Goal: Task Accomplishment & Management: Complete application form

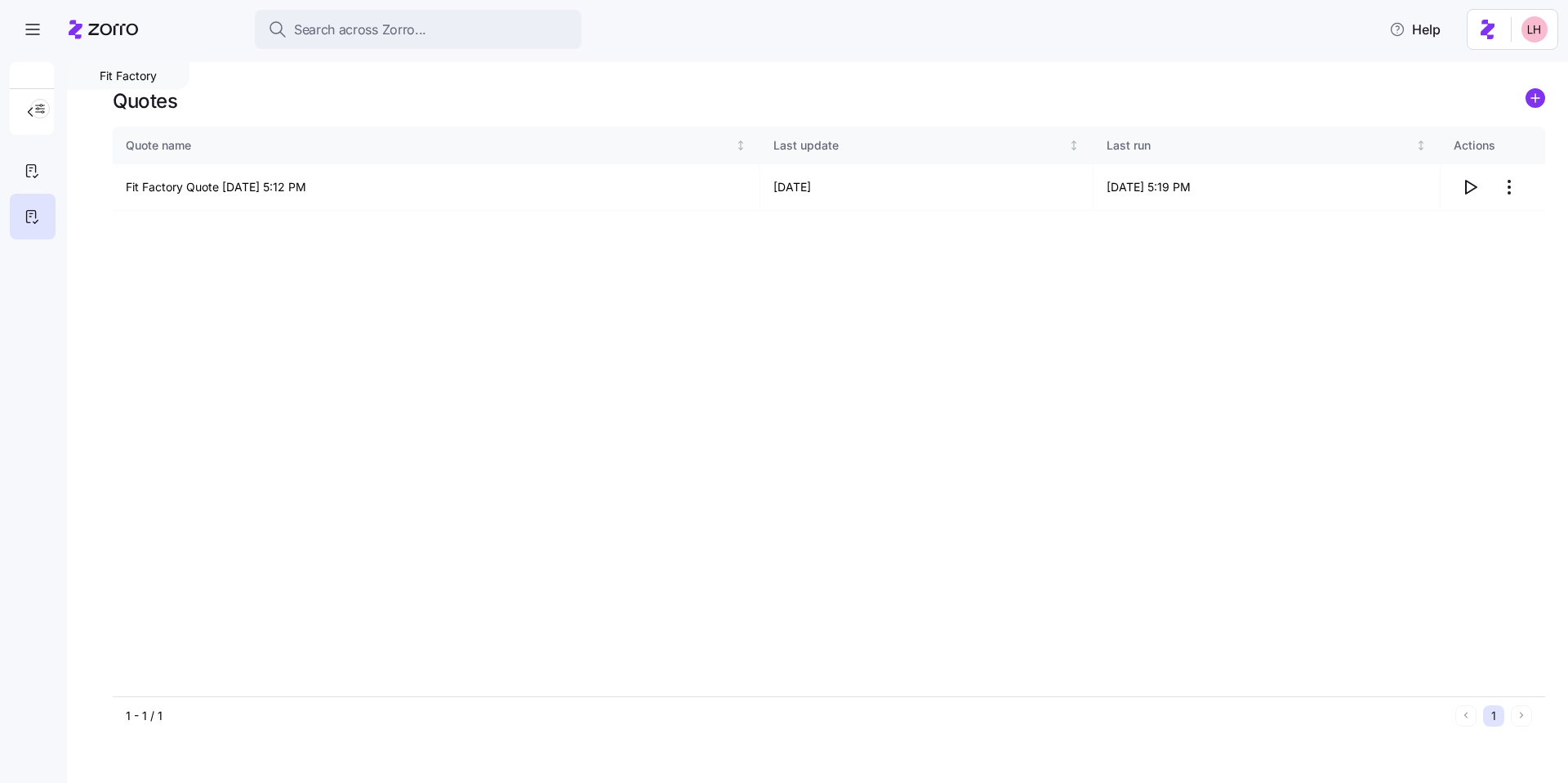
click at [1534, 85] on div "Fit Factory Quotes Quote name Last update Last run Actions Fit Factory Quote 09…" at bounding box center [817, 422] width 1501 height 721
click at [1536, 93] on circle "add icon" at bounding box center [1535, 98] width 18 height 18
click at [315, 34] on span "Search across Zorro..." at bounding box center [360, 29] width 132 height 20
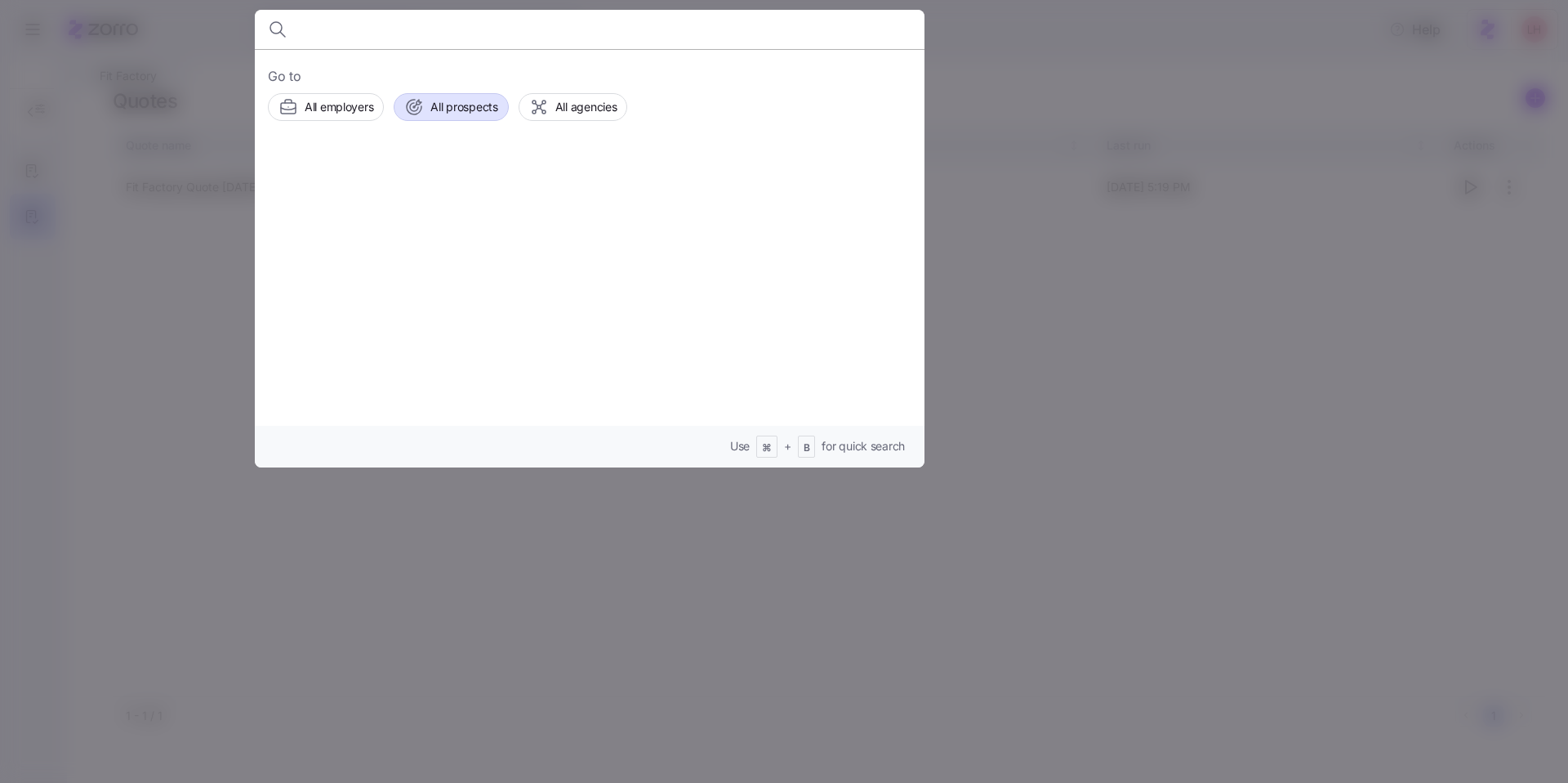
click at [448, 115] on div "All prospects" at bounding box center [450, 106] width 93 height 19
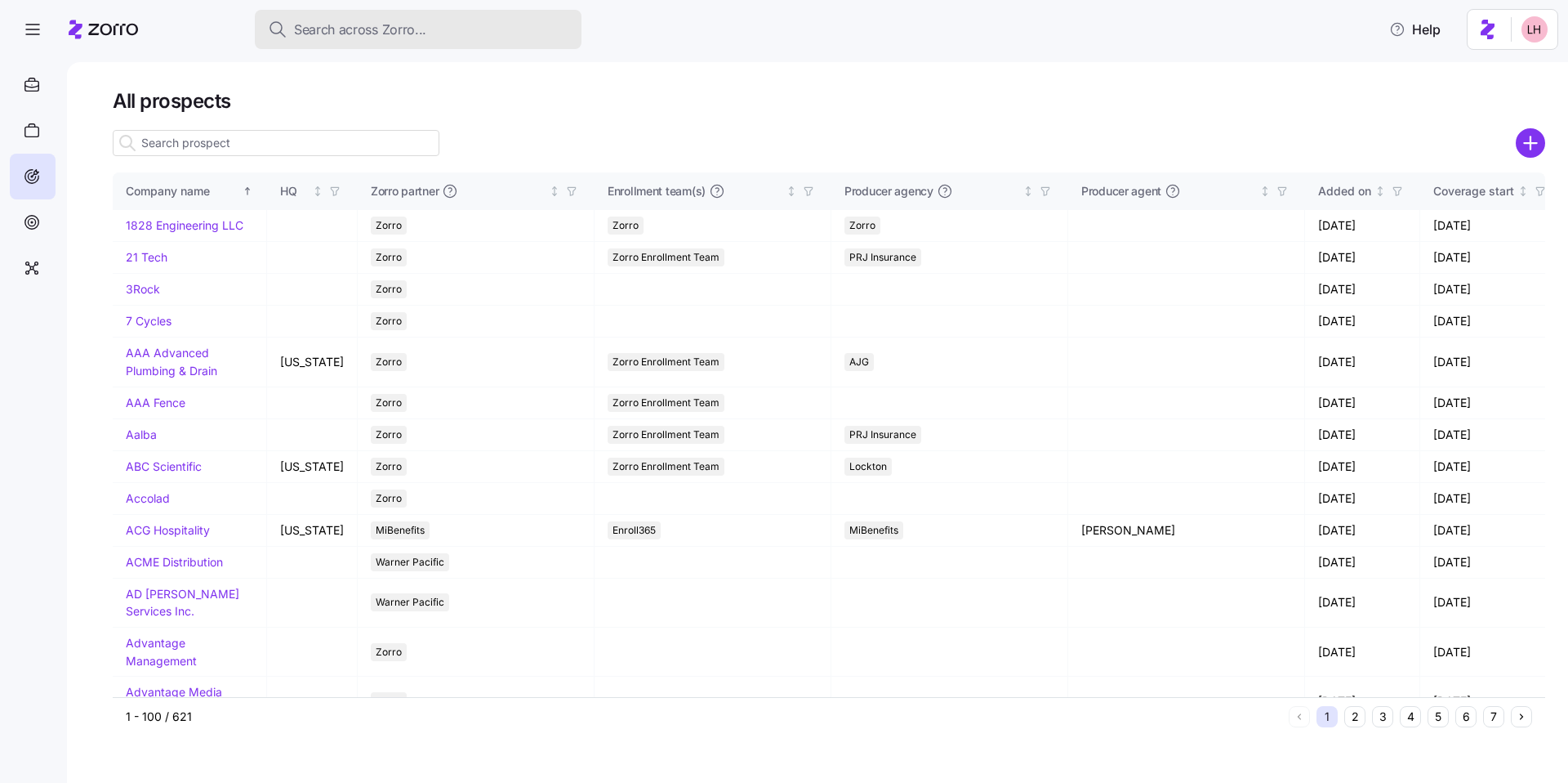
click at [342, 32] on span "Search across Zorro..." at bounding box center [360, 29] width 132 height 20
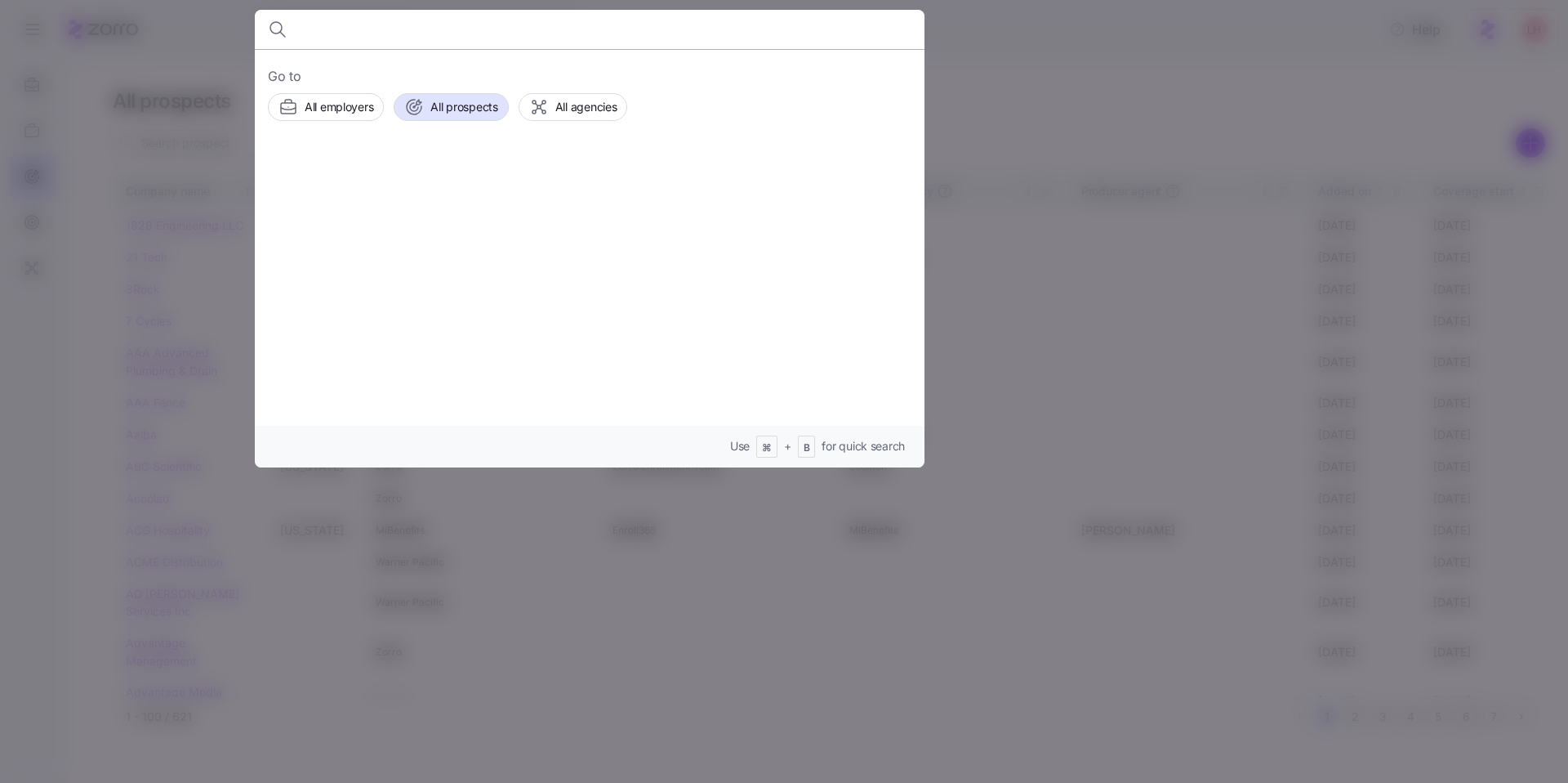
click at [217, 51] on div at bounding box center [784, 391] width 1568 height 783
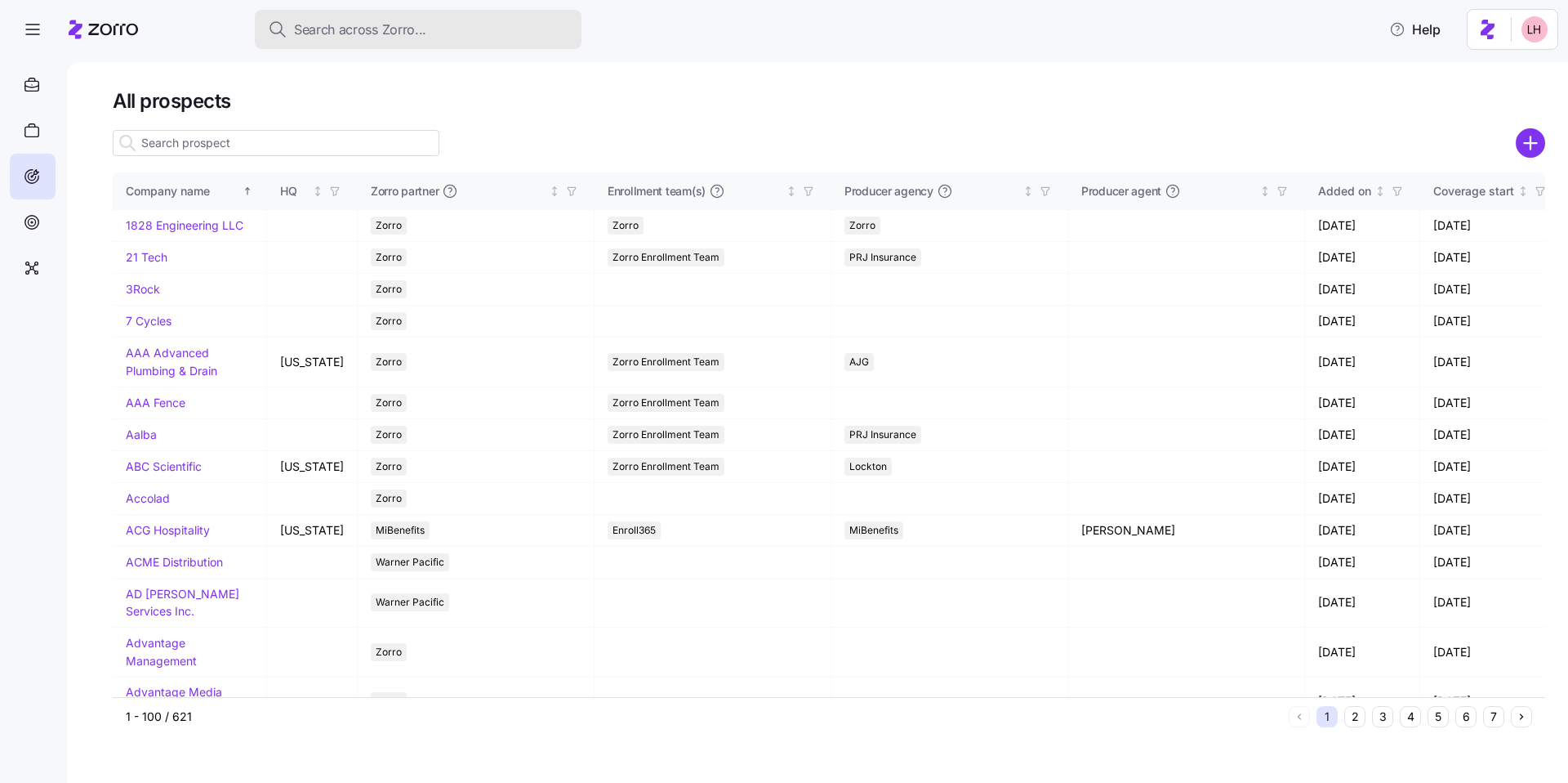
click at [395, 37] on span "Search across Zorro..." at bounding box center [360, 29] width 132 height 20
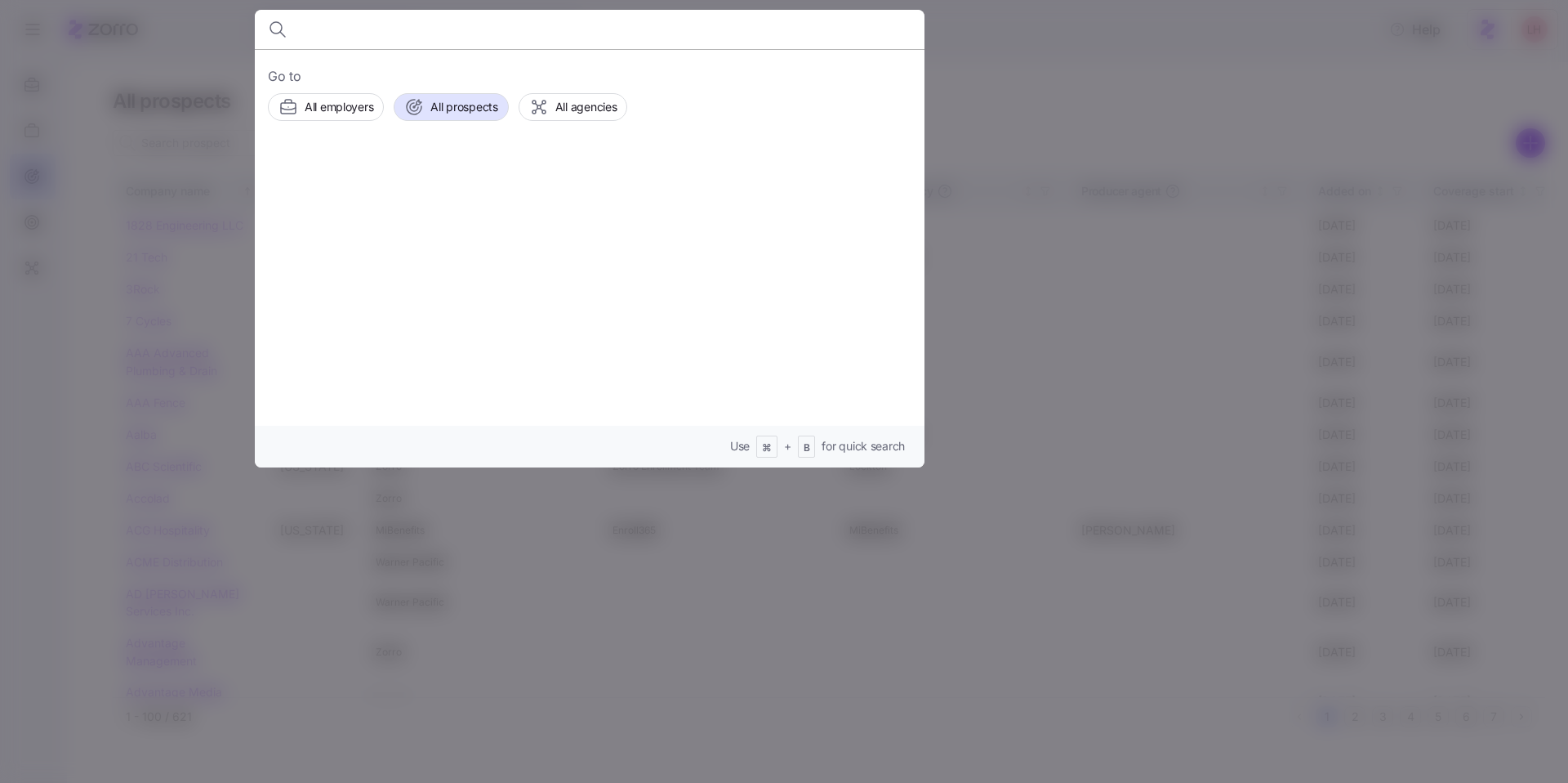
click at [175, 42] on div at bounding box center [784, 391] width 1568 height 783
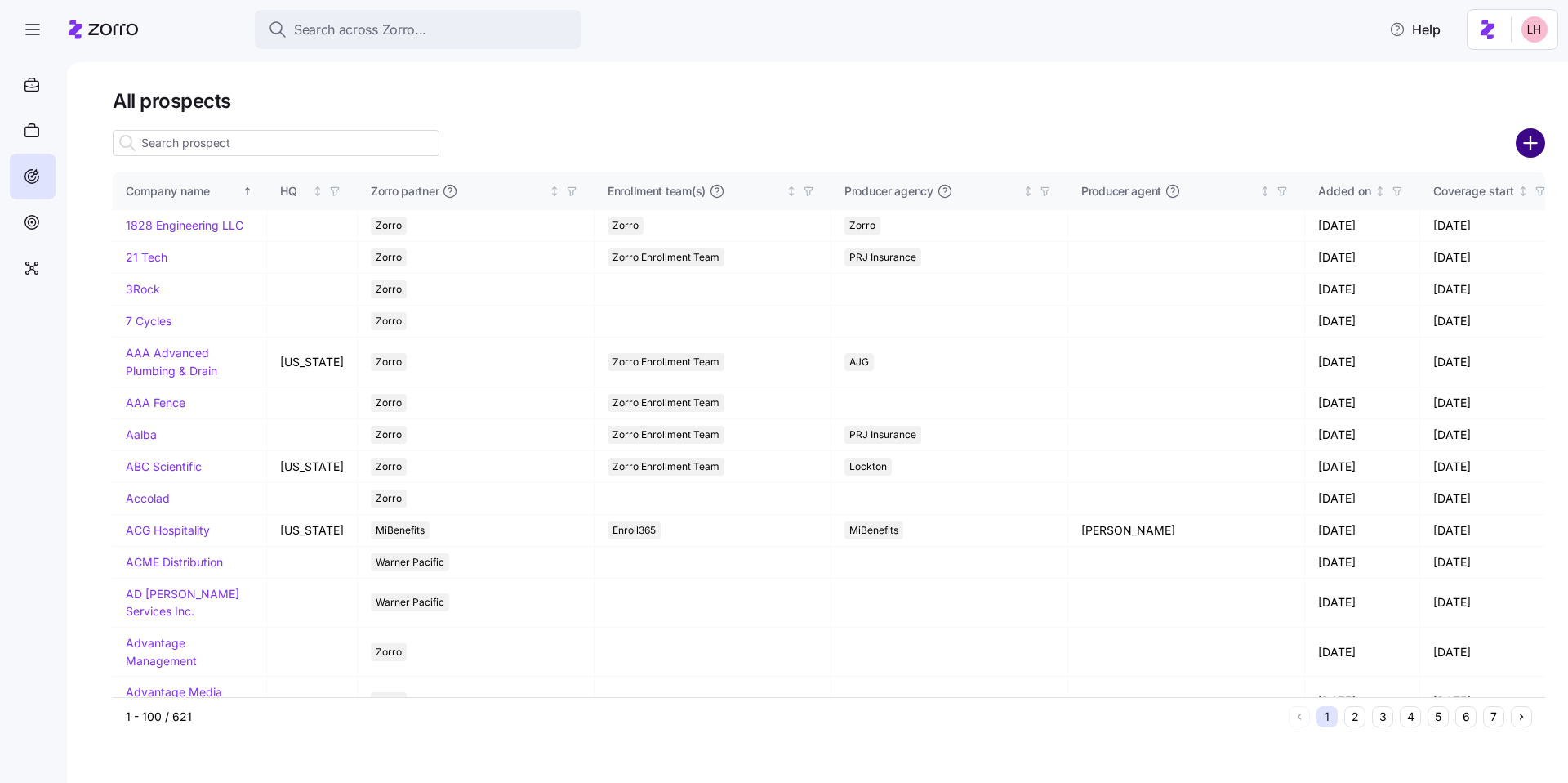
click at [1521, 150] on circle "add icon" at bounding box center [1529, 142] width 27 height 27
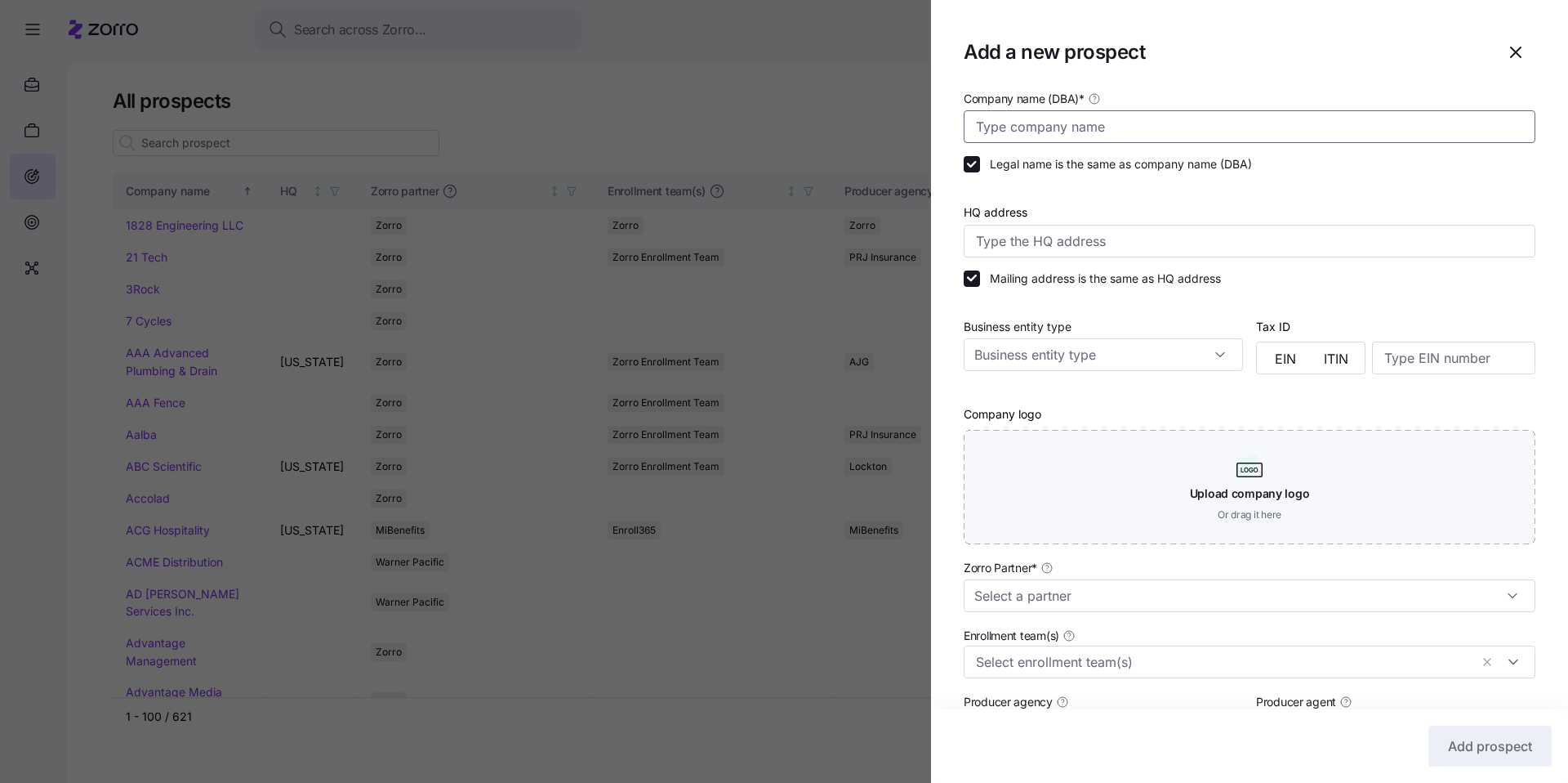
click at [1218, 136] on input "Company name (DBA) *" at bounding box center [1249, 127] width 572 height 33
type input "Precision Garage"
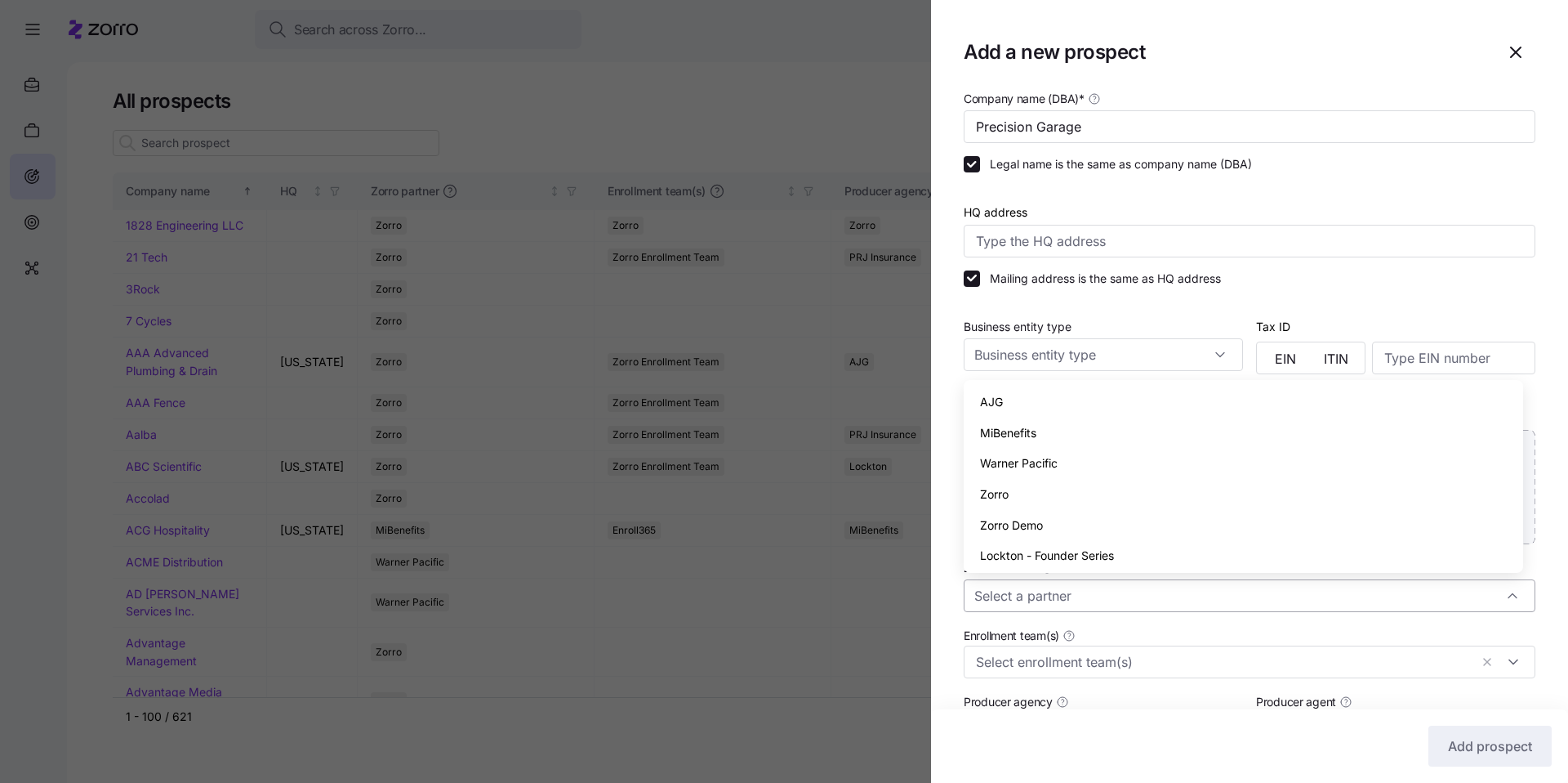
click at [1155, 596] on input "Zorro Partner *" at bounding box center [1249, 596] width 572 height 33
click at [1042, 486] on div "Zorro" at bounding box center [1242, 494] width 546 height 31
type input "Zorro"
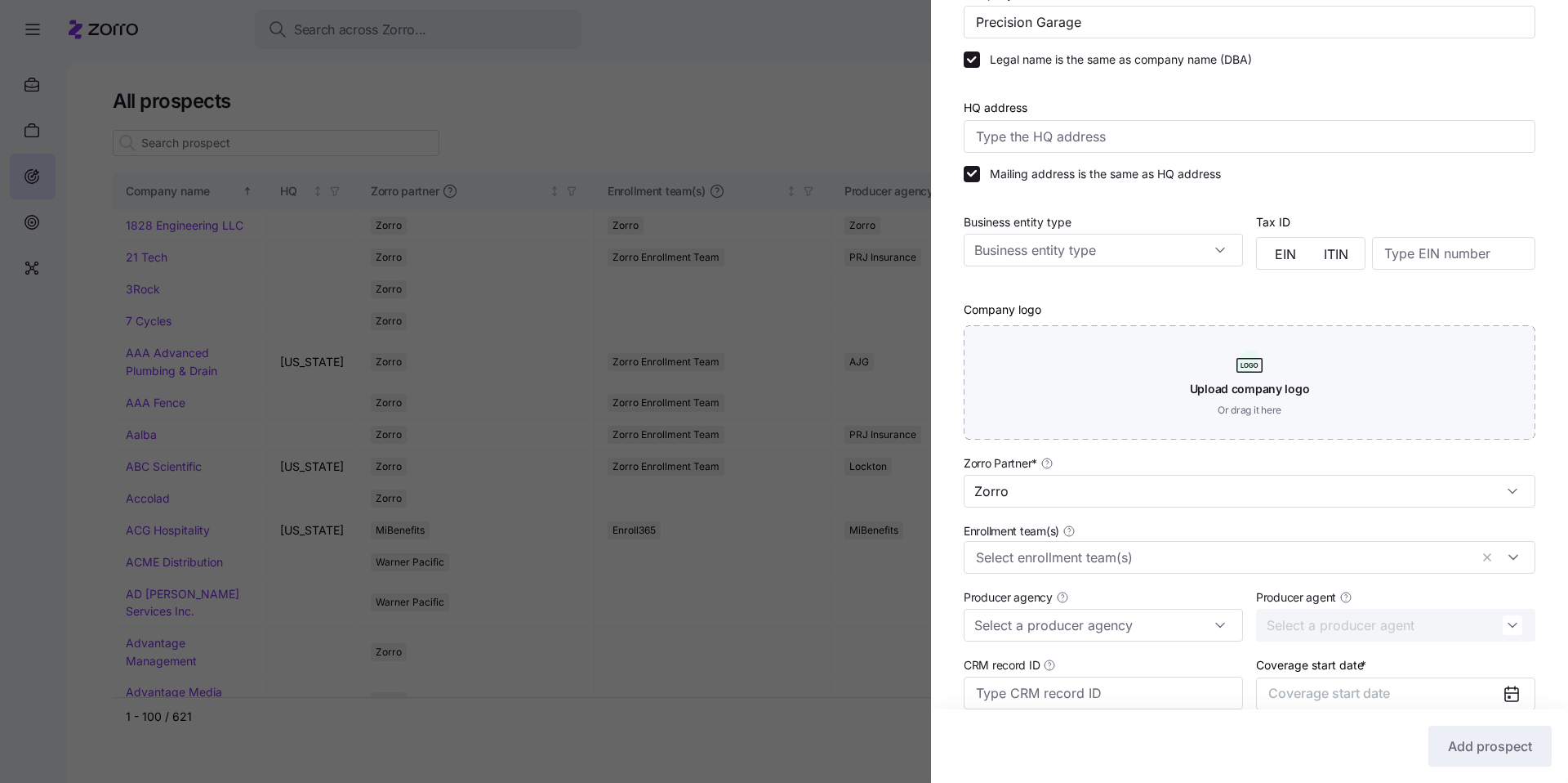
scroll to position [245, 0]
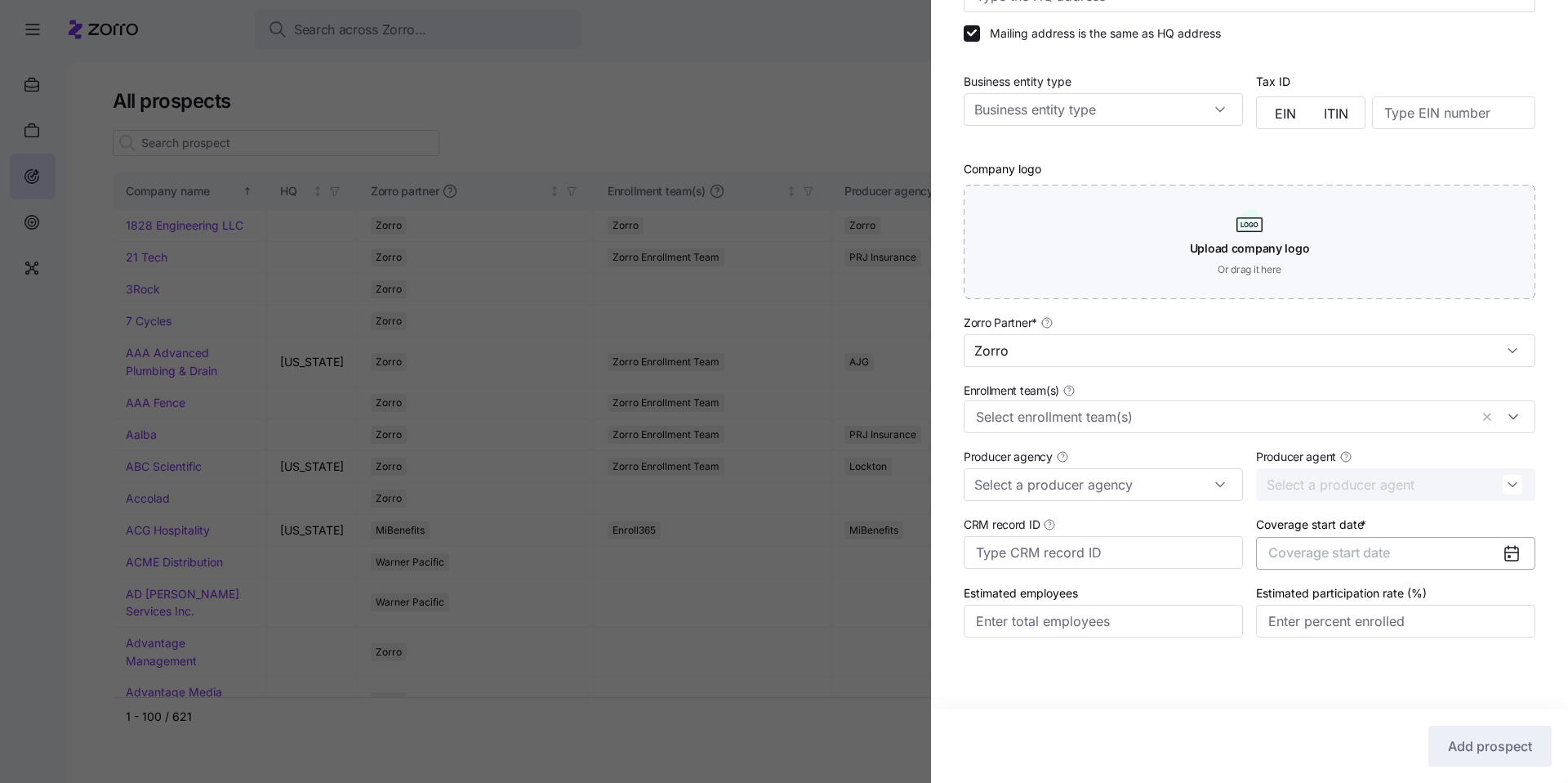
click at [1387, 553] on button "Coverage start date" at bounding box center [1396, 554] width 279 height 33
click at [1501, 604] on button "button" at bounding box center [1492, 603] width 34 height 34
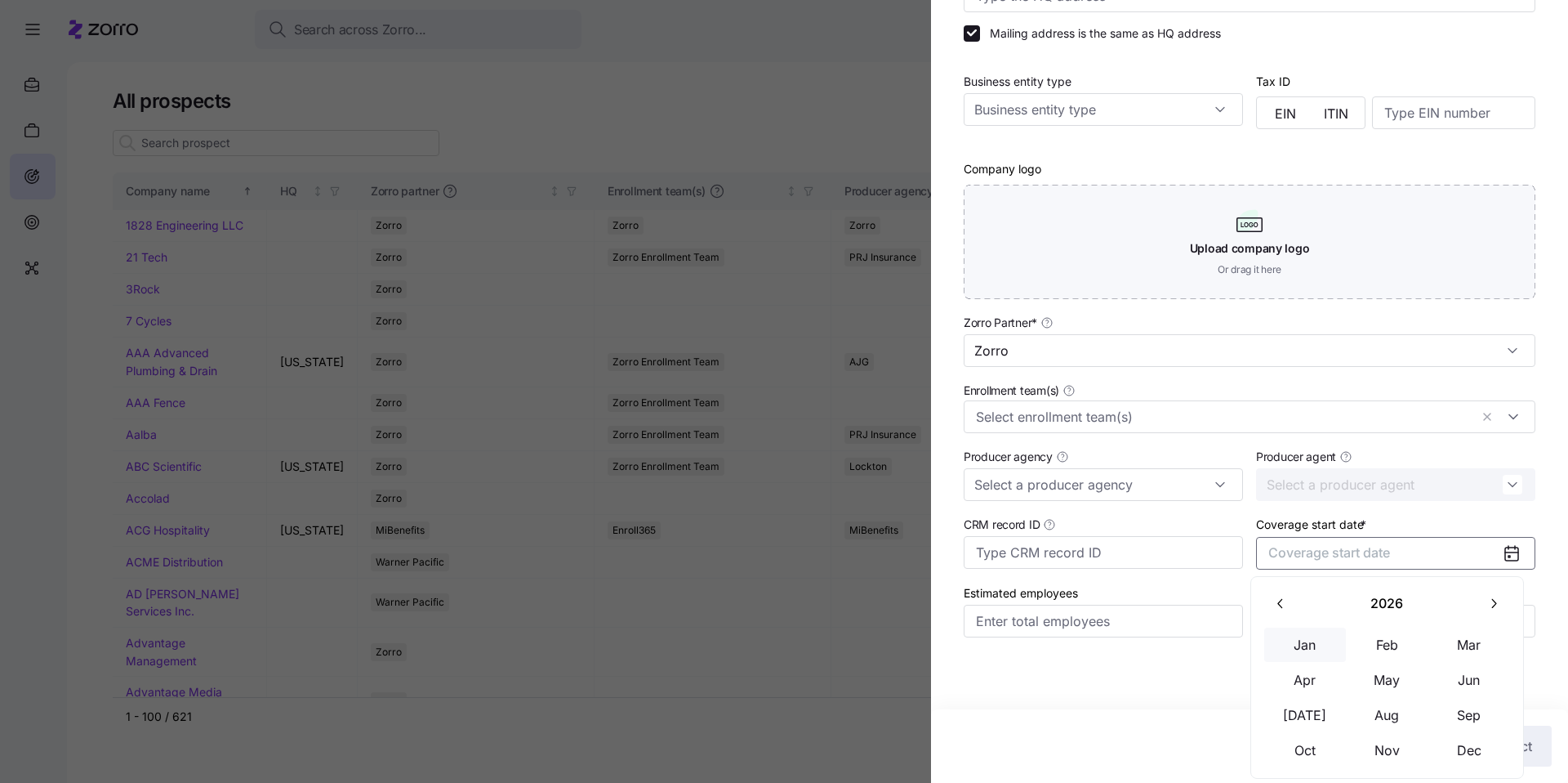
click at [1322, 653] on button "Jan" at bounding box center [1305, 643] width 82 height 34
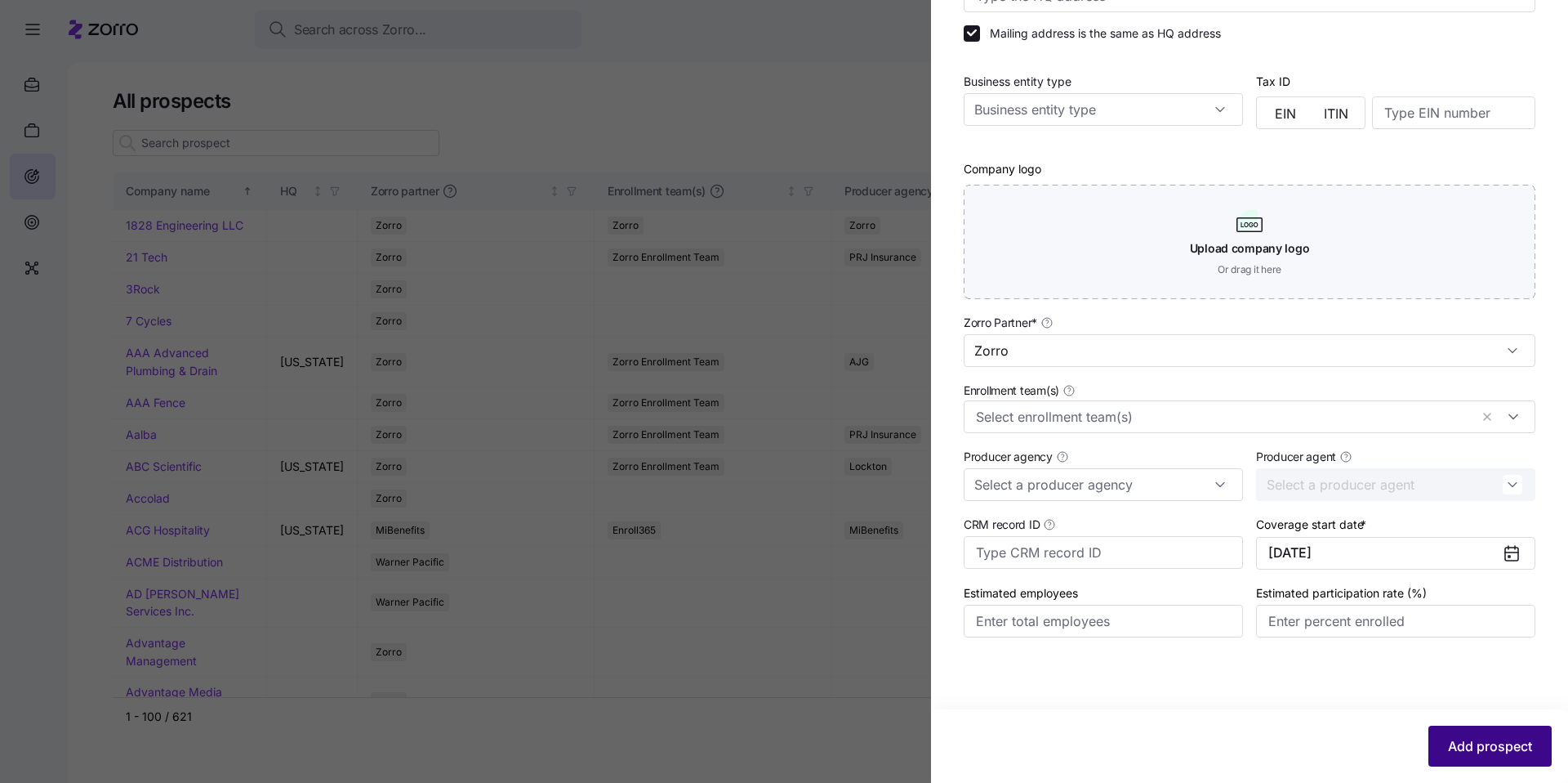
click at [1496, 756] on button "Add prospect" at bounding box center [1489, 745] width 123 height 40
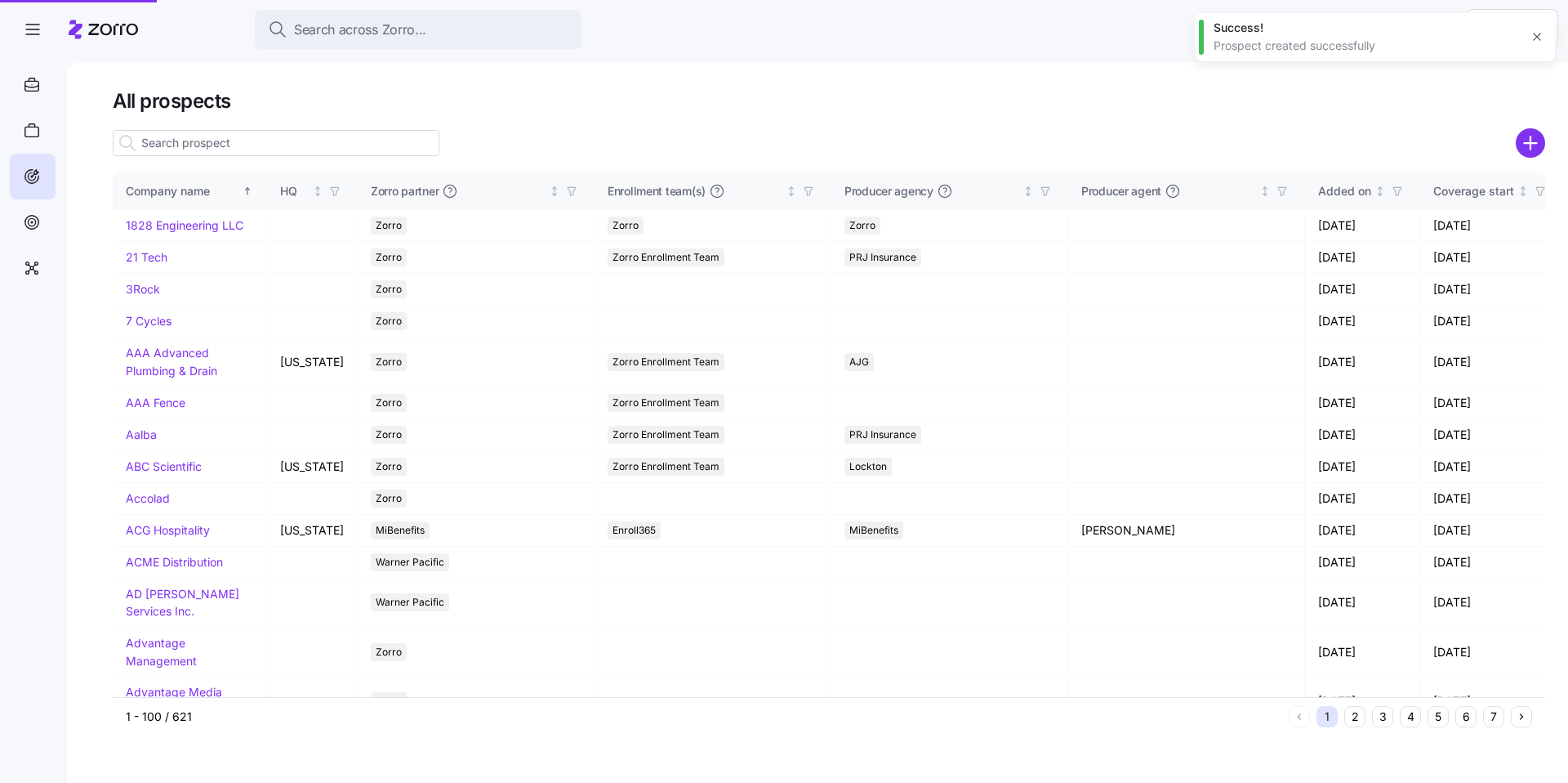
click at [374, 34] on div at bounding box center [784, 391] width 1568 height 783
click at [295, 138] on input at bounding box center [276, 142] width 327 height 26
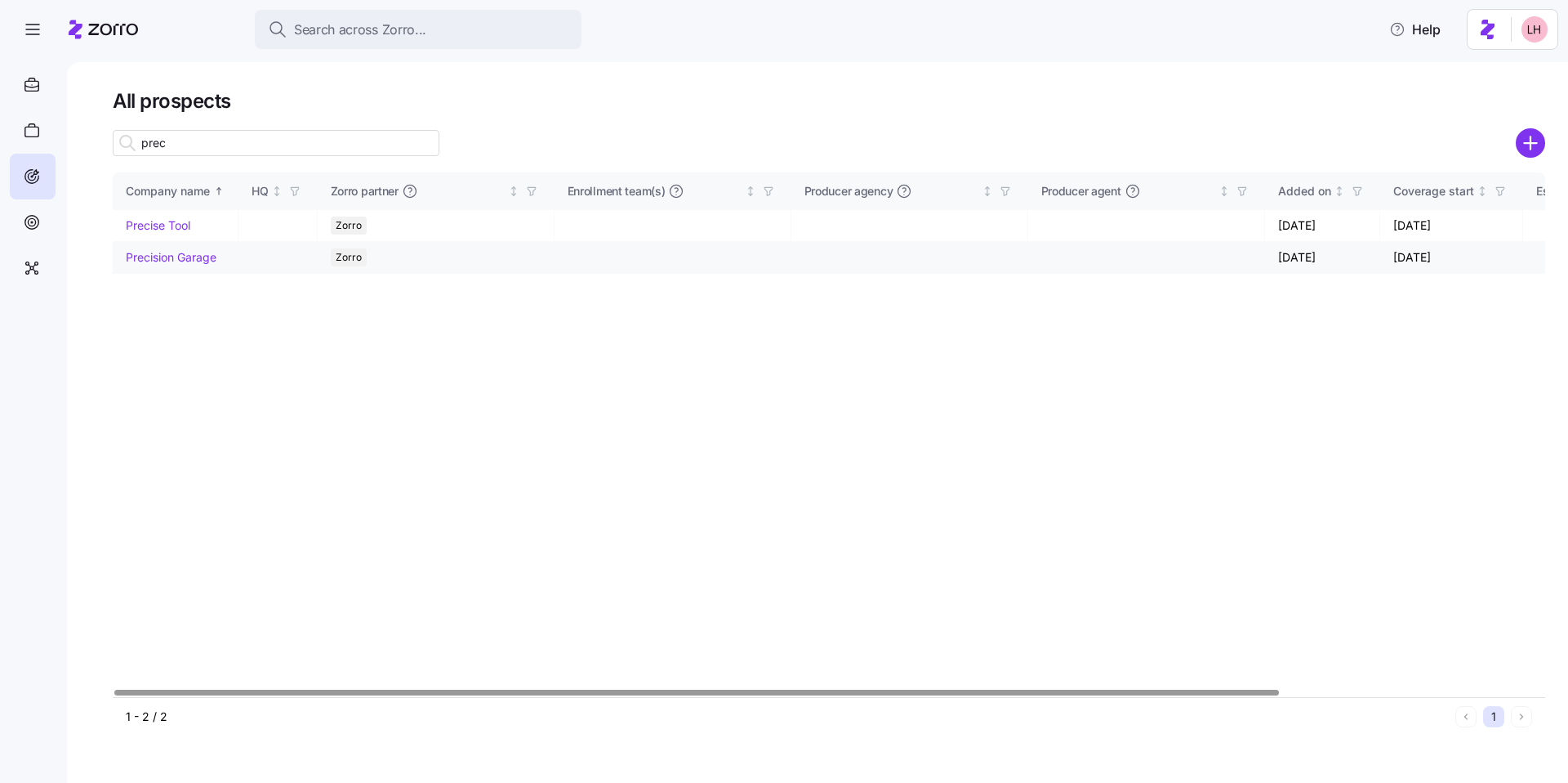
type input "prec"
click at [174, 253] on link "Precision Garage" at bounding box center [171, 256] width 91 height 14
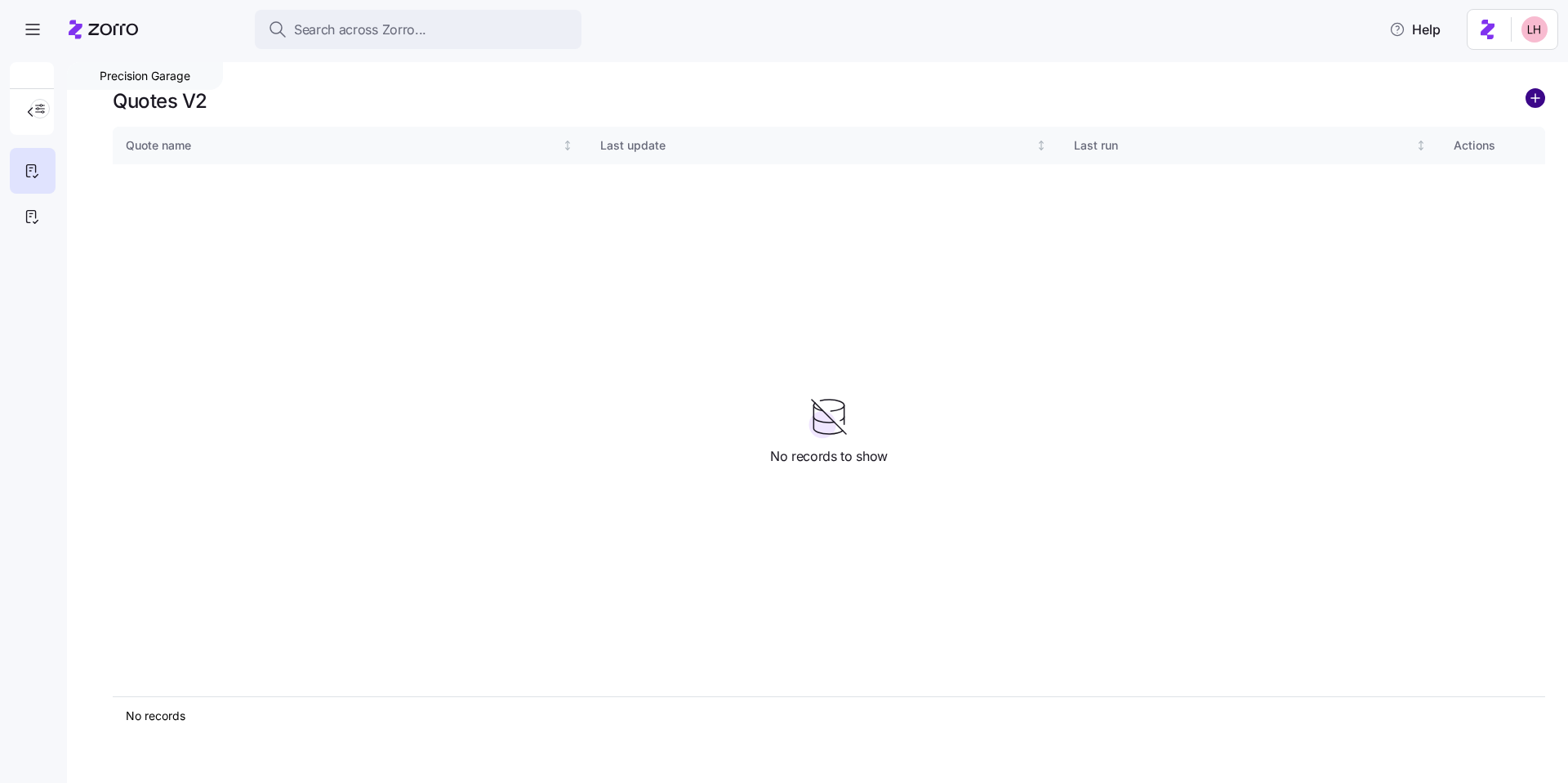
click at [1536, 105] on circle "add icon" at bounding box center [1535, 98] width 18 height 18
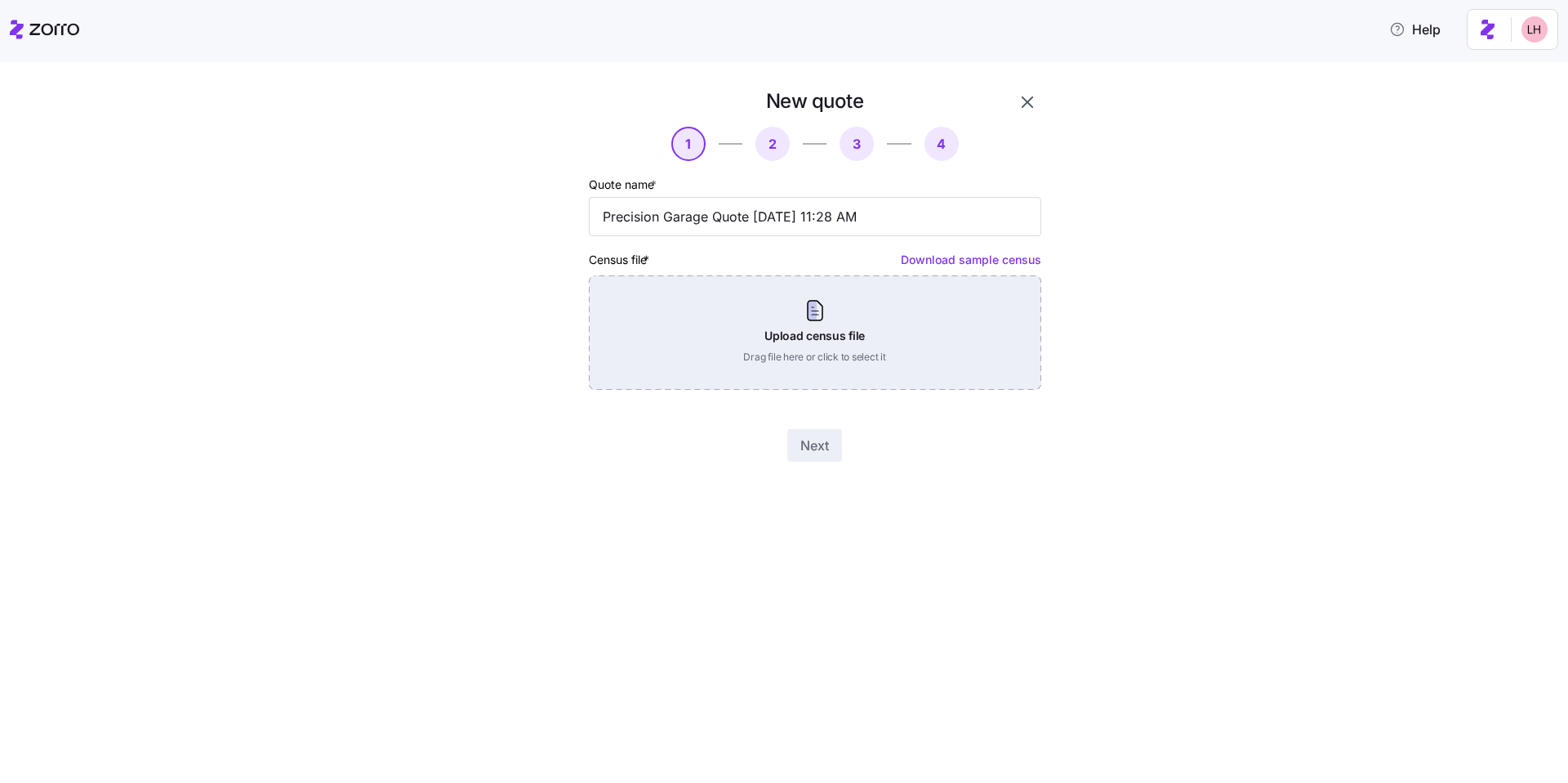
click at [840, 350] on div "Upload census file Drag file here or click to select it" at bounding box center [815, 332] width 452 height 115
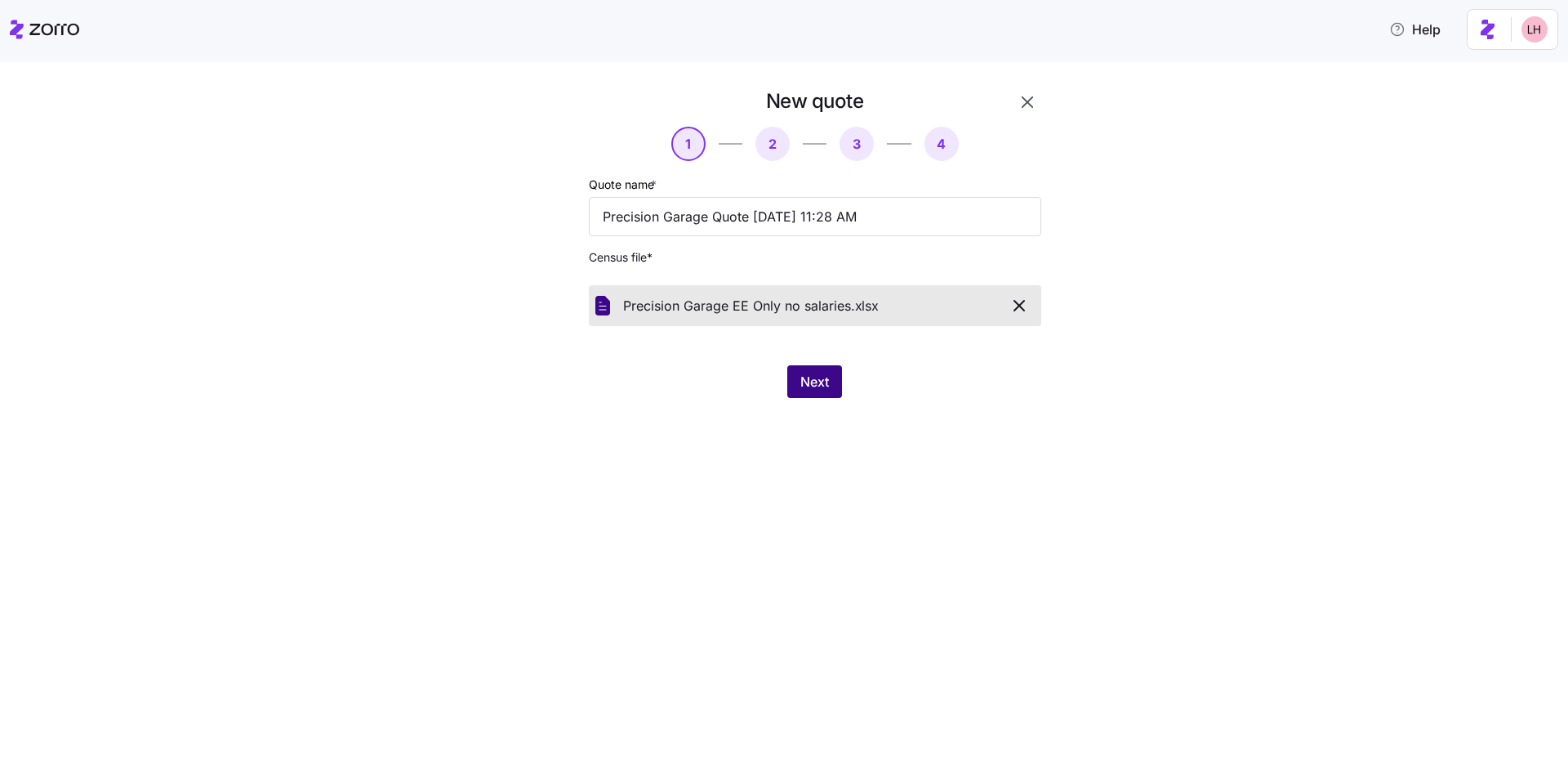
click at [821, 383] on span "Next" at bounding box center [814, 381] width 28 height 19
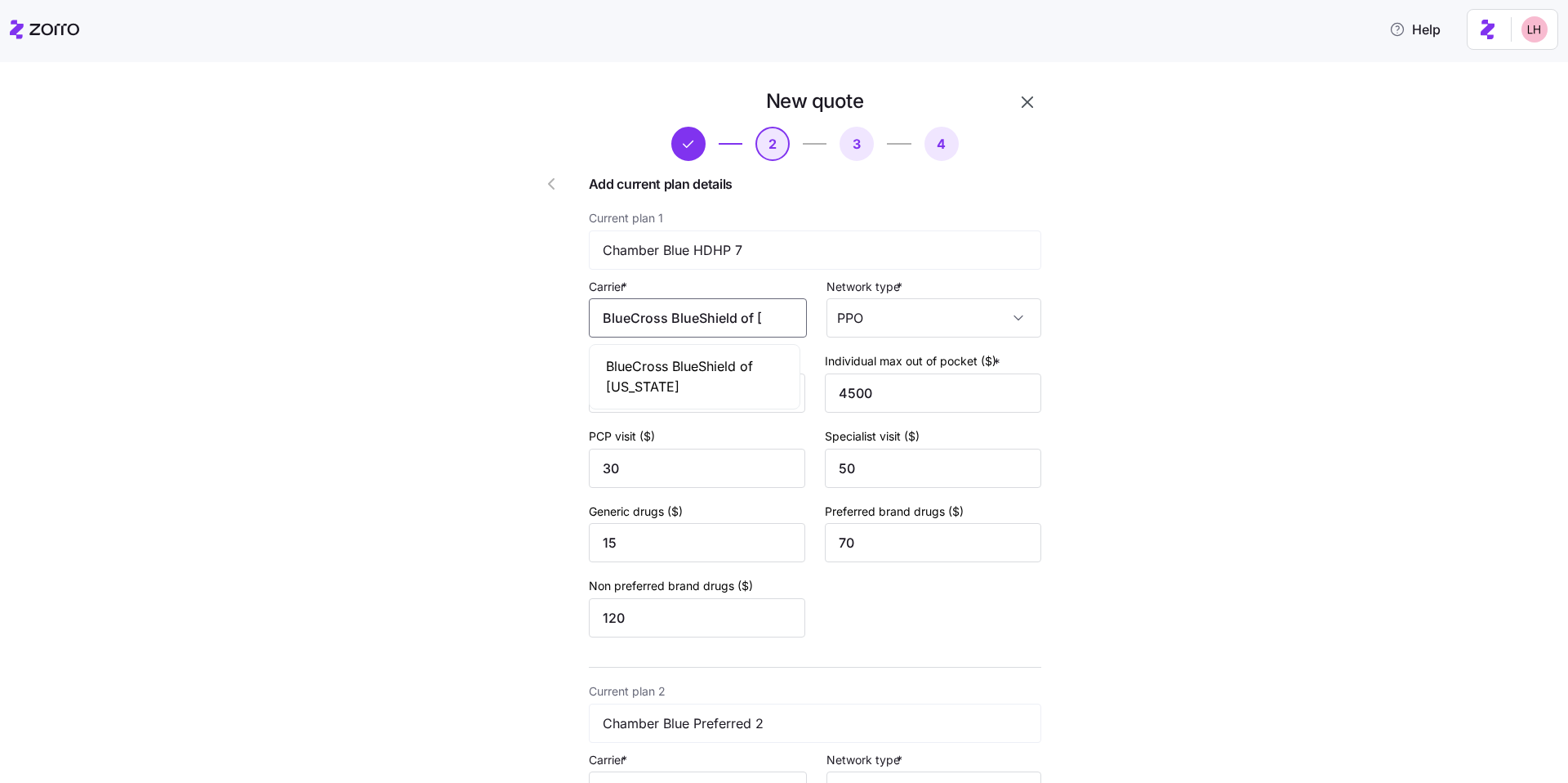
click at [745, 330] on input "BlueCross BlueShield of South Carolina" at bounding box center [698, 318] width 218 height 39
click at [713, 378] on span "BlueCross BlueShield of South Carolina" at bounding box center [695, 376] width 178 height 40
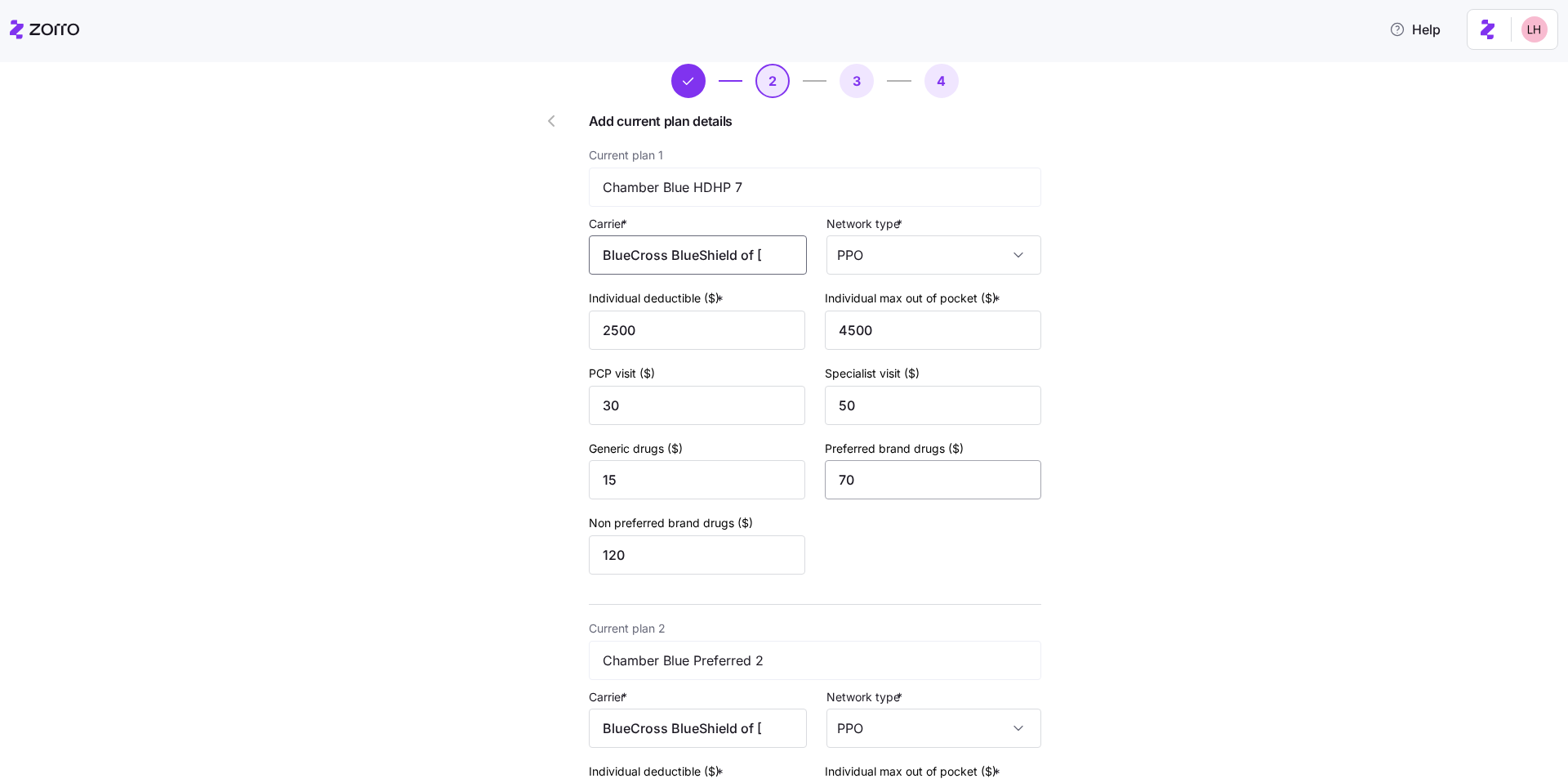
scroll to position [140, 0]
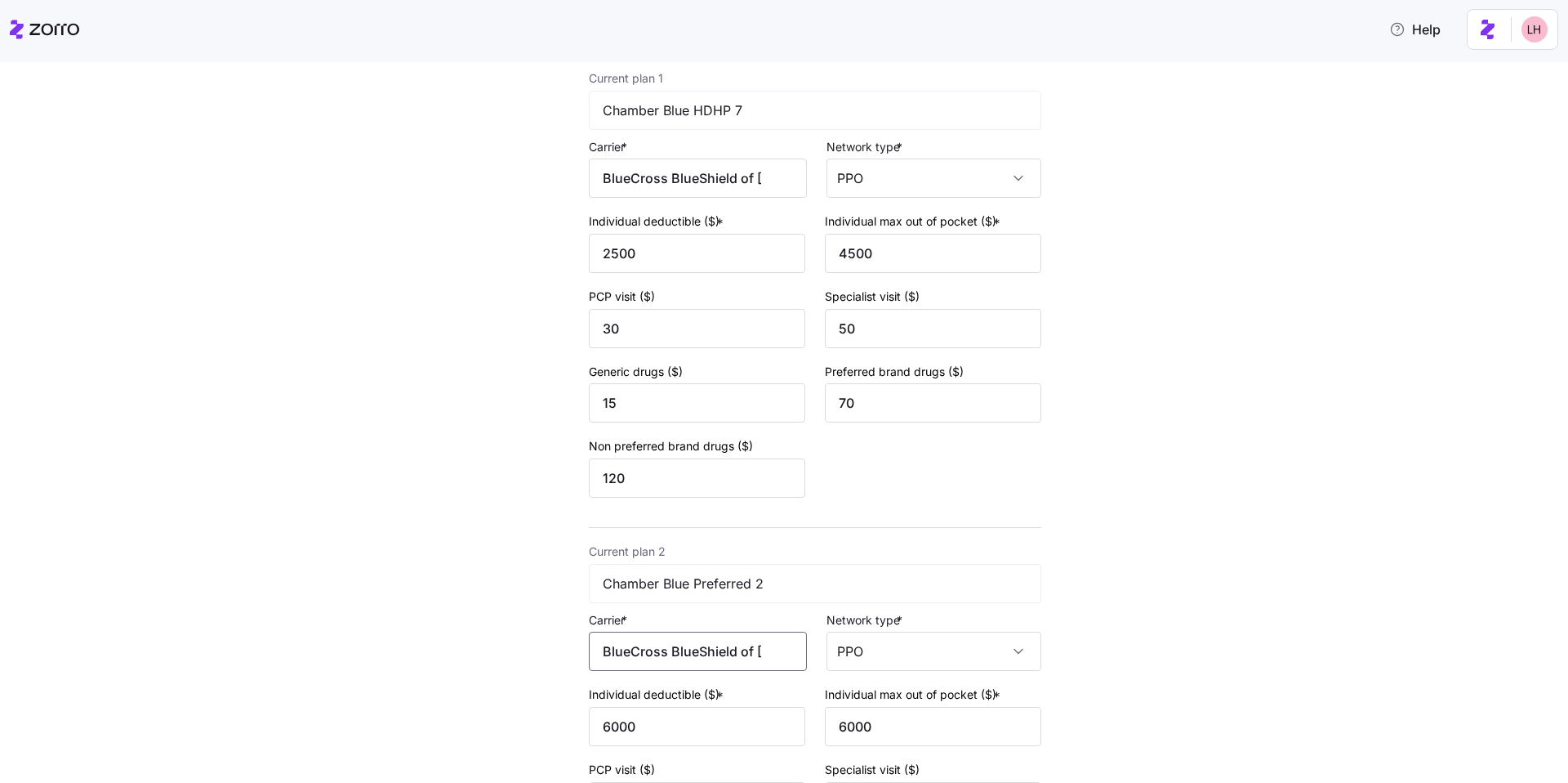
click at [708, 639] on input "BlueCross BlueShield of South Carolina" at bounding box center [698, 651] width 218 height 39
click at [691, 701] on span "BlueCross BlueShield of South Carolina" at bounding box center [695, 710] width 178 height 40
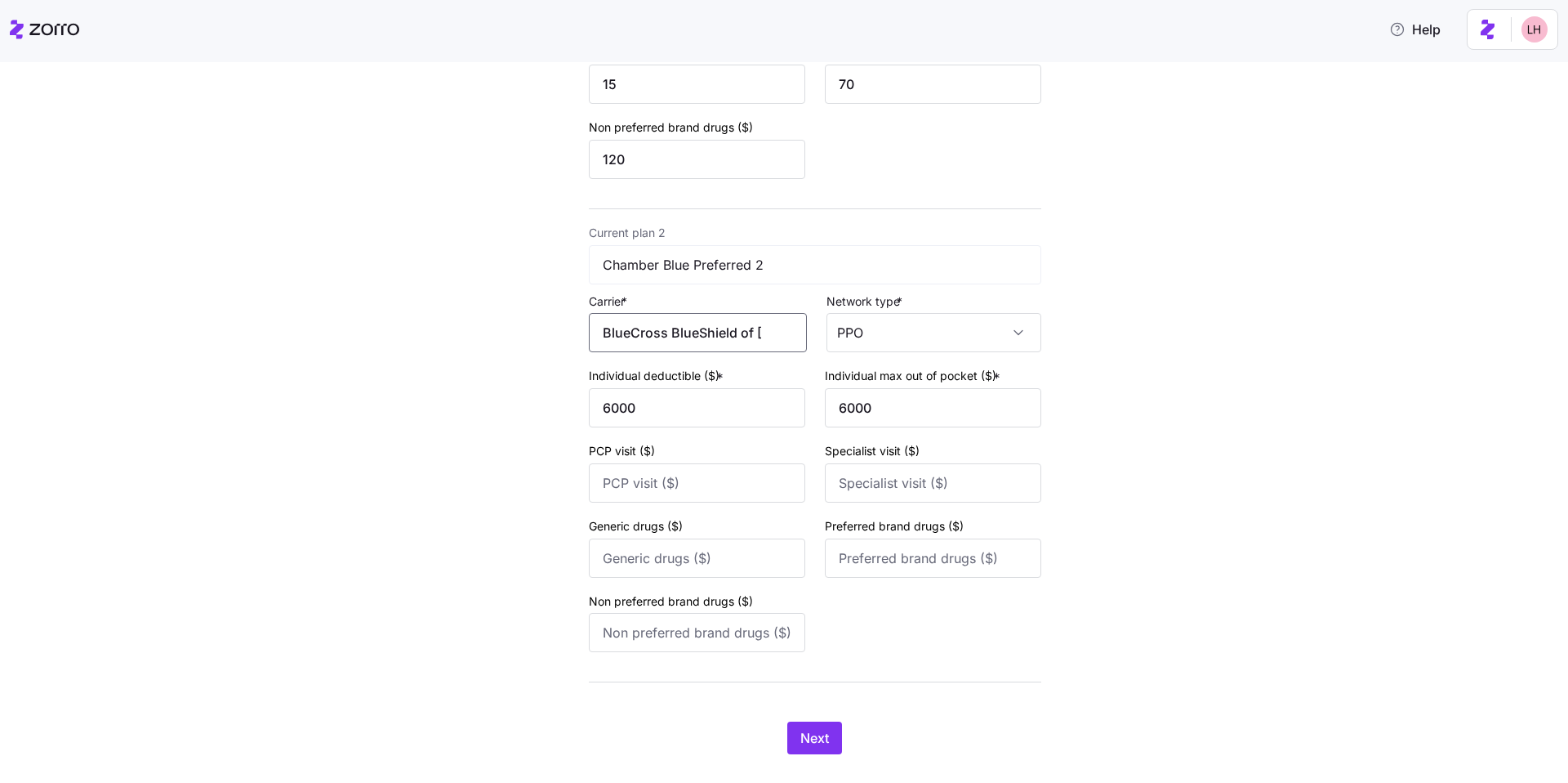
scroll to position [488, 0]
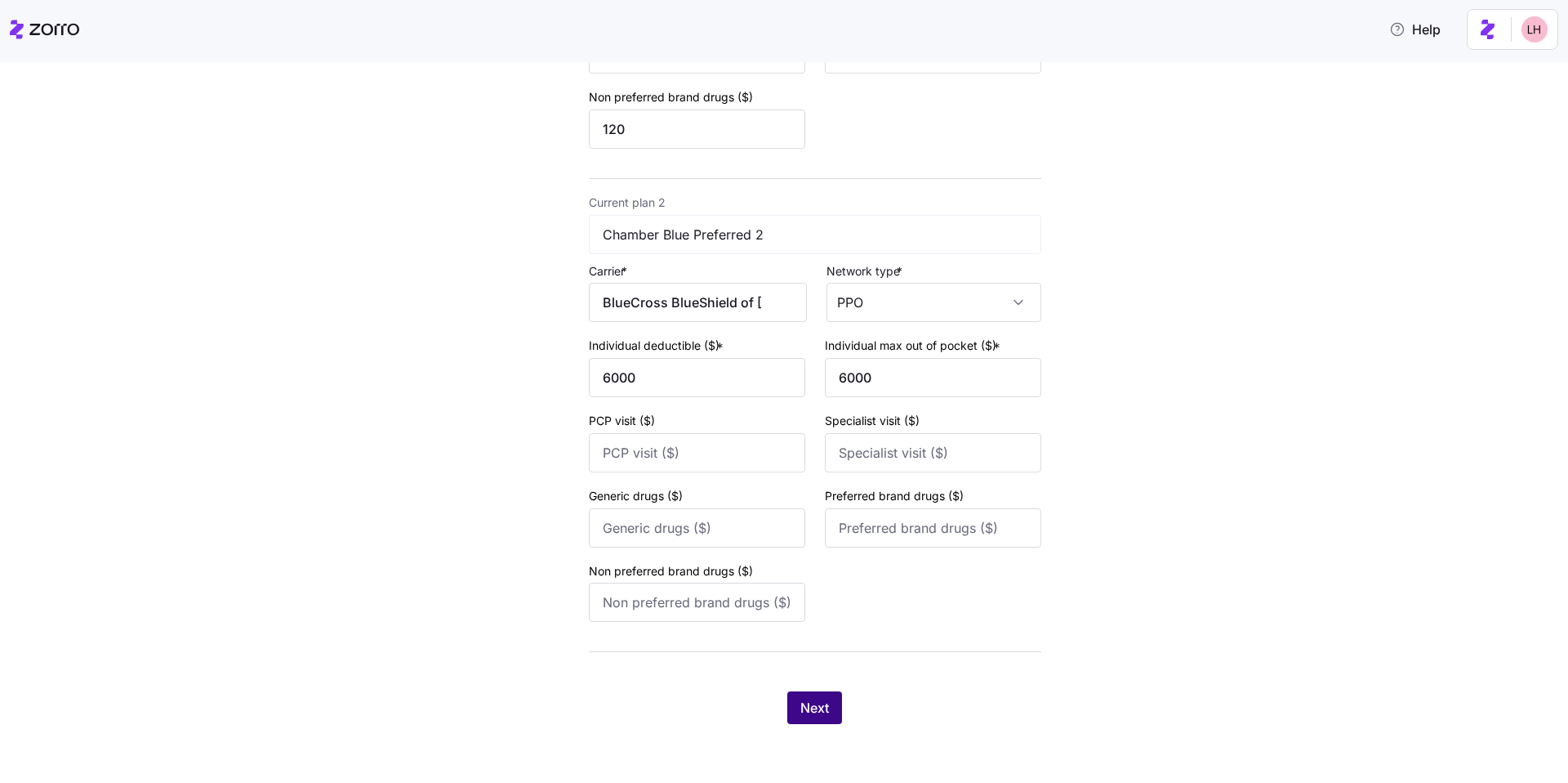
click at [805, 694] on button "Next" at bounding box center [815, 708] width 55 height 33
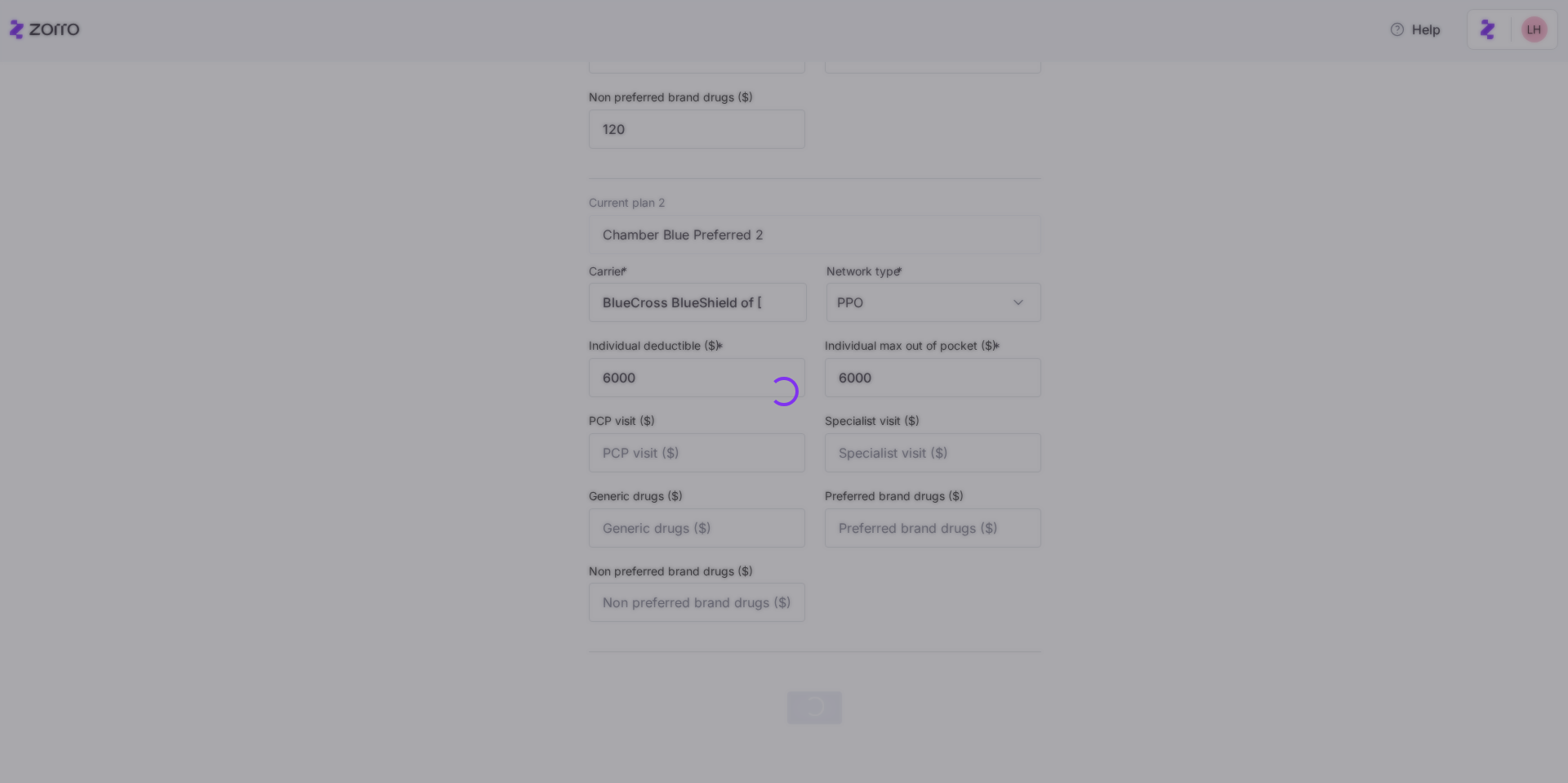
scroll to position [0, 0]
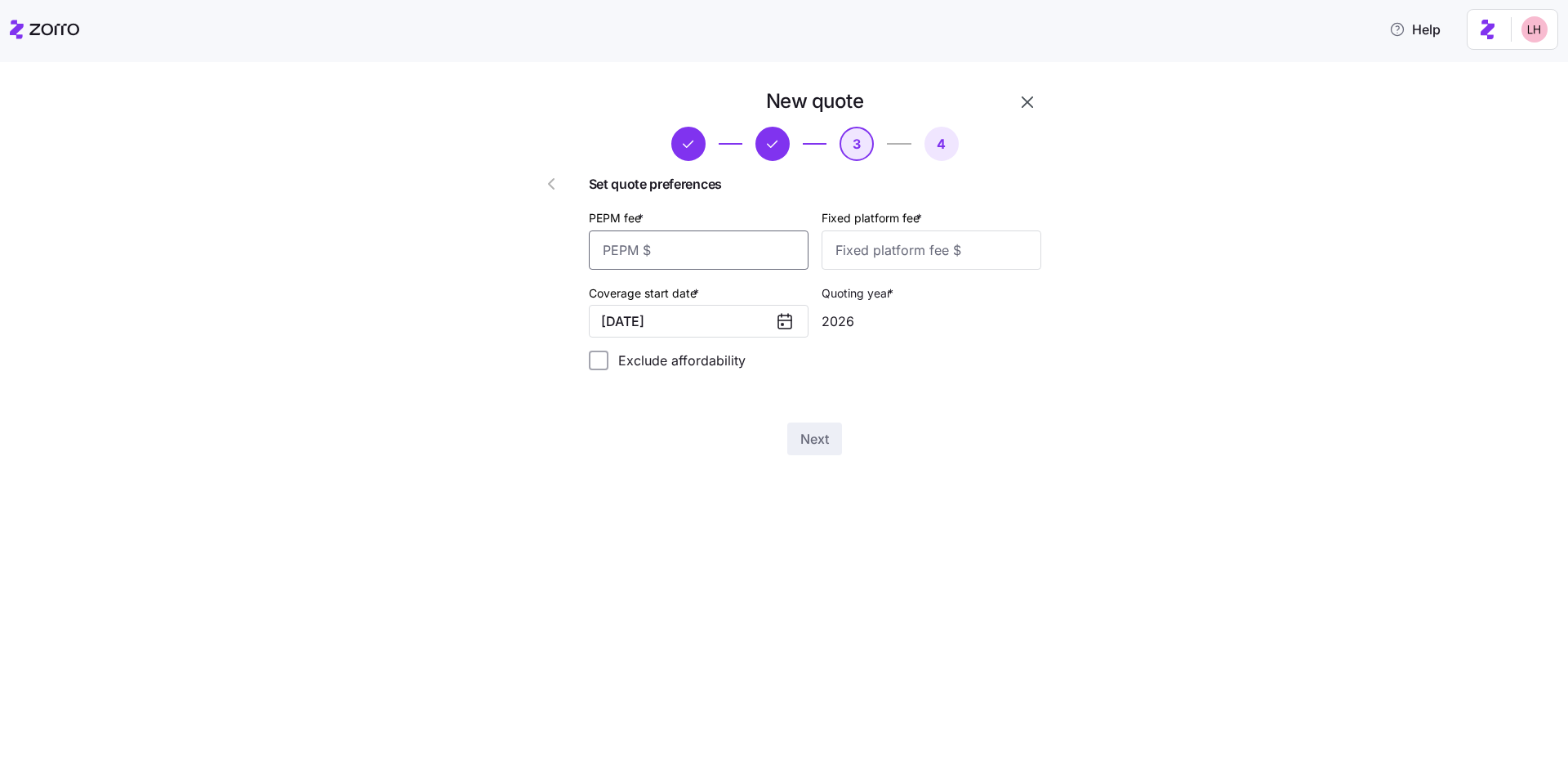
click at [785, 260] on input "PEPM fee *" at bounding box center [698, 250] width 219 height 39
type input "60"
click at [915, 237] on input "Fixed platform fee *" at bounding box center [930, 250] width 219 height 39
type input "100"
click at [835, 437] on button "Next" at bounding box center [815, 439] width 55 height 33
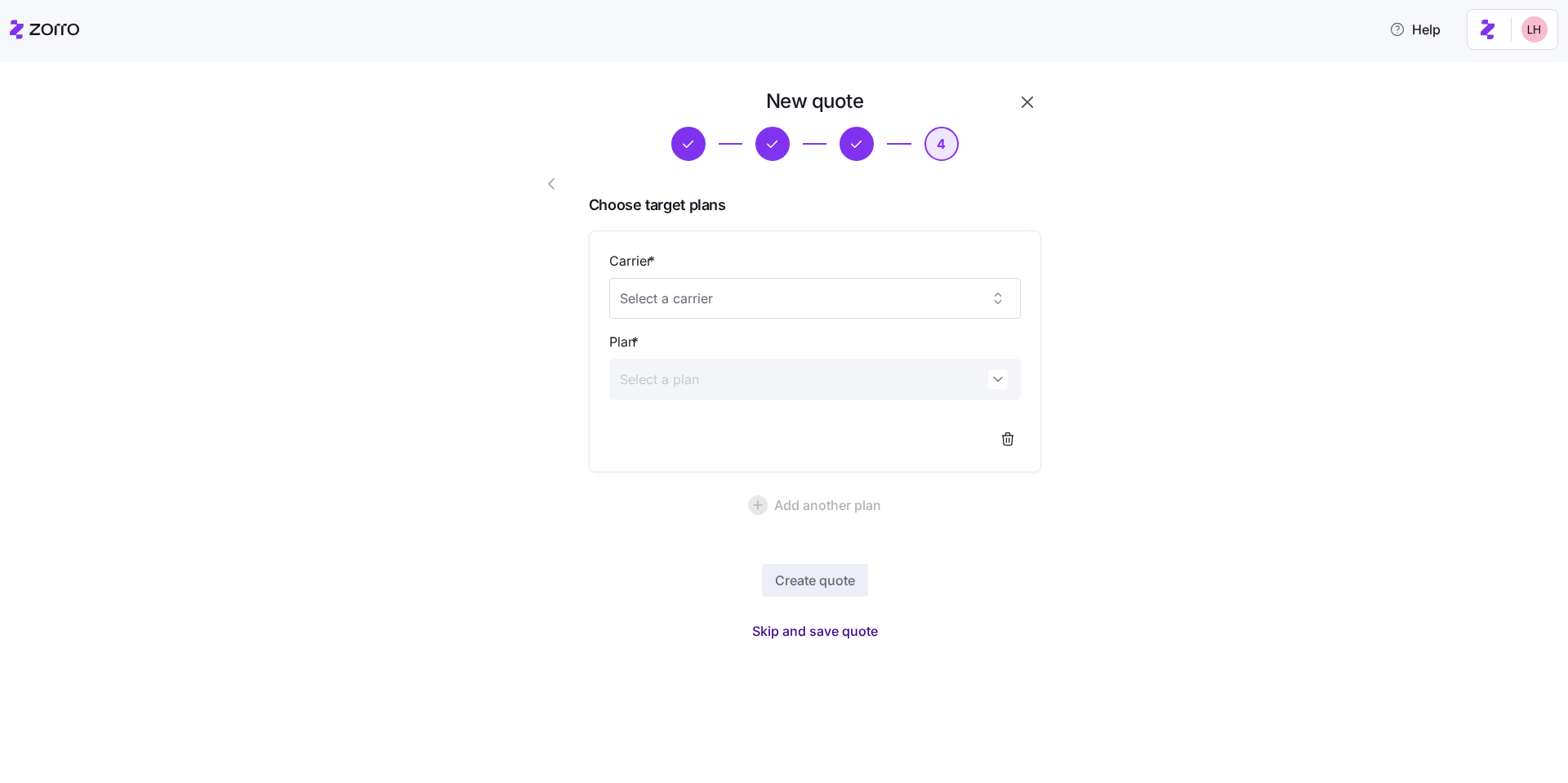
click at [819, 638] on span "Skip and save quote" at bounding box center [815, 630] width 126 height 19
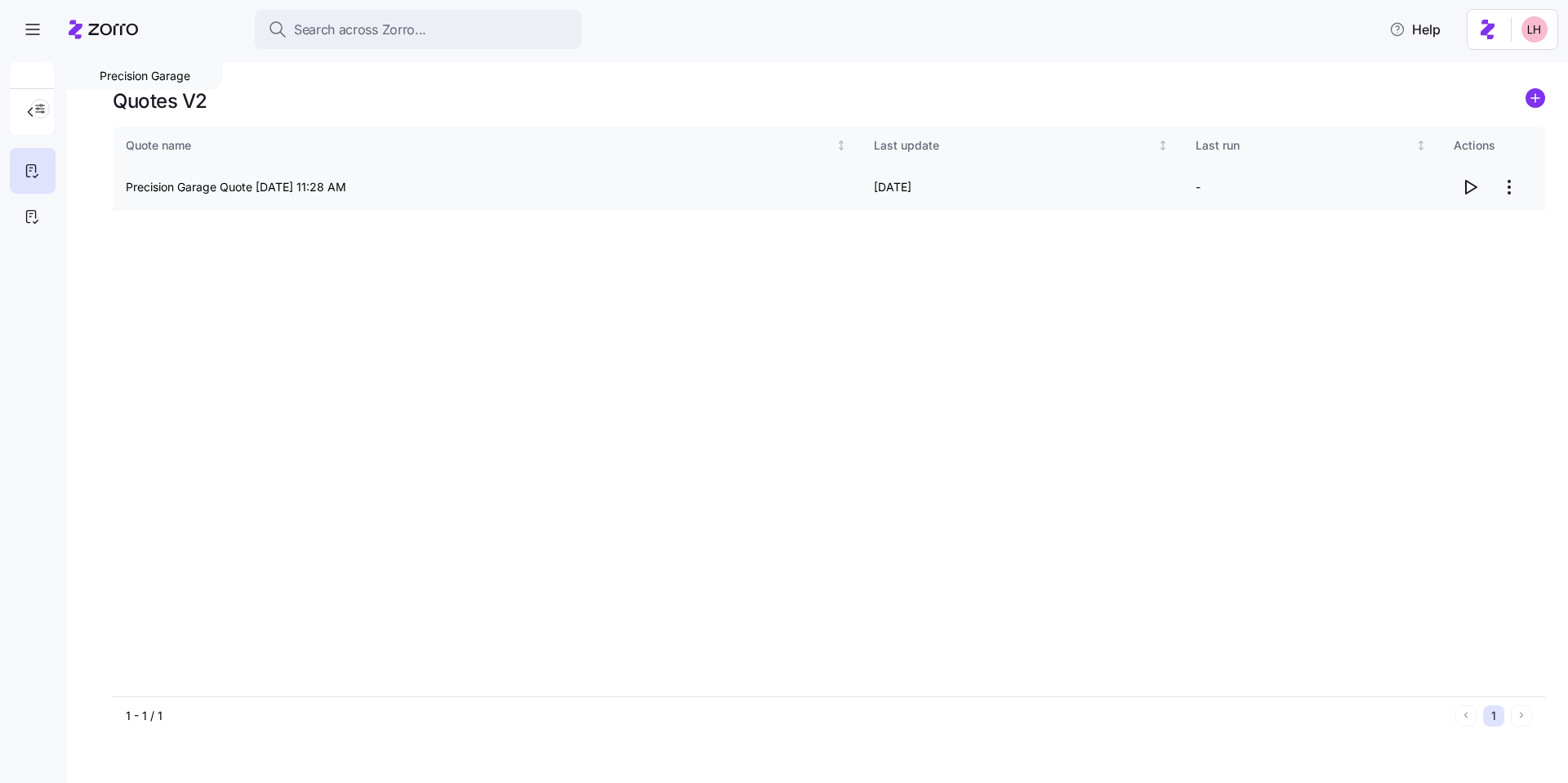
click at [1471, 190] on icon "button" at bounding box center [1471, 187] width 11 height 13
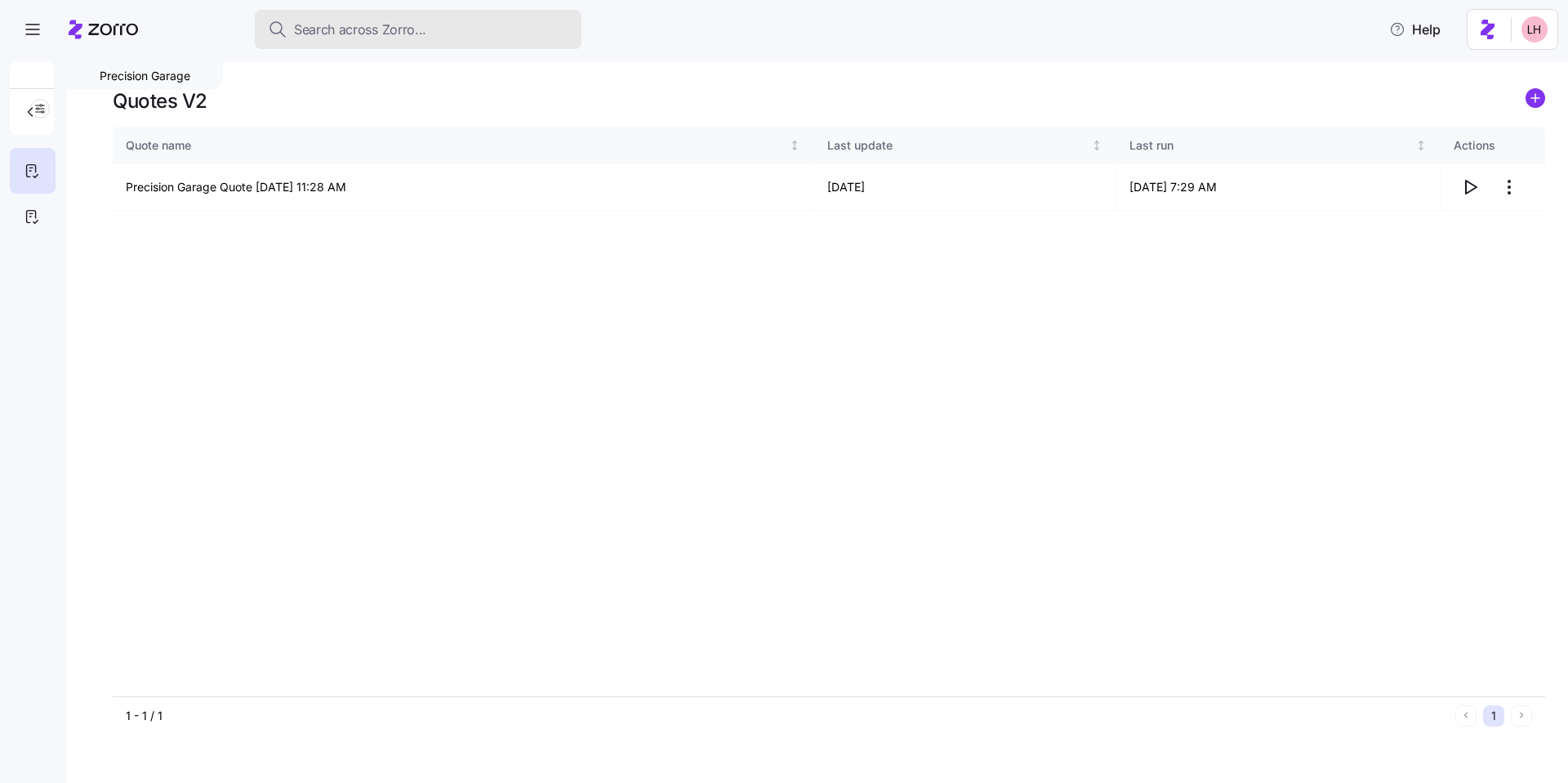
click at [398, 33] on span "Search across Zorro..." at bounding box center [360, 29] width 132 height 20
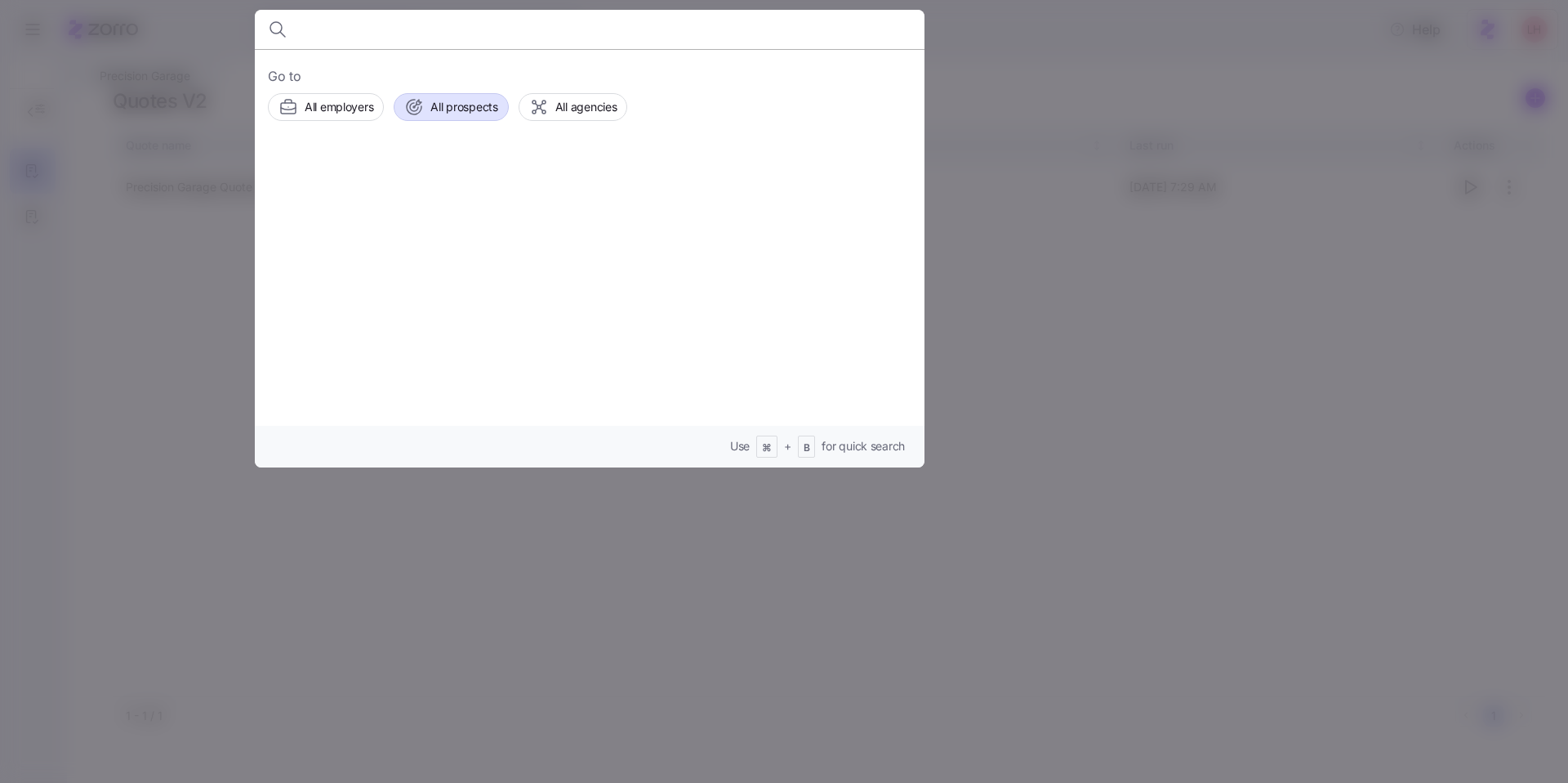
click at [456, 107] on span "All prospects" at bounding box center [463, 107] width 67 height 17
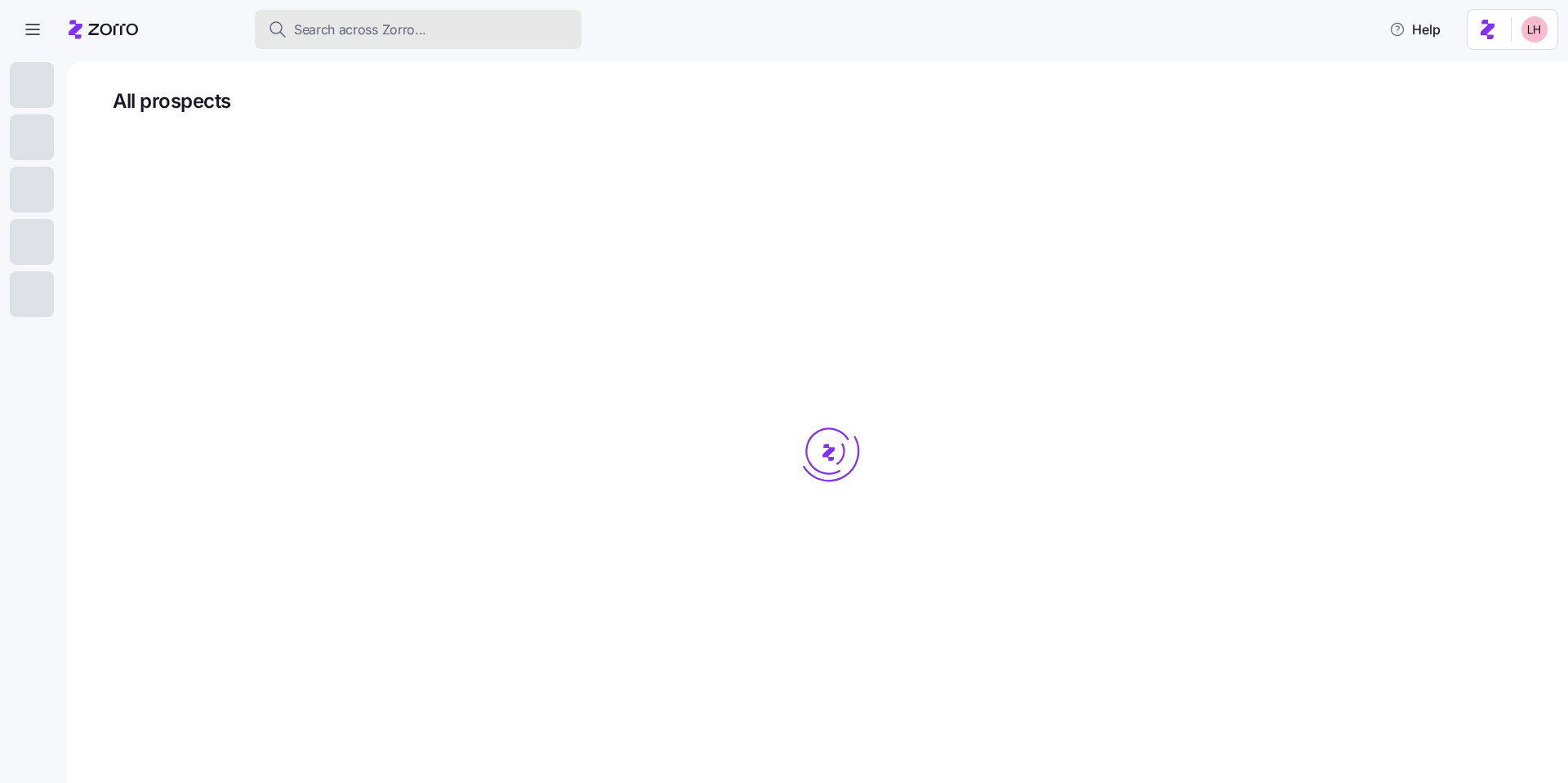
click at [378, 30] on span "Search across Zorro..." at bounding box center [360, 29] width 132 height 20
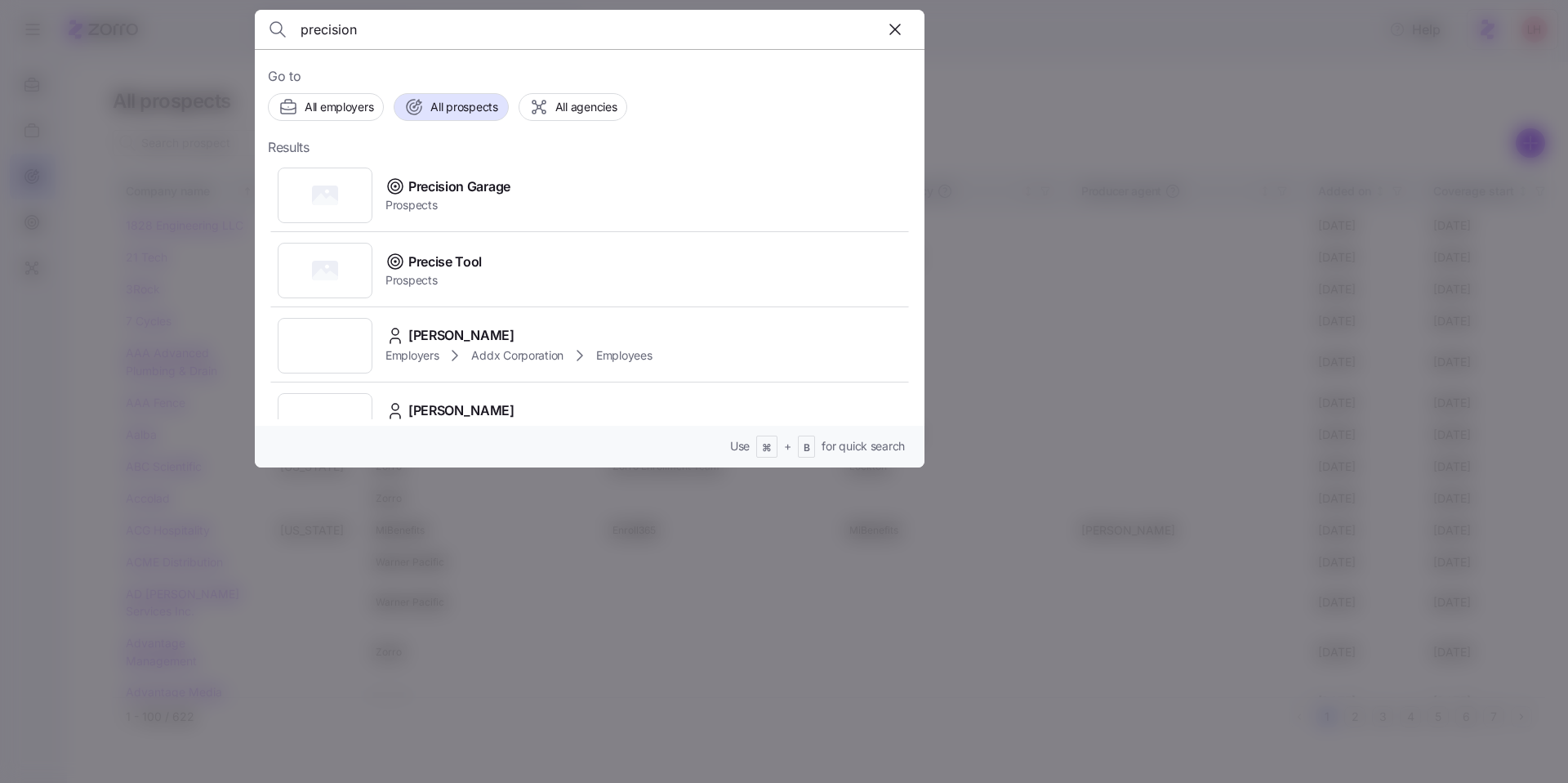
type input "precision"
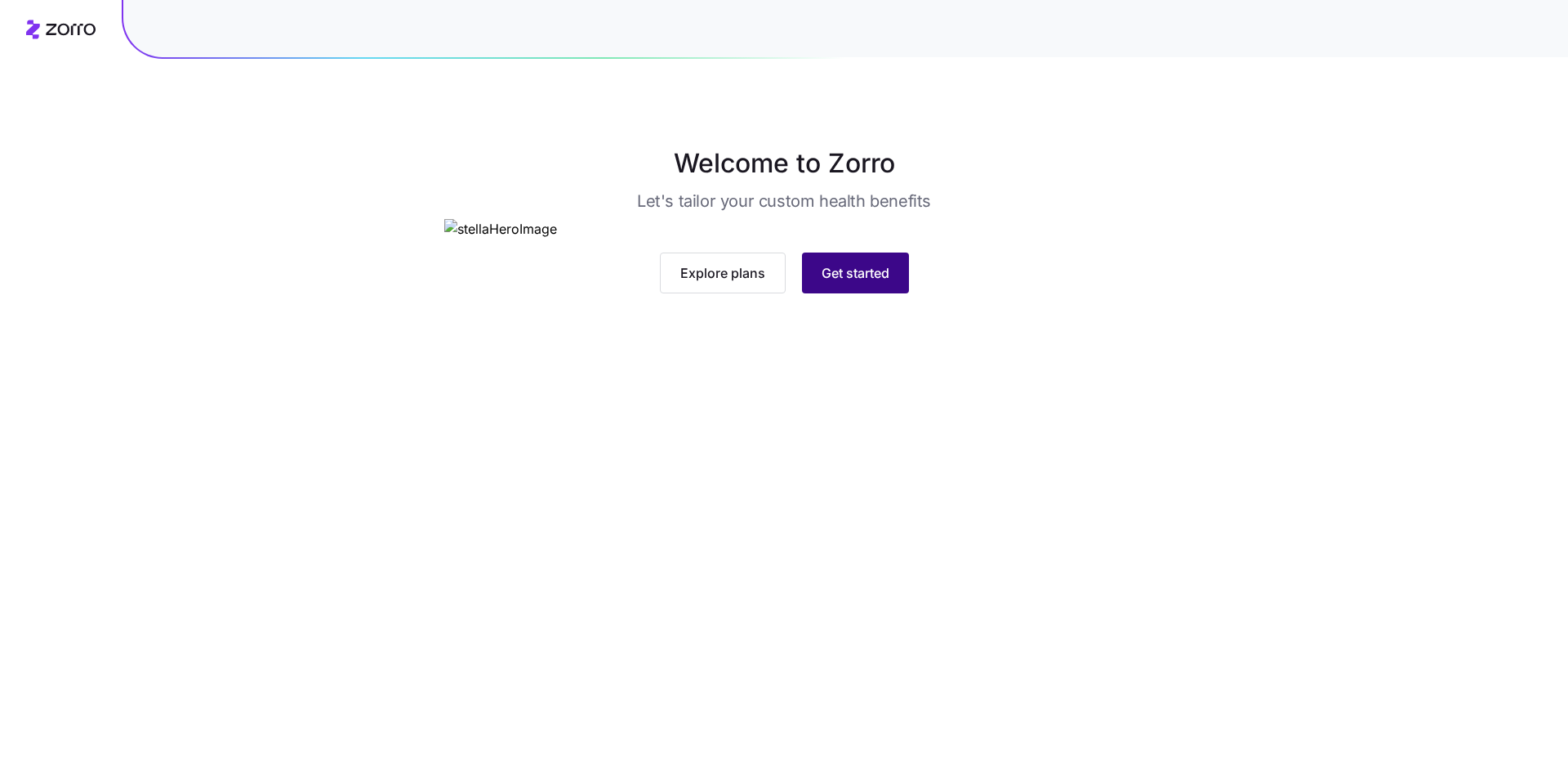
click at [849, 283] on span "Get started" at bounding box center [855, 273] width 68 height 19
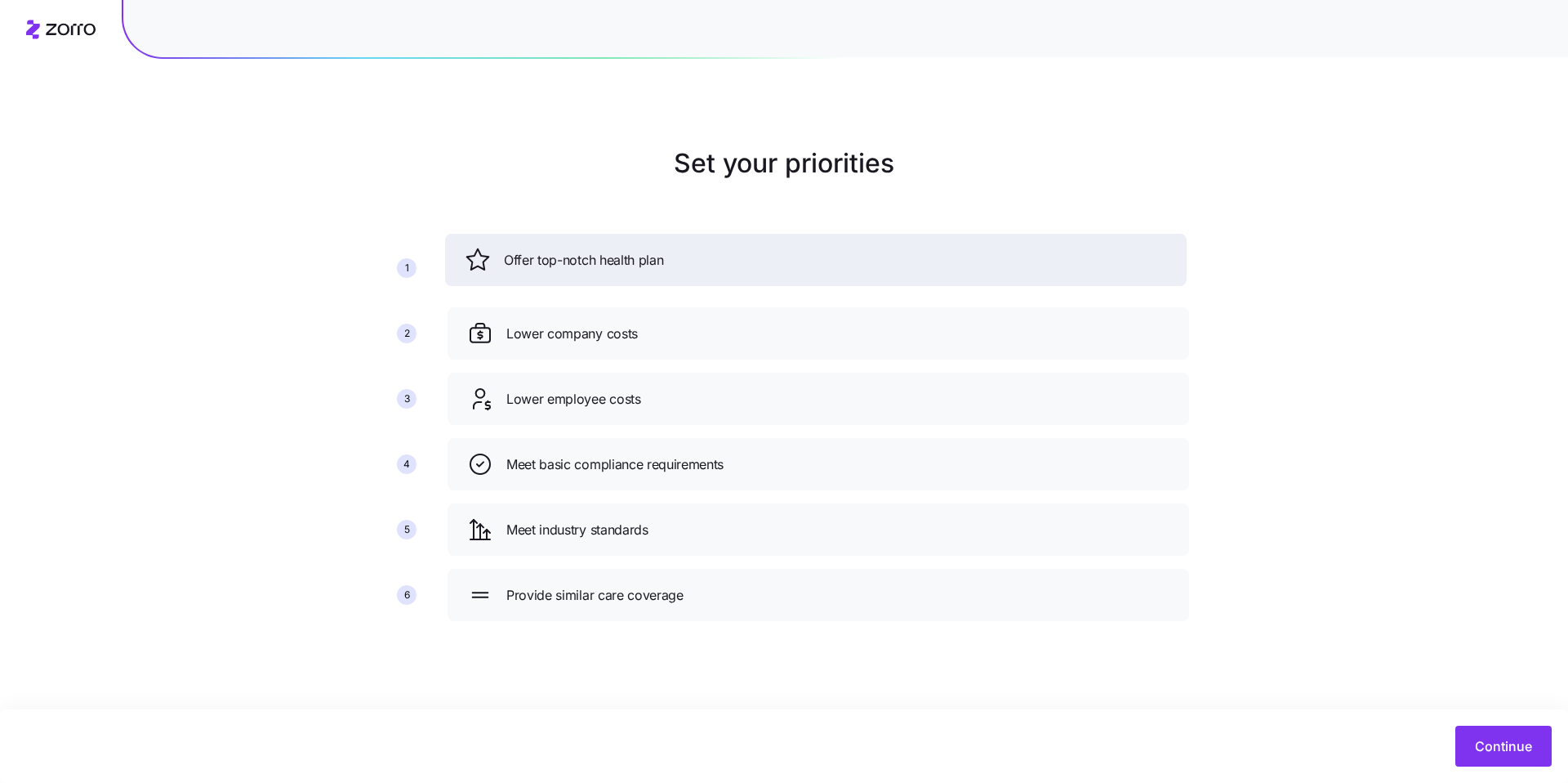
drag, startPoint x: 584, startPoint y: 324, endPoint x: 583, endPoint y: 243, distance: 81.0
click at [583, 250] on span "Offer top-notch health plan" at bounding box center [584, 260] width 160 height 20
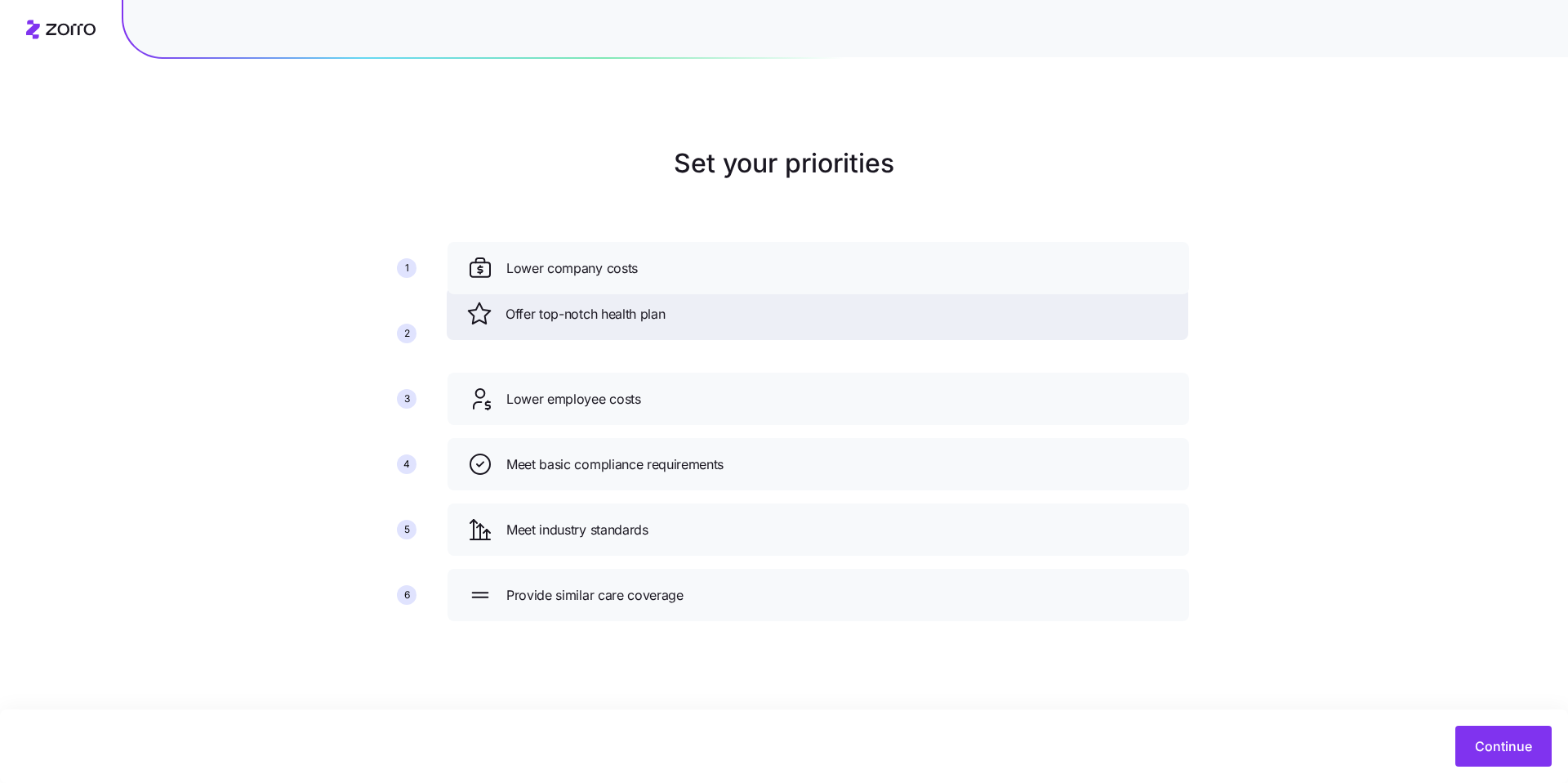
drag, startPoint x: 592, startPoint y: 275, endPoint x: 592, endPoint y: 352, distance: 77.0
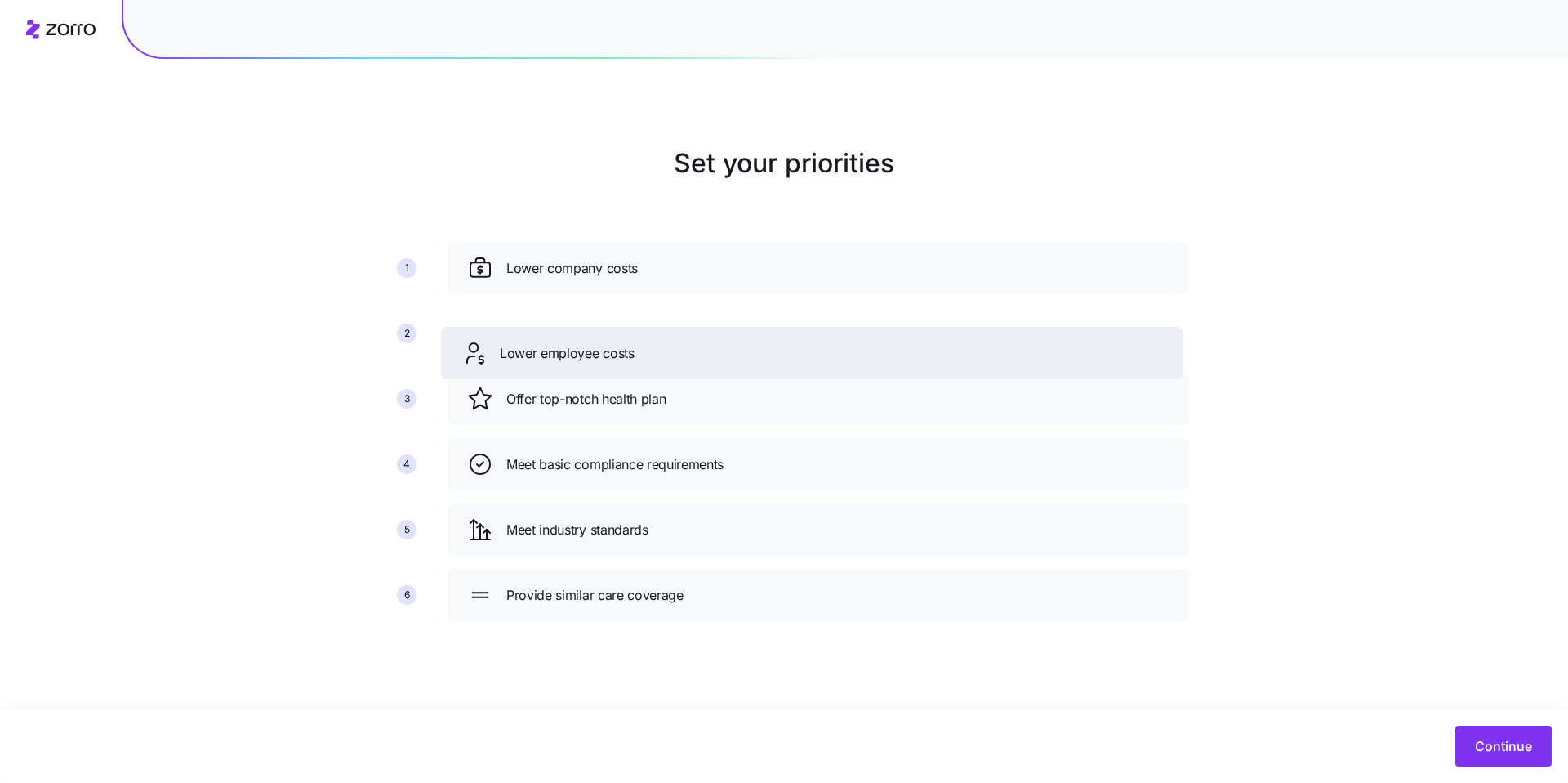
drag, startPoint x: 628, startPoint y: 372, endPoint x: 619, endPoint y: 321, distance: 51.8
click at [619, 343] on span "Lower employee costs" at bounding box center [567, 353] width 135 height 20
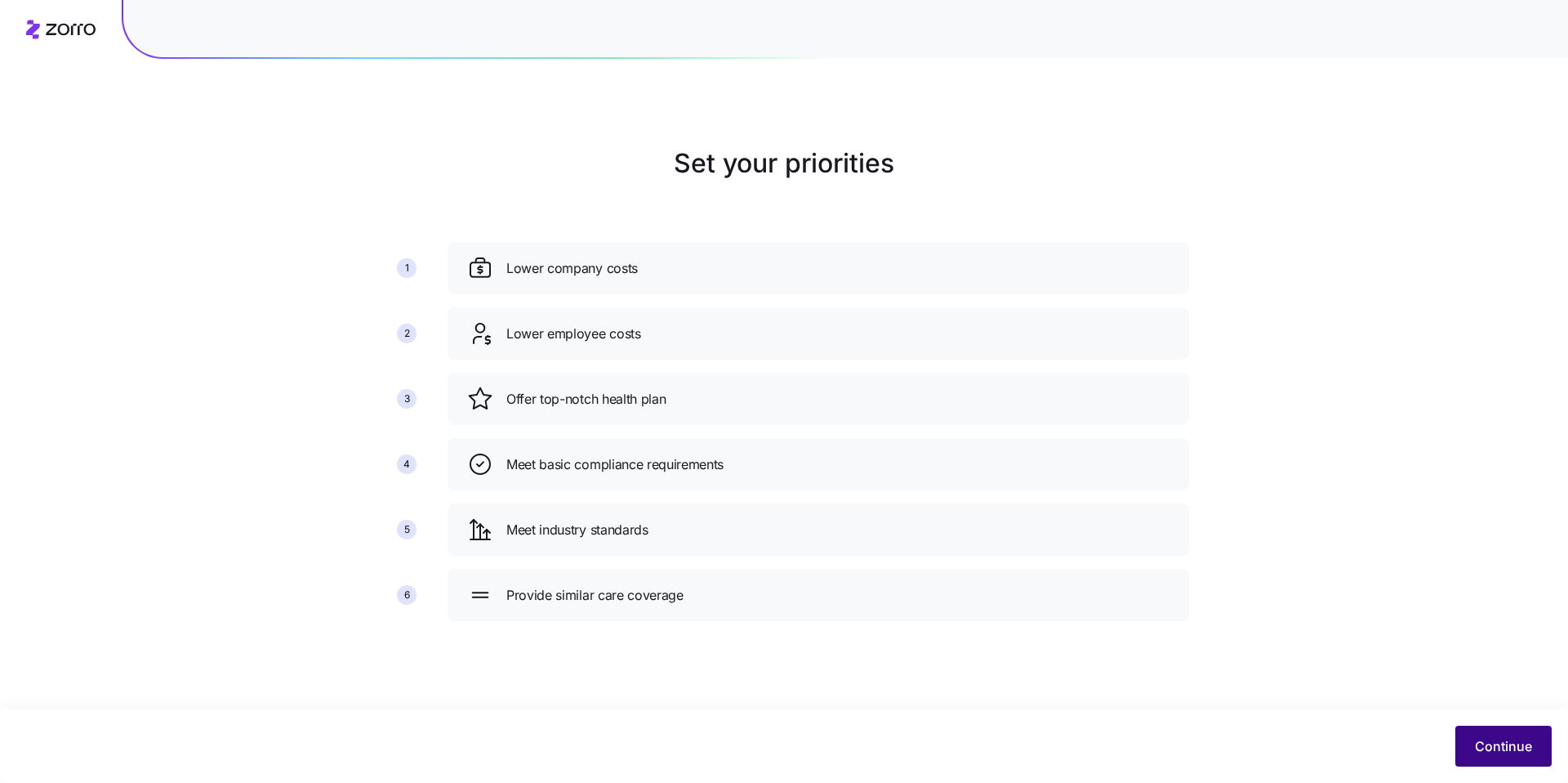
drag, startPoint x: 1499, startPoint y: 755, endPoint x: 1482, endPoint y: 733, distance: 27.8
click at [1499, 755] on span "Continue" at bounding box center [1503, 745] width 57 height 19
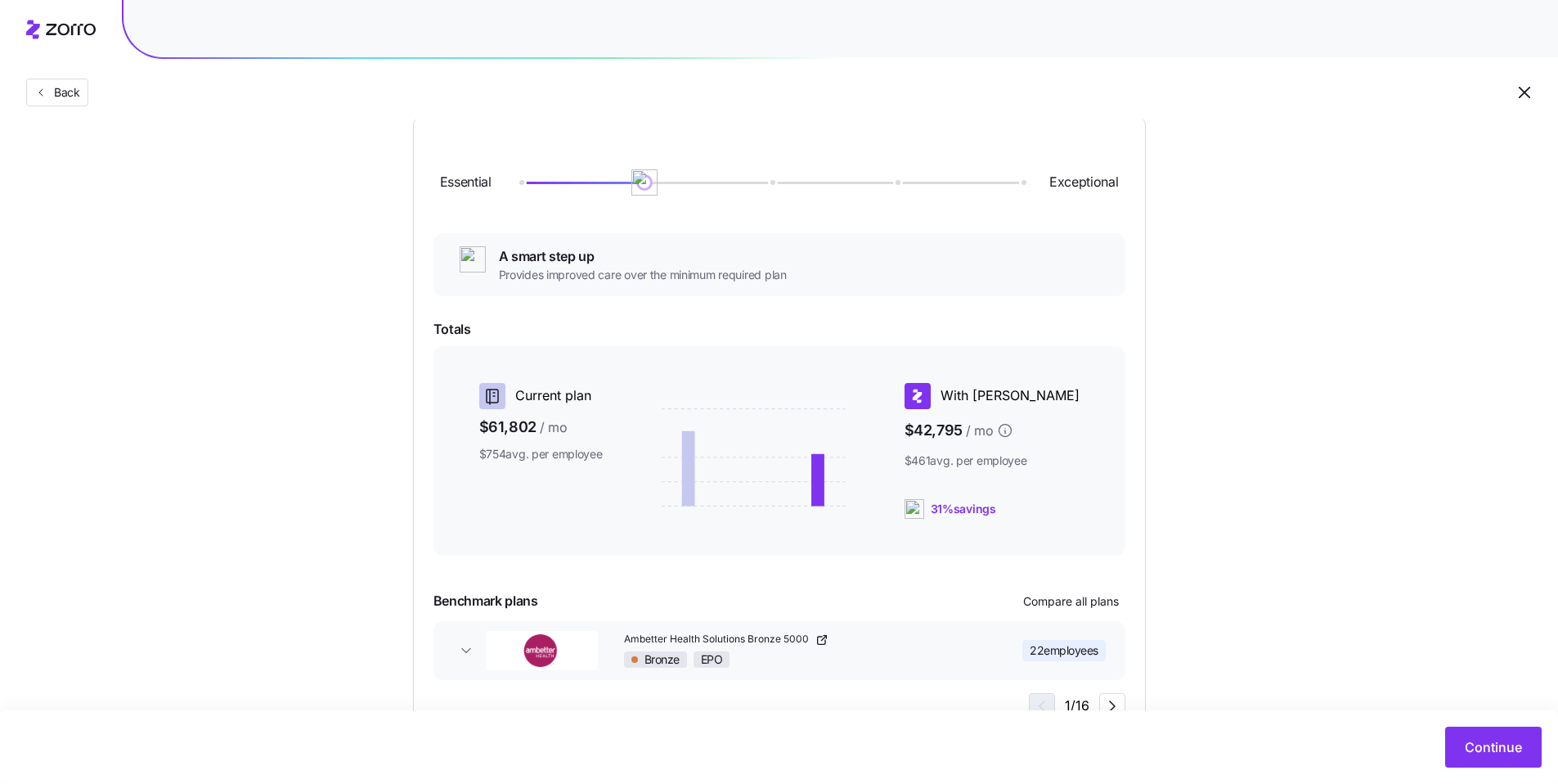
scroll to position [235, 0]
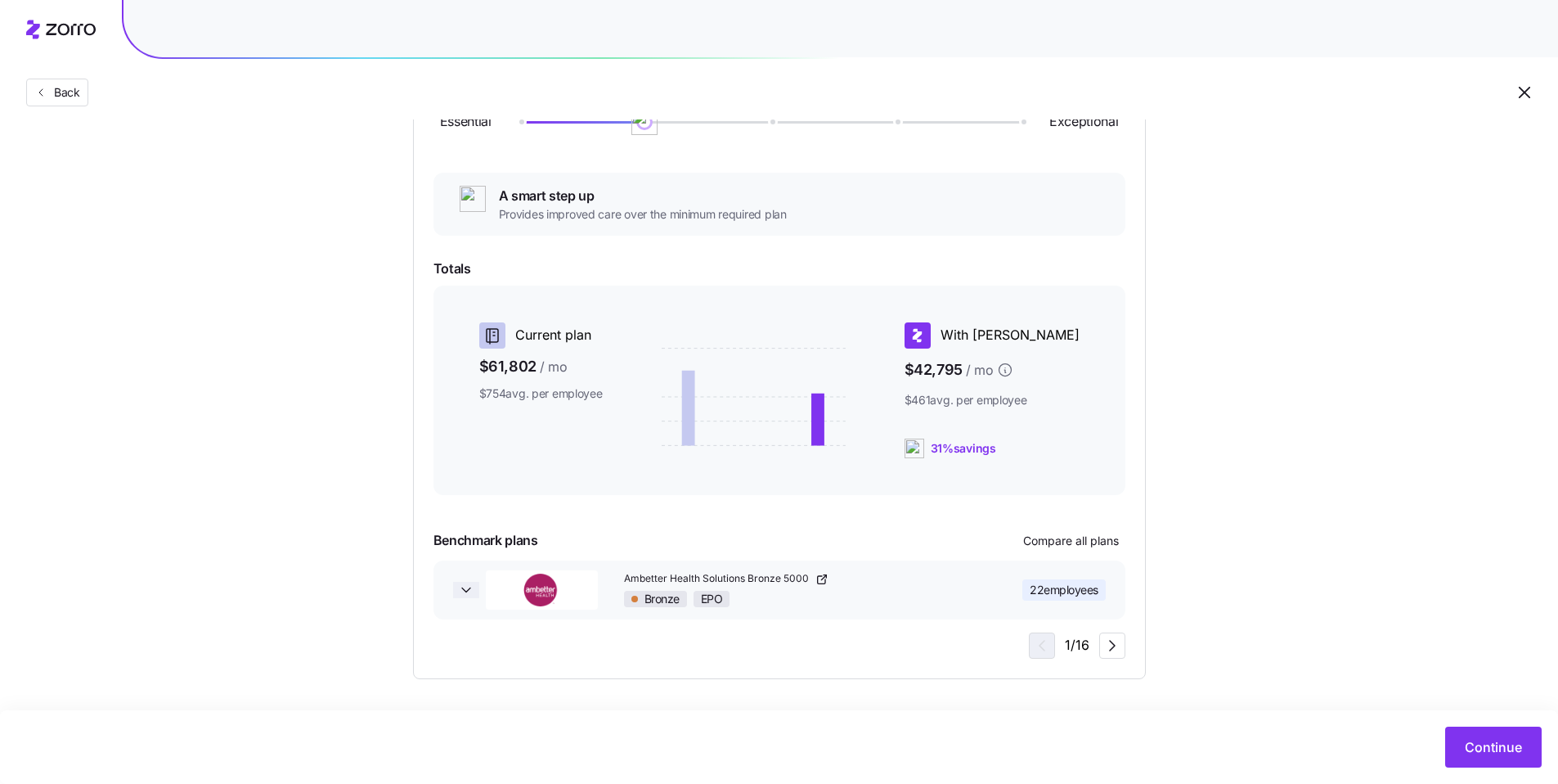
click at [459, 589] on icon "button" at bounding box center [466, 590] width 17 height 17
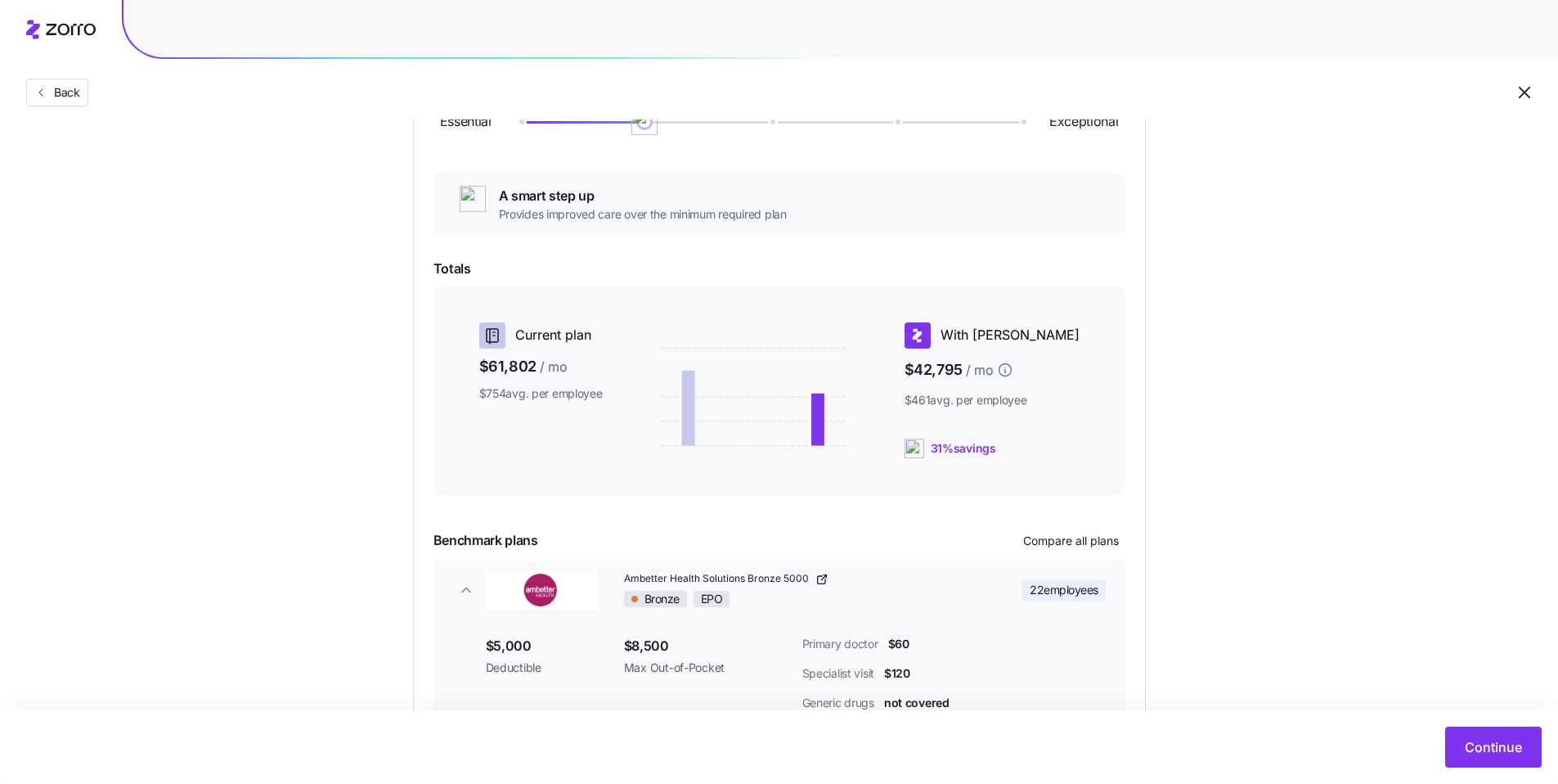
click at [1423, 485] on div "Choose a plan matching strategy By quality By metal level Pre-selected Most sim…" at bounding box center [779, 354] width 1558 height 892
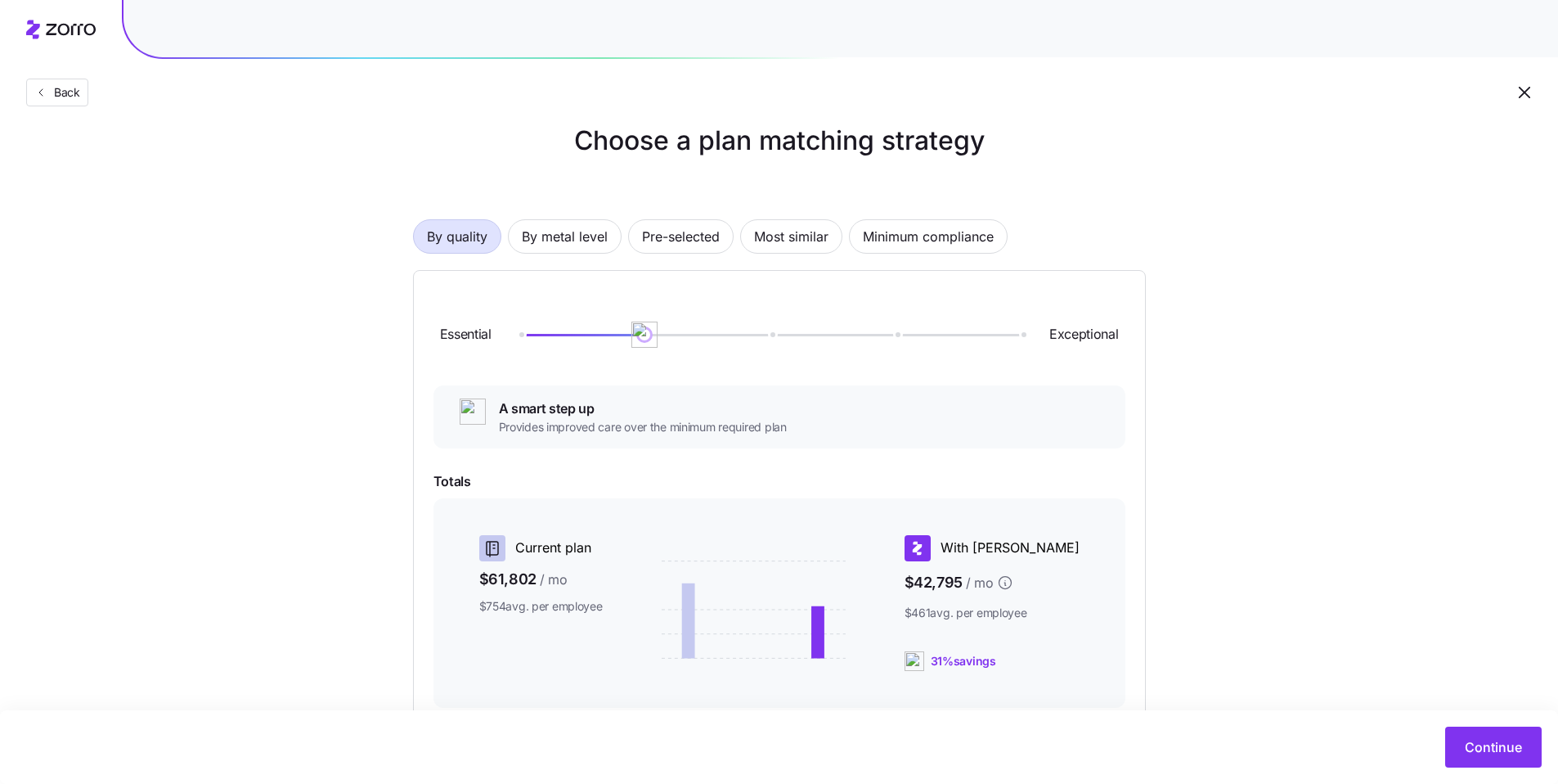
scroll to position [19, 0]
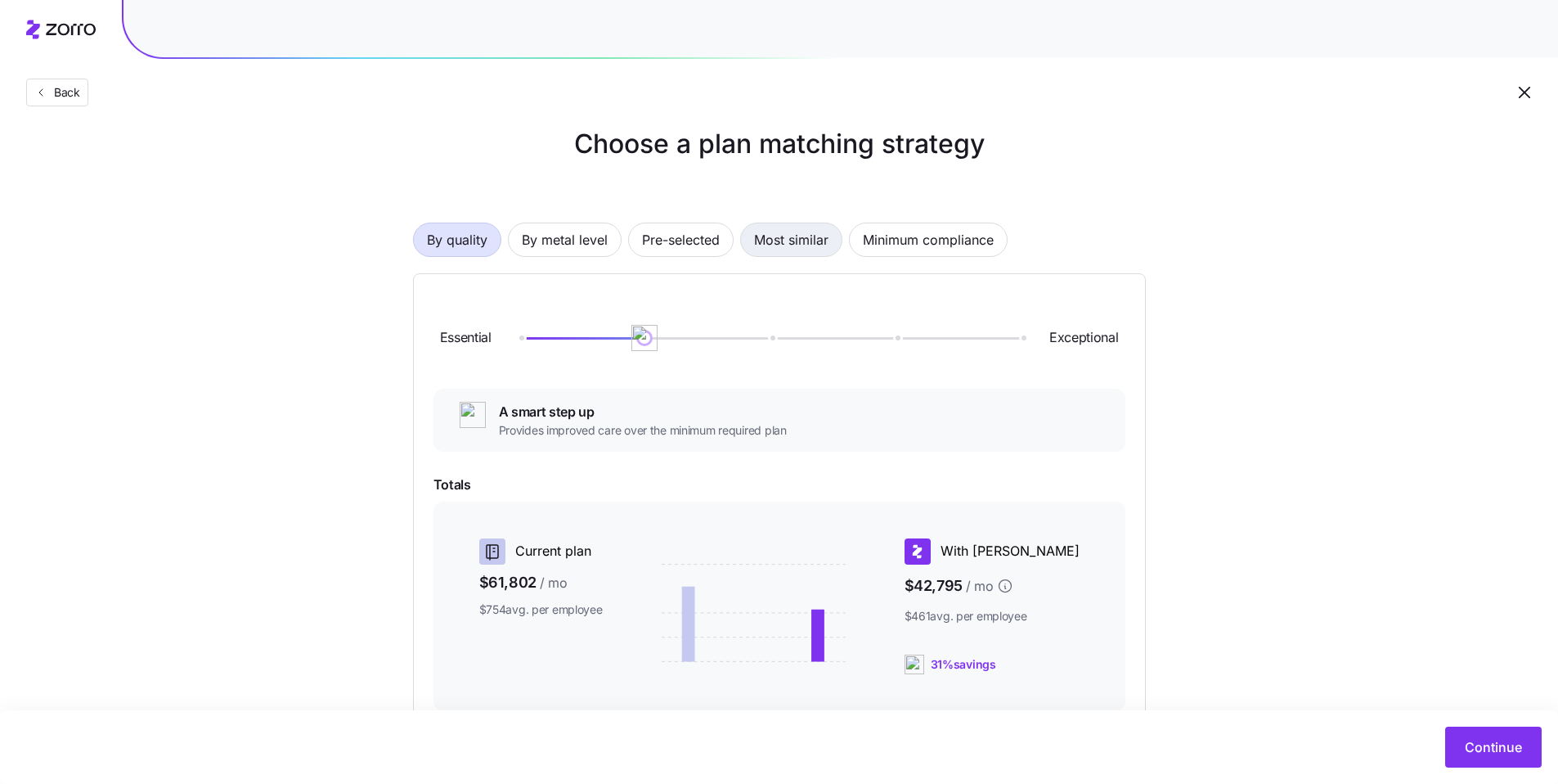
click at [802, 242] on span "Most similar" at bounding box center [791, 240] width 74 height 33
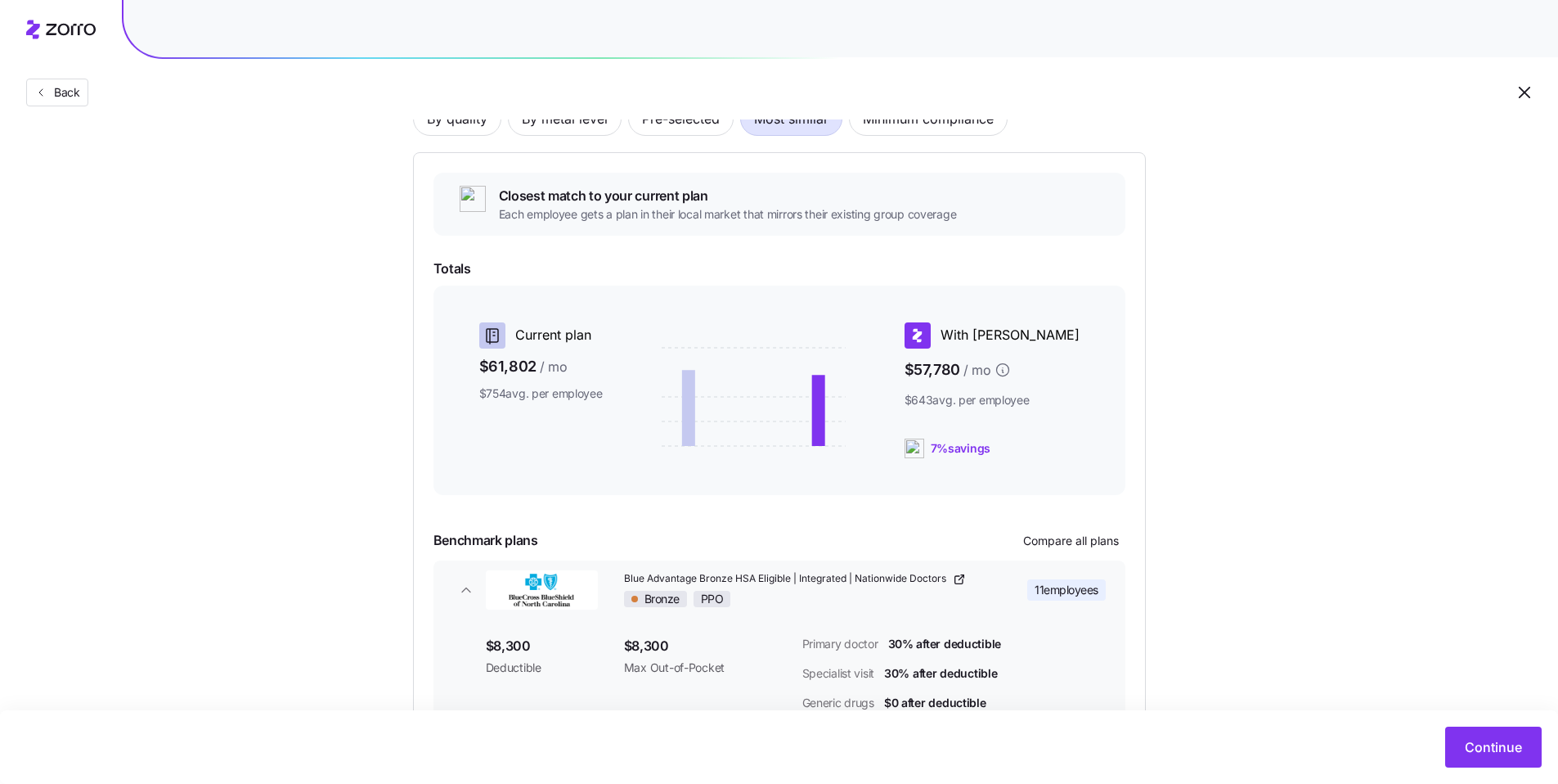
scroll to position [263, 0]
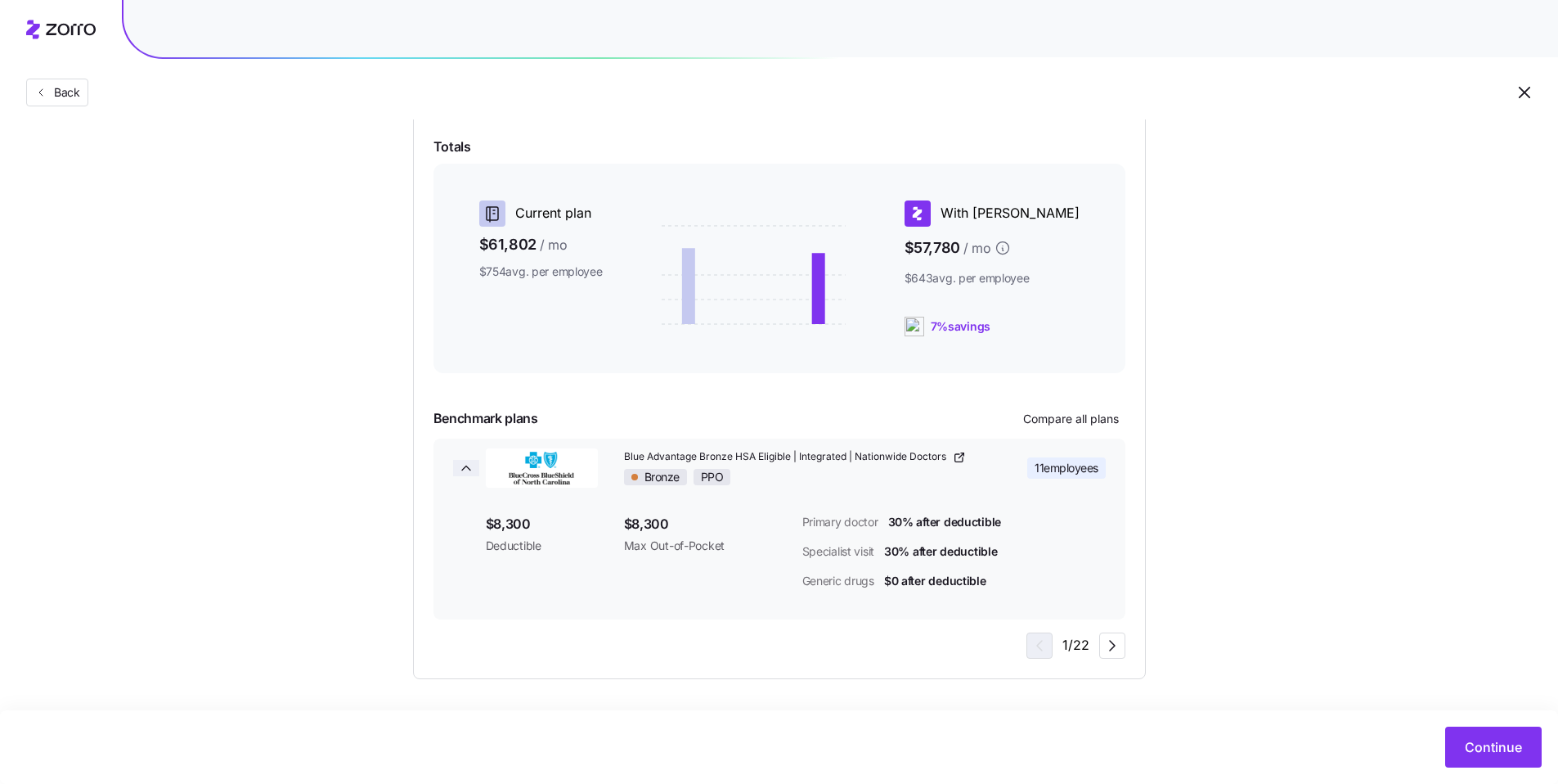
click at [472, 472] on icon "button" at bounding box center [466, 468] width 17 height 17
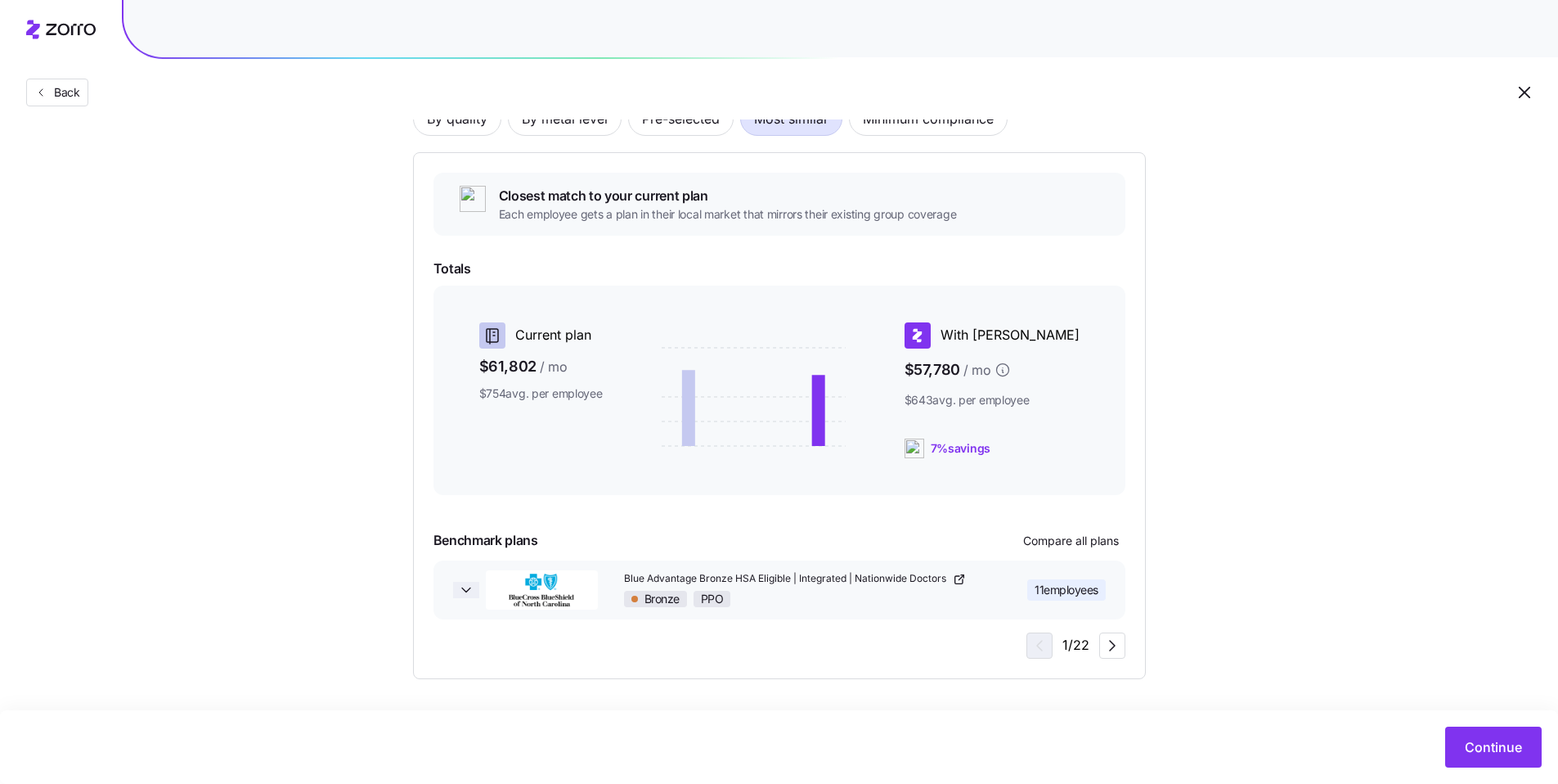
scroll to position [141, 0]
drag, startPoint x: 452, startPoint y: 594, endPoint x: 471, endPoint y: 583, distance: 22.0
click at [453, 594] on span "button" at bounding box center [466, 590] width 26 height 17
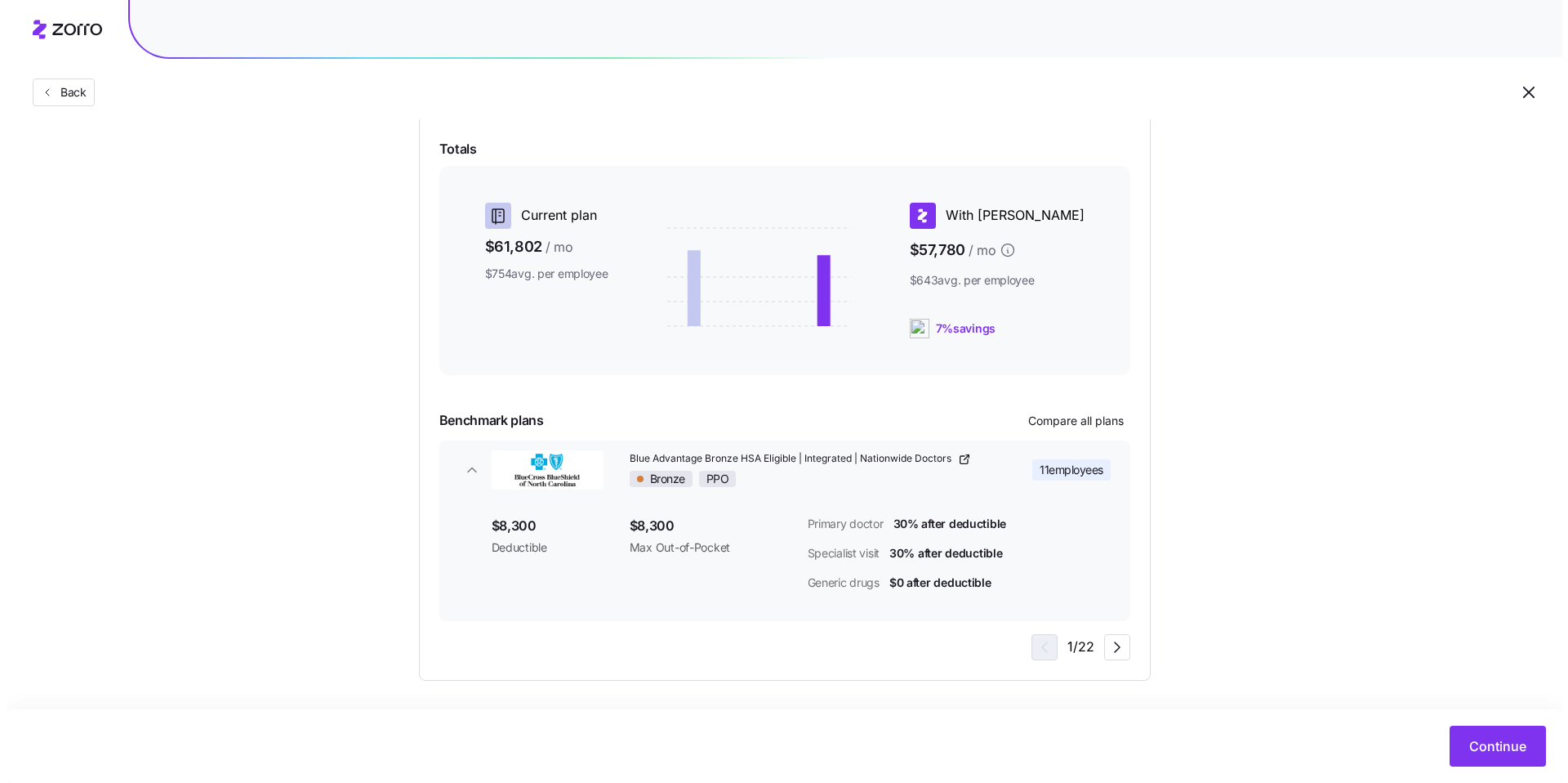
scroll to position [263, 0]
click at [1061, 425] on span "Compare all plans" at bounding box center [1069, 419] width 95 height 17
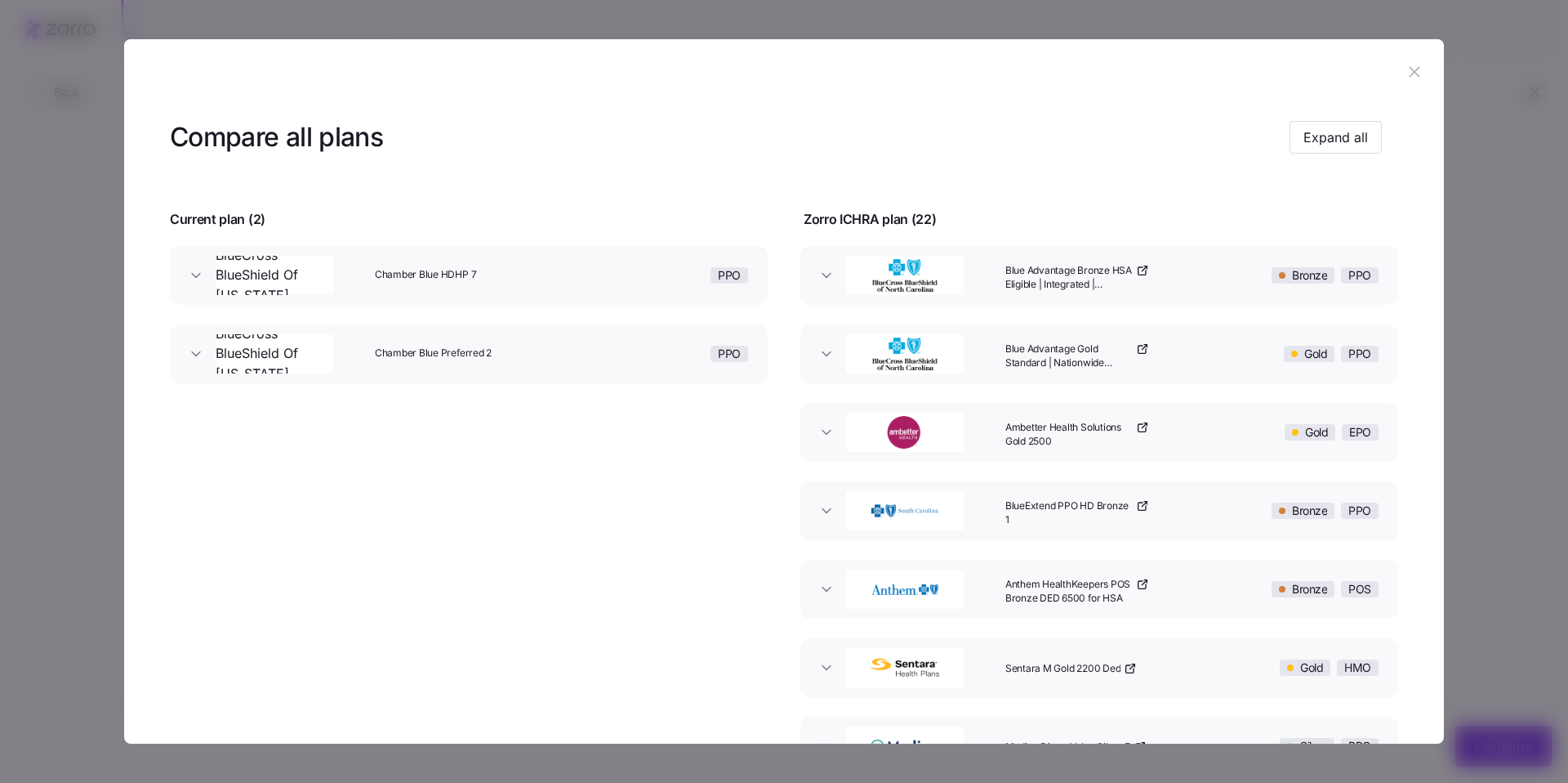
click at [547, 296] on button "BlueCross BlueShield Of [US_STATE] Chamber Blue HDHP 7 PPO" at bounding box center [468, 275] width 597 height 59
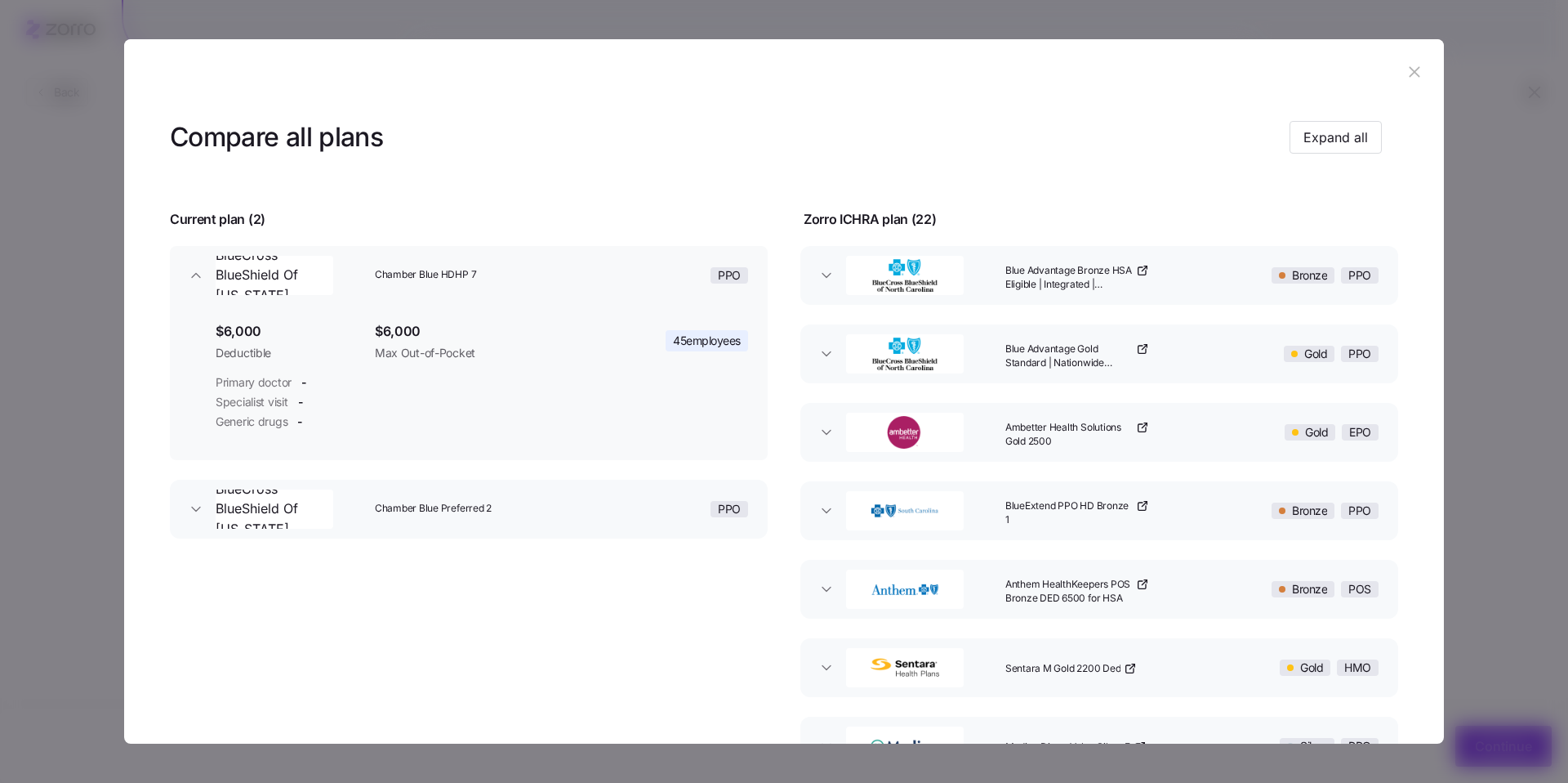
click at [502, 510] on span "Chamber Blue Preferred 2" at bounding box center [473, 508] width 196 height 14
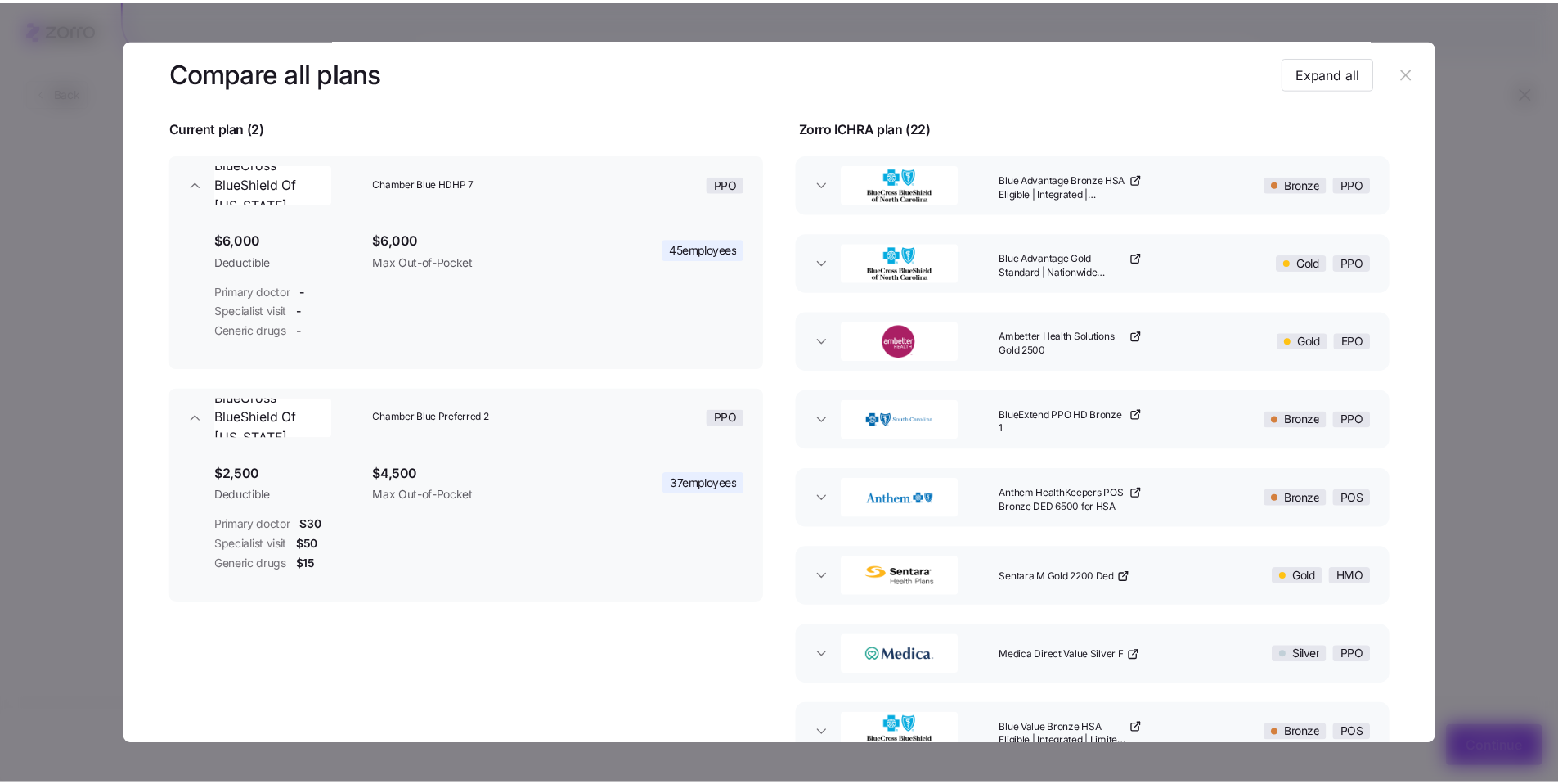
scroll to position [102, 0]
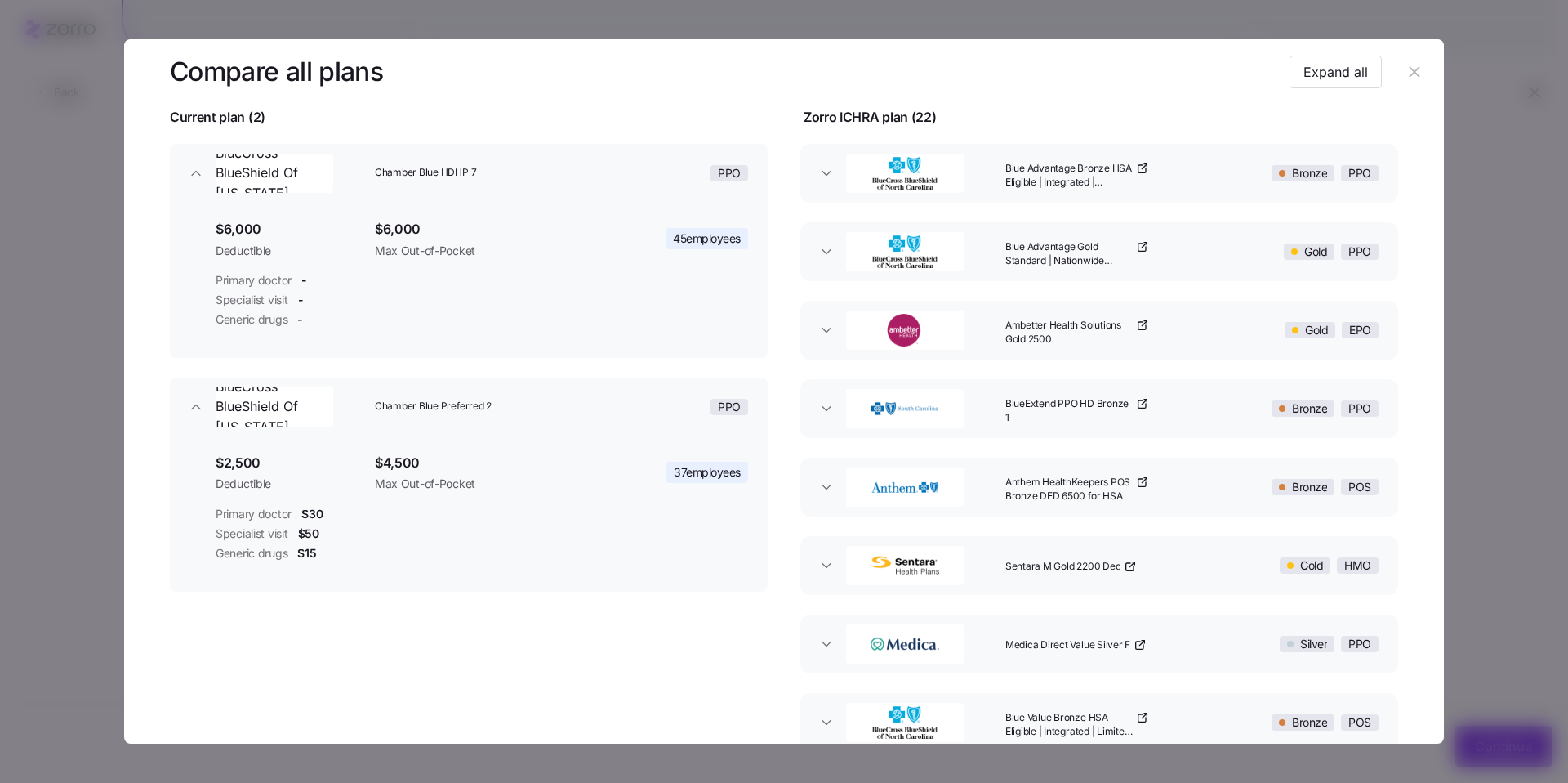
click at [1413, 77] on icon "button" at bounding box center [1415, 73] width 18 height 18
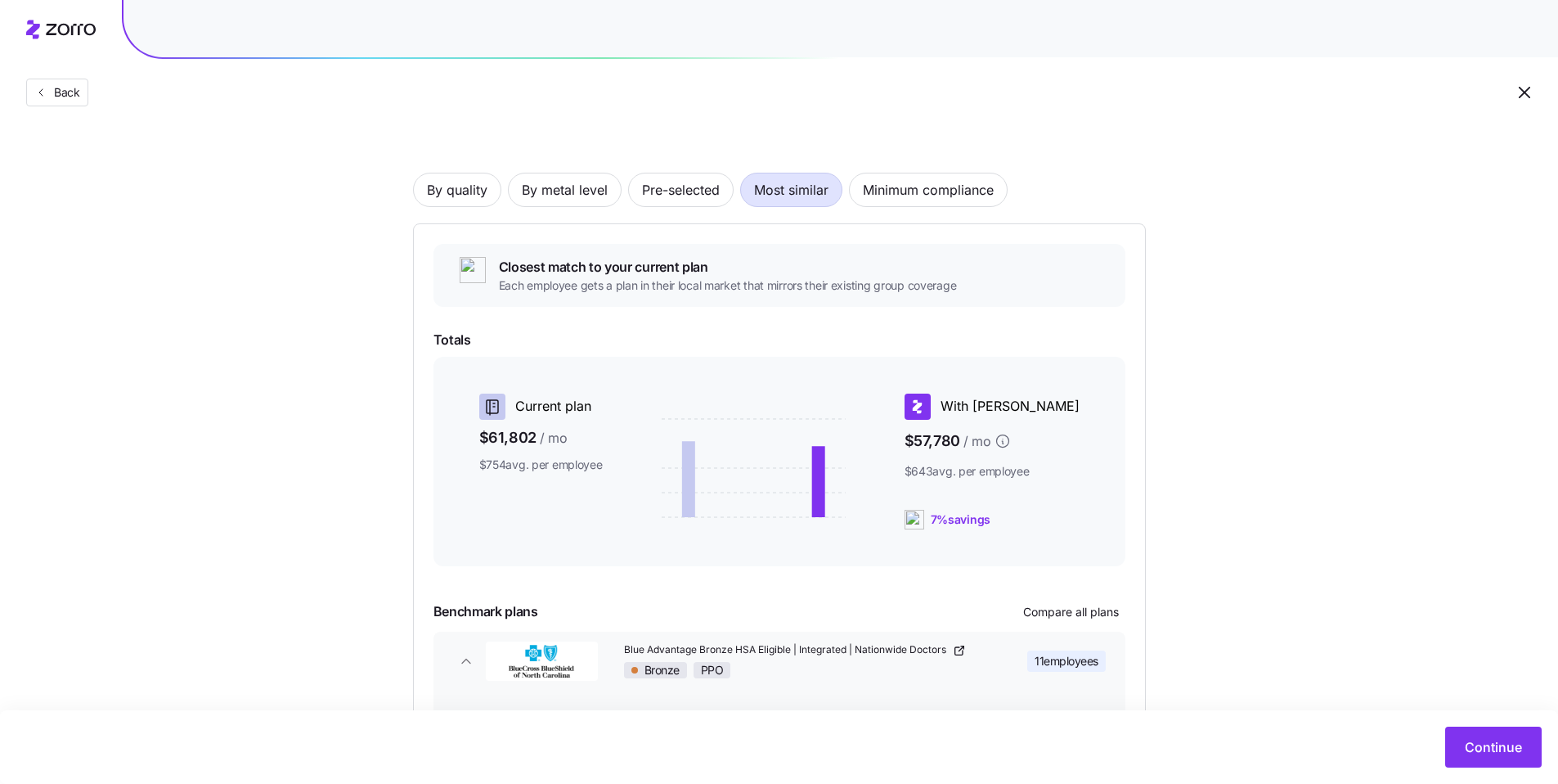
scroll to position [0, 0]
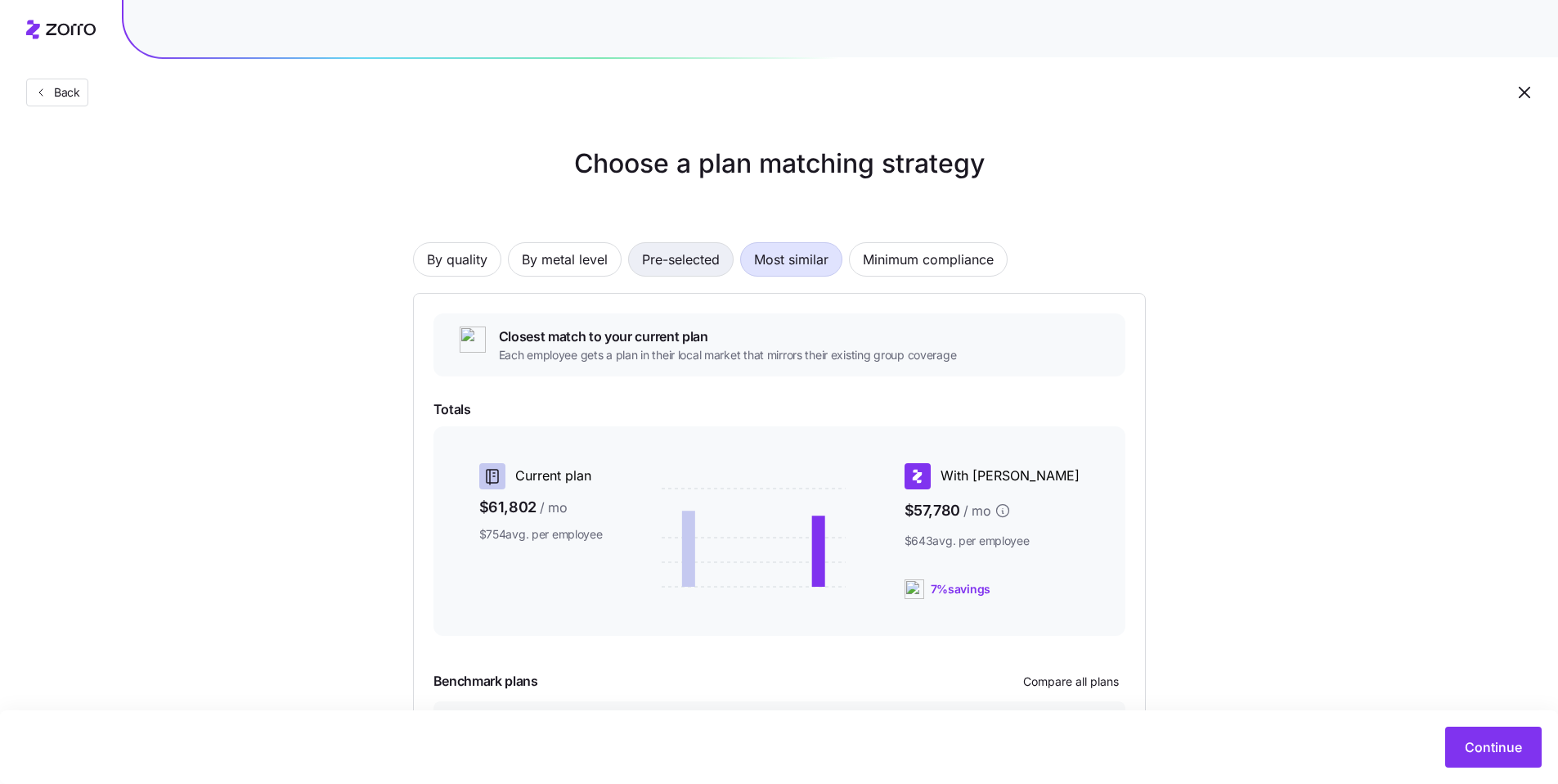
click at [679, 262] on span "Pre-selected" at bounding box center [681, 259] width 78 height 33
click at [590, 256] on span "By metal level" at bounding box center [564, 259] width 85 height 33
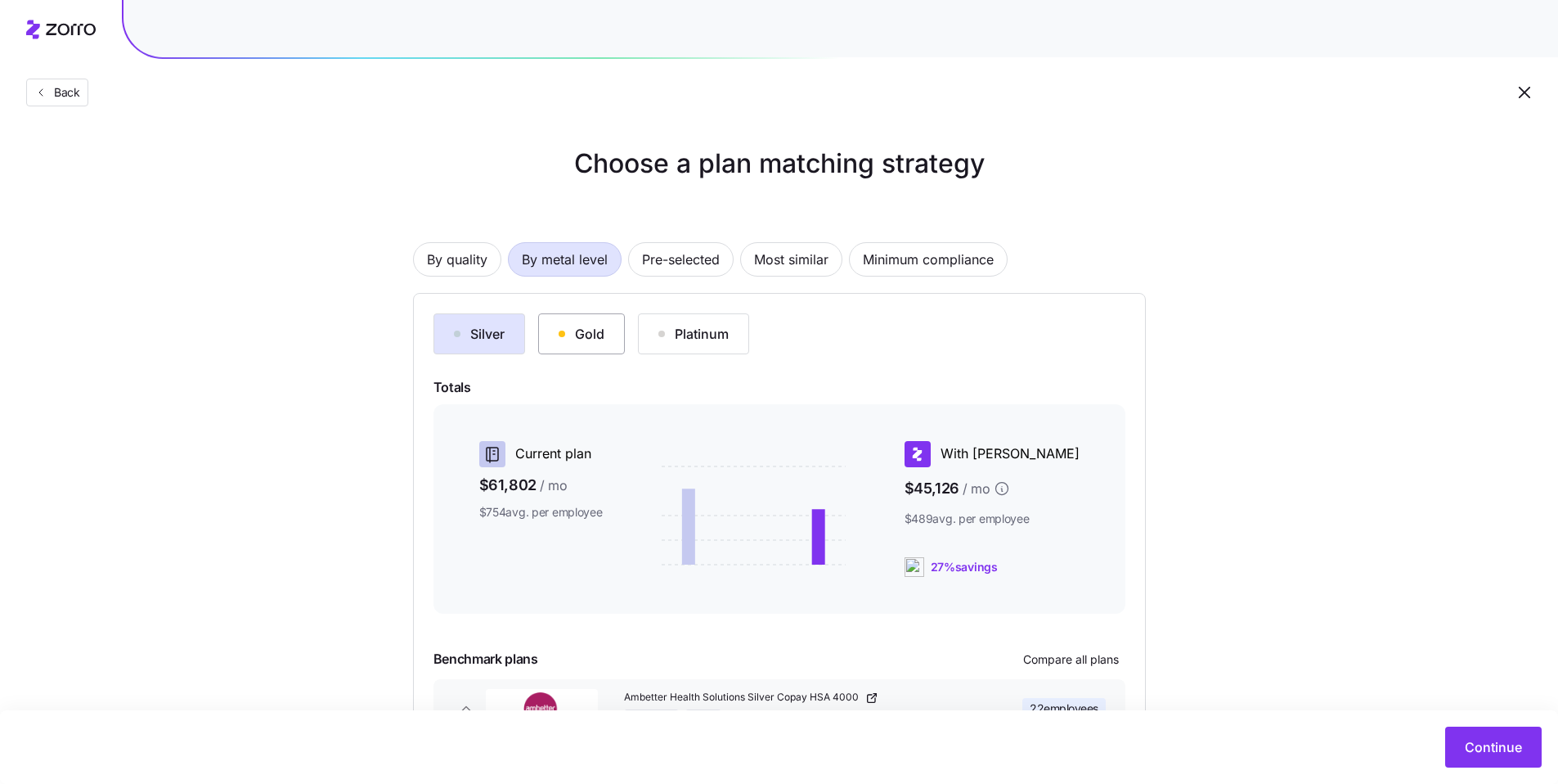
click at [582, 332] on div "Gold" at bounding box center [582, 333] width 46 height 19
click at [458, 271] on span "By quality" at bounding box center [458, 259] width 61 height 33
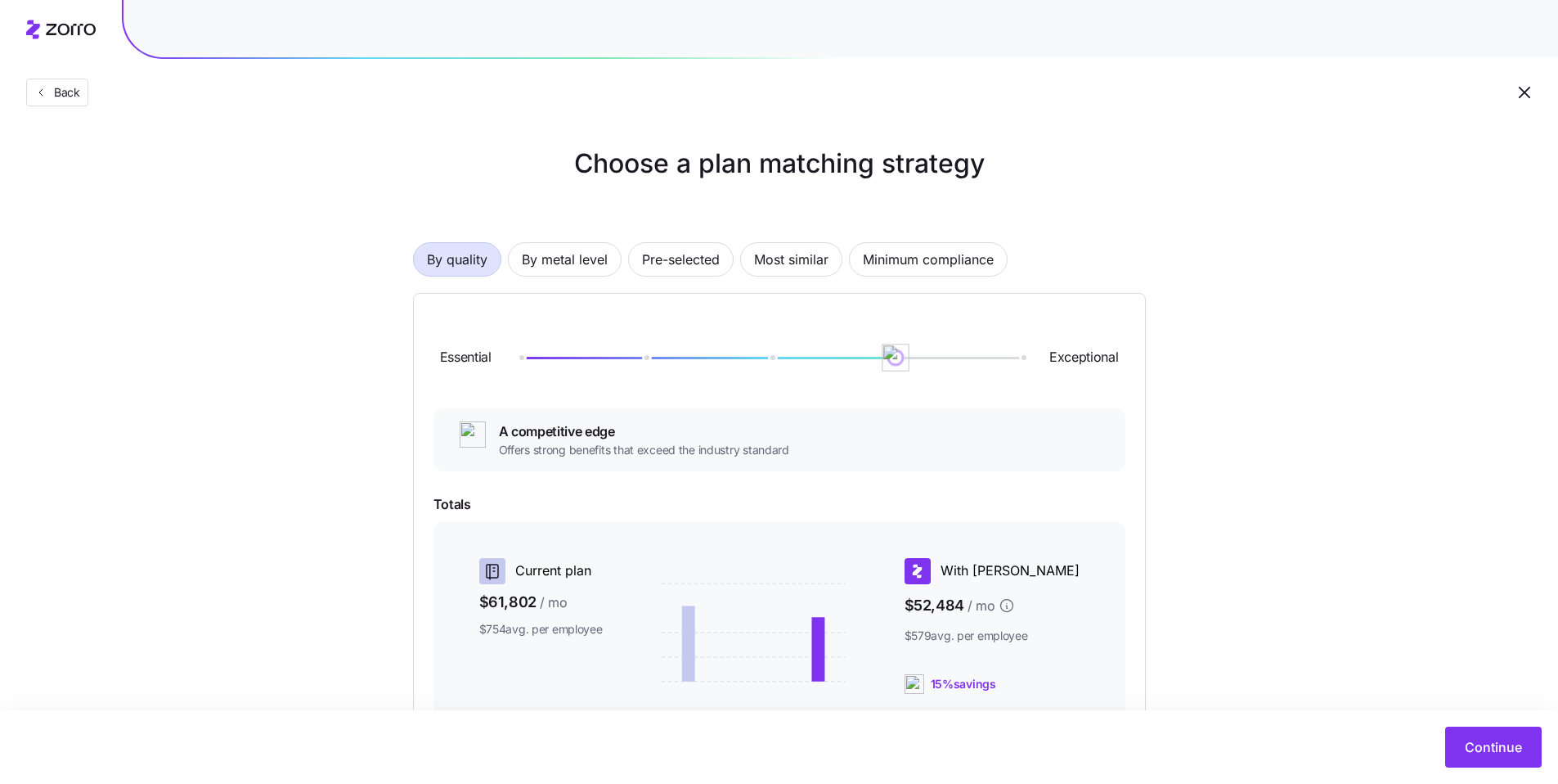
drag, startPoint x: 643, startPoint y: 362, endPoint x: 894, endPoint y: 368, distance: 251.1
click at [894, 368] on img at bounding box center [896, 358] width 28 height 28
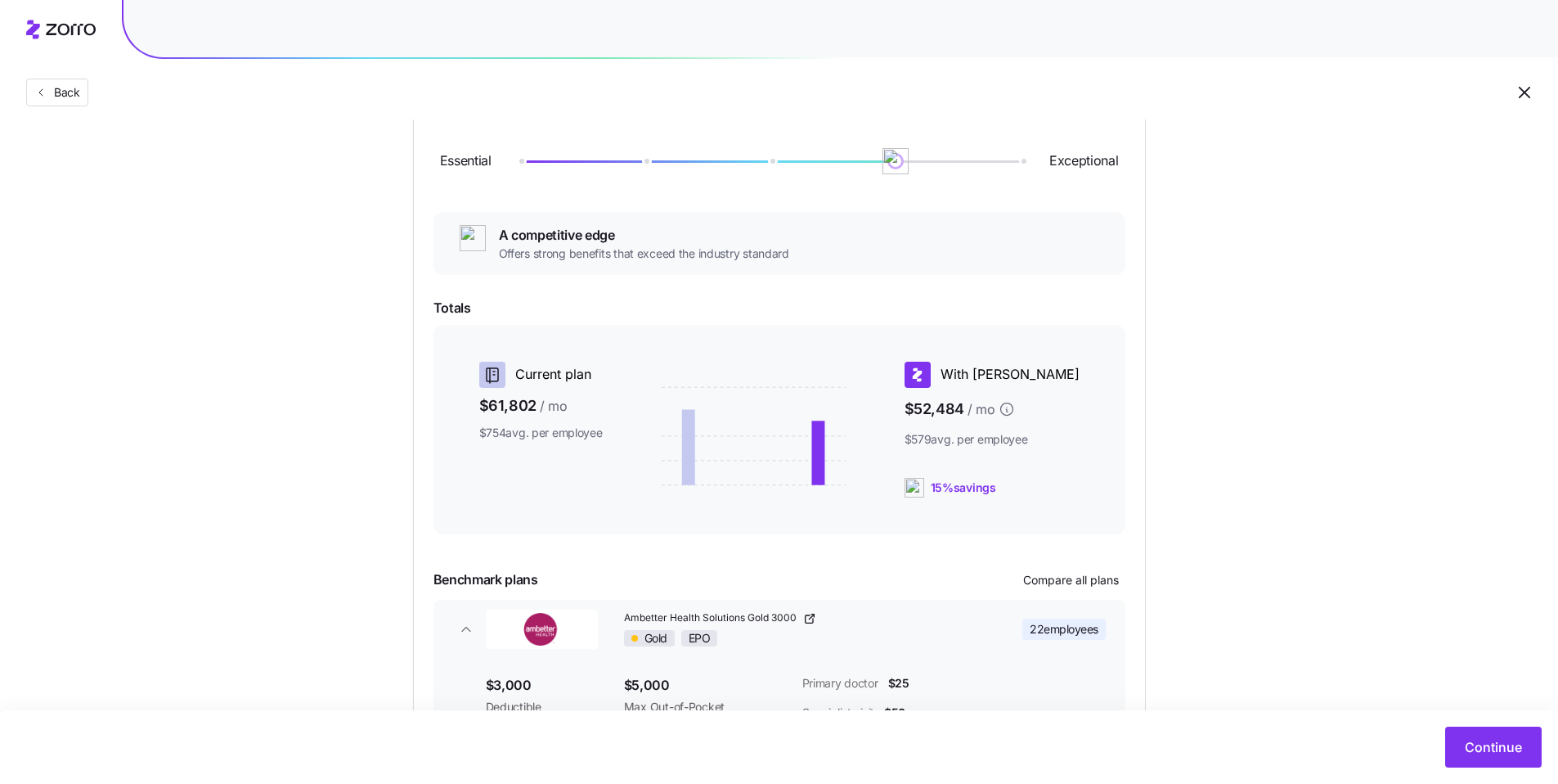
scroll to position [187, 0]
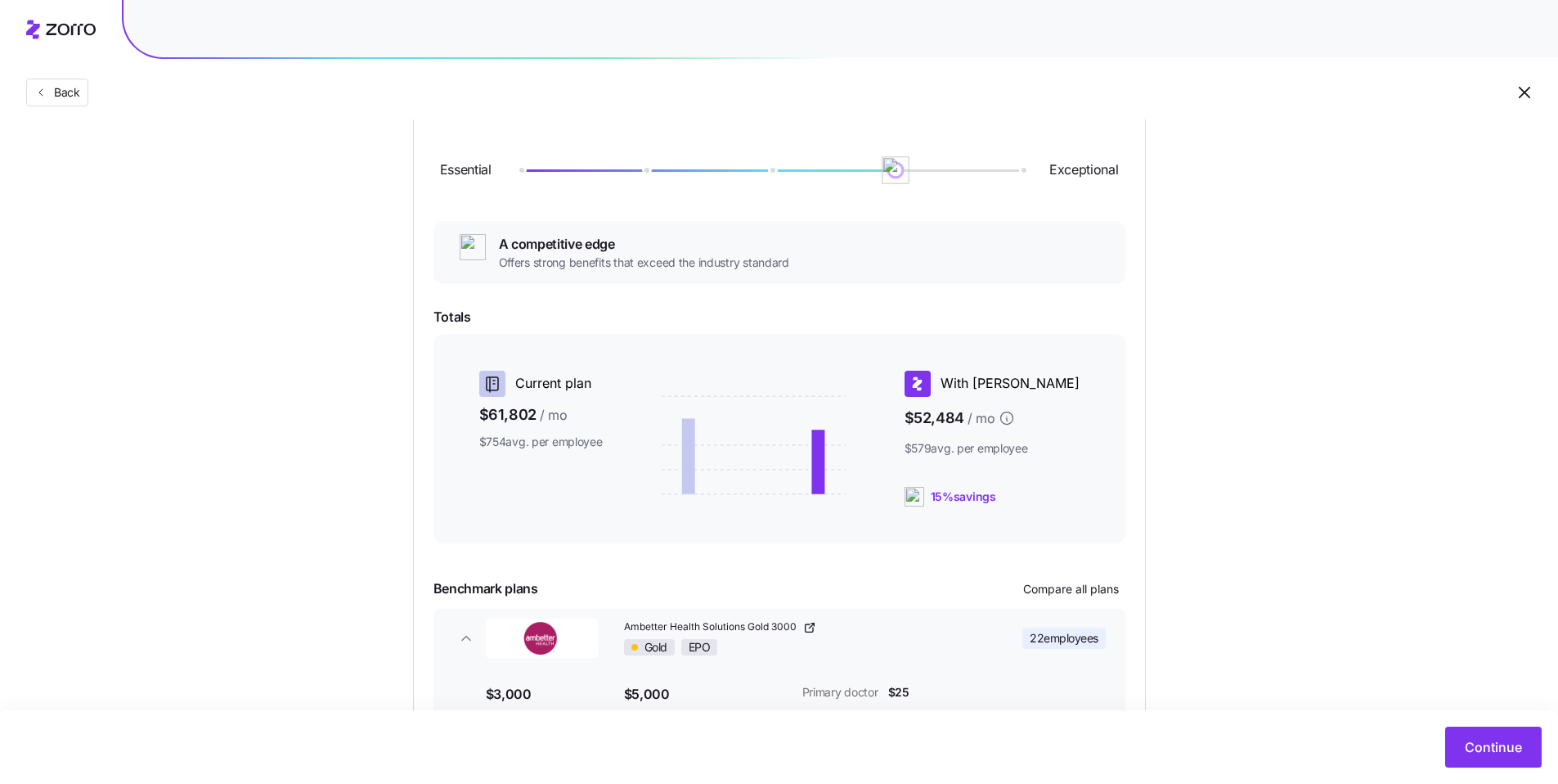
drag, startPoint x: 903, startPoint y: 179, endPoint x: 966, endPoint y: 179, distance: 63.0
click at [966, 179] on div "Essential Exceptional" at bounding box center [779, 170] width 692 height 88
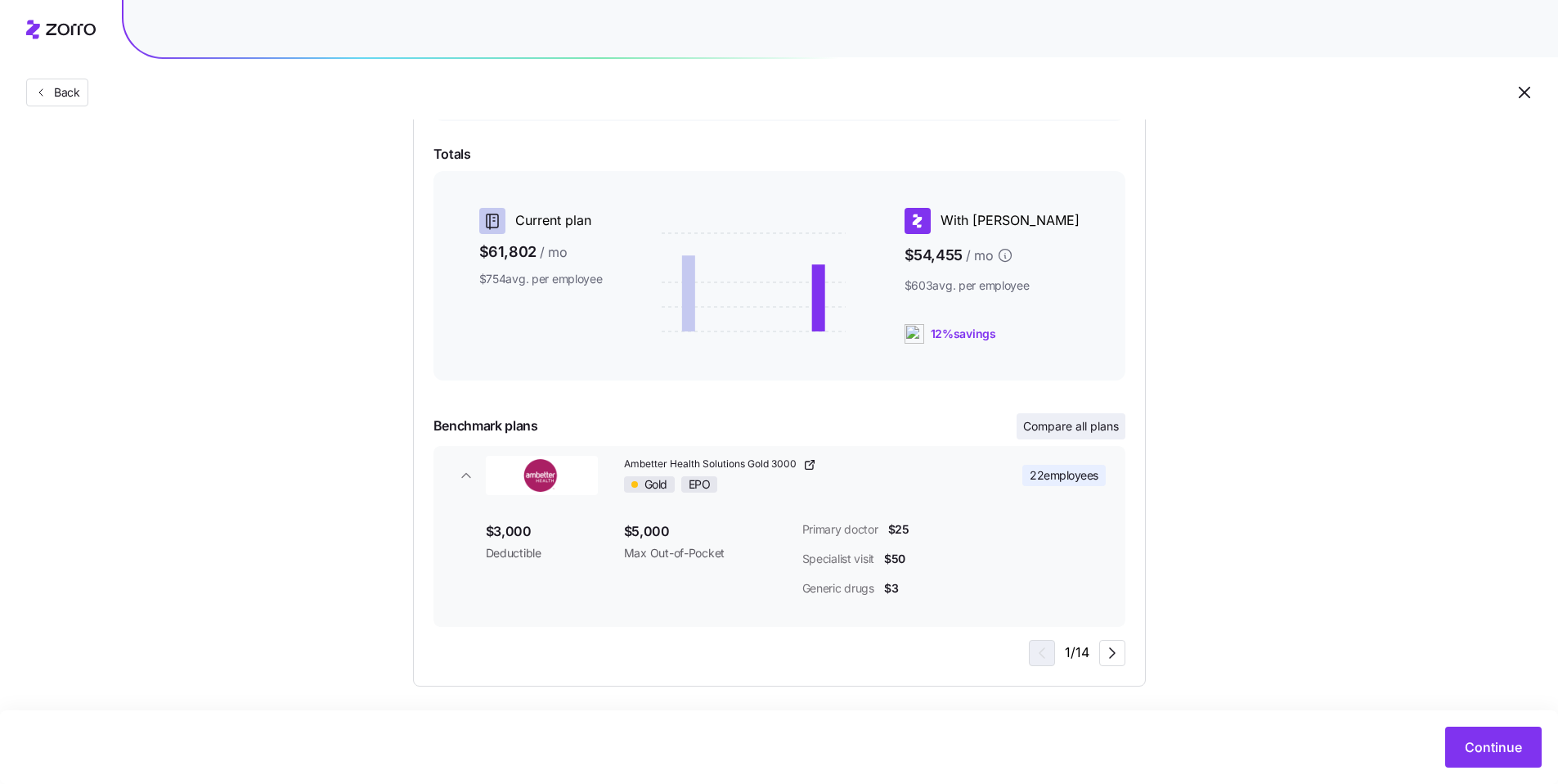
scroll to position [358, 0]
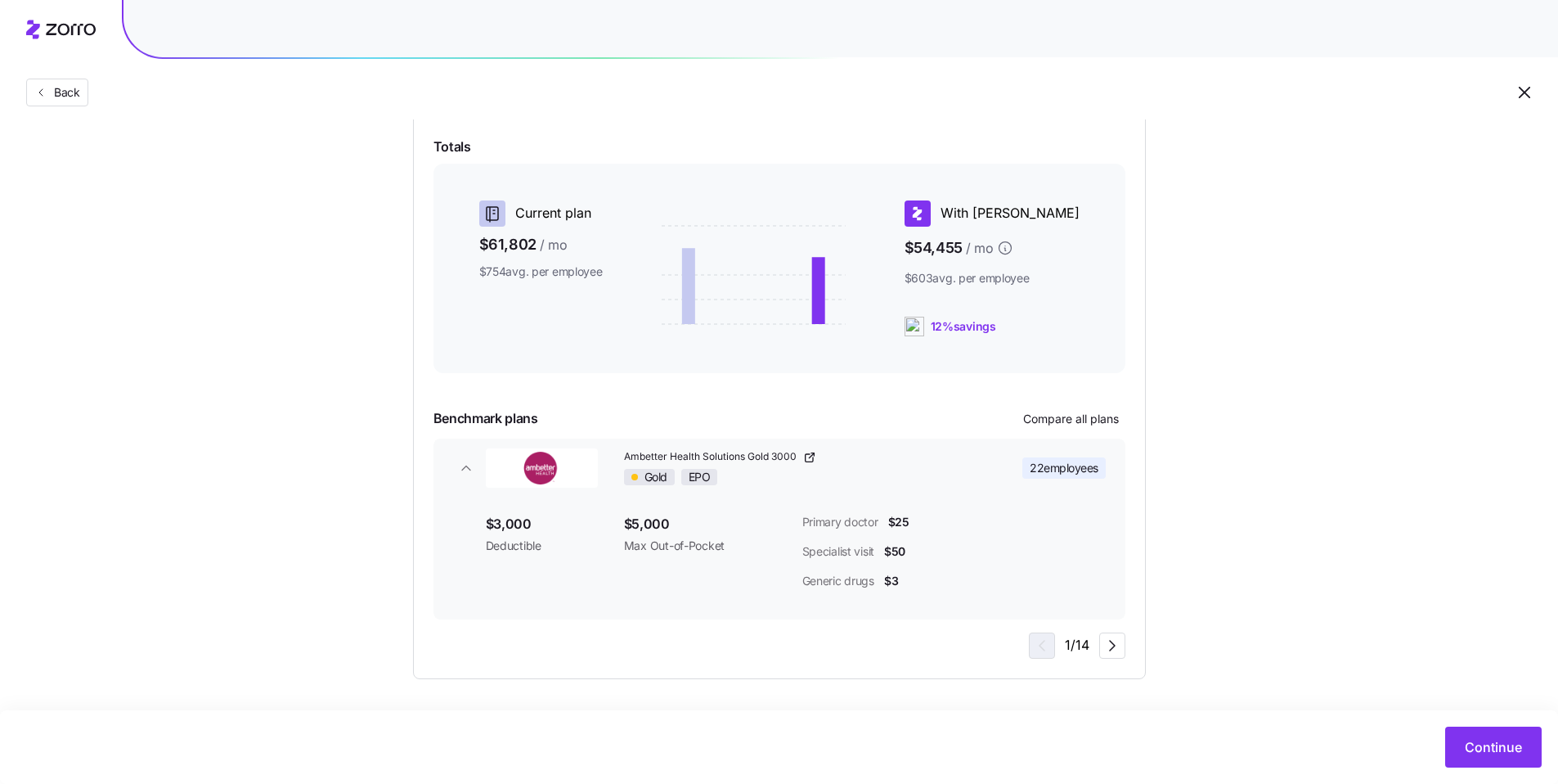
click at [486, 471] on img "button" at bounding box center [542, 468] width 112 height 40
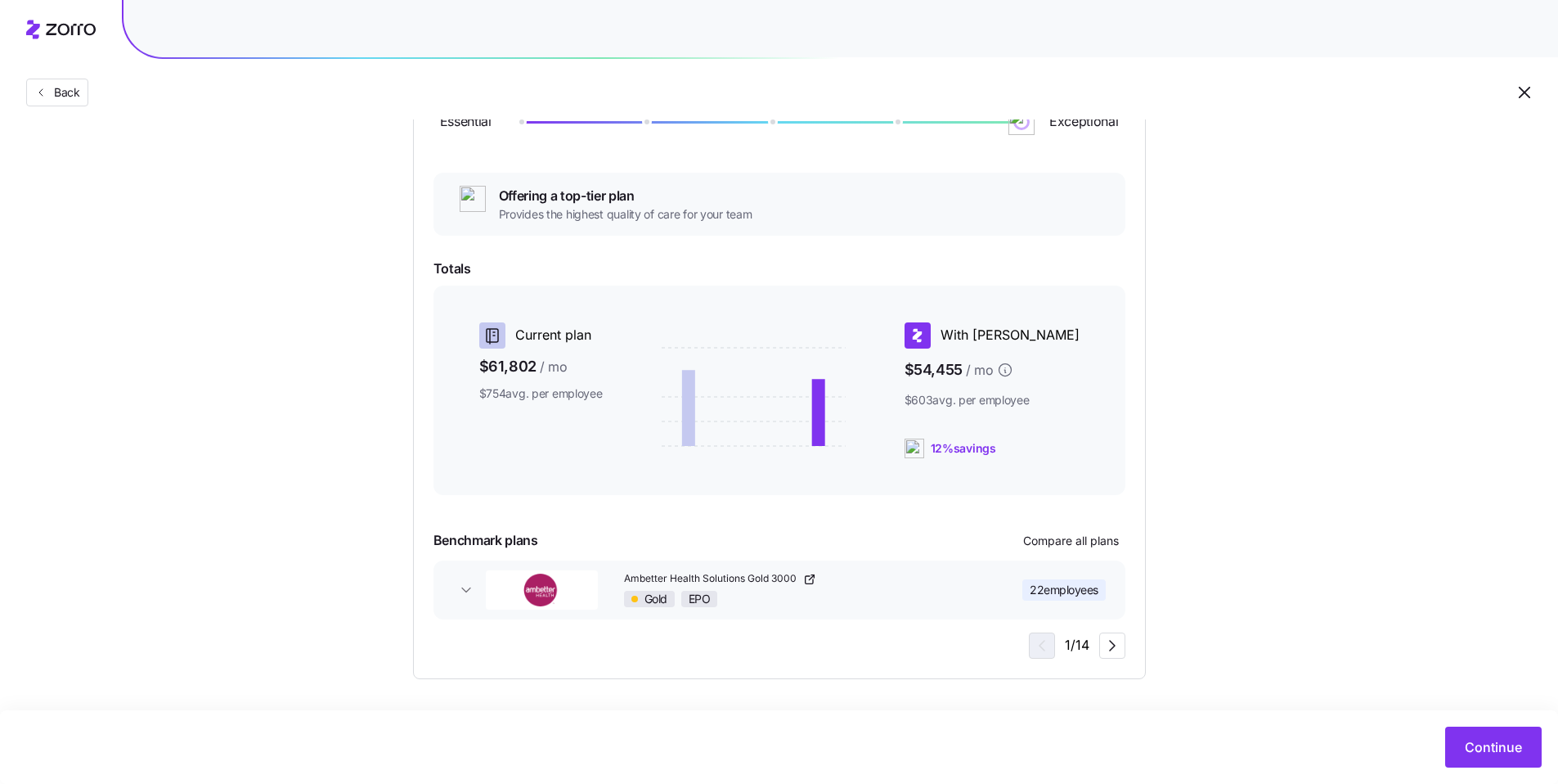
scroll to position [235, 0]
drag, startPoint x: 459, startPoint y: 589, endPoint x: 494, endPoint y: 565, distance: 42.4
click at [459, 589] on icon "button" at bounding box center [466, 590] width 17 height 17
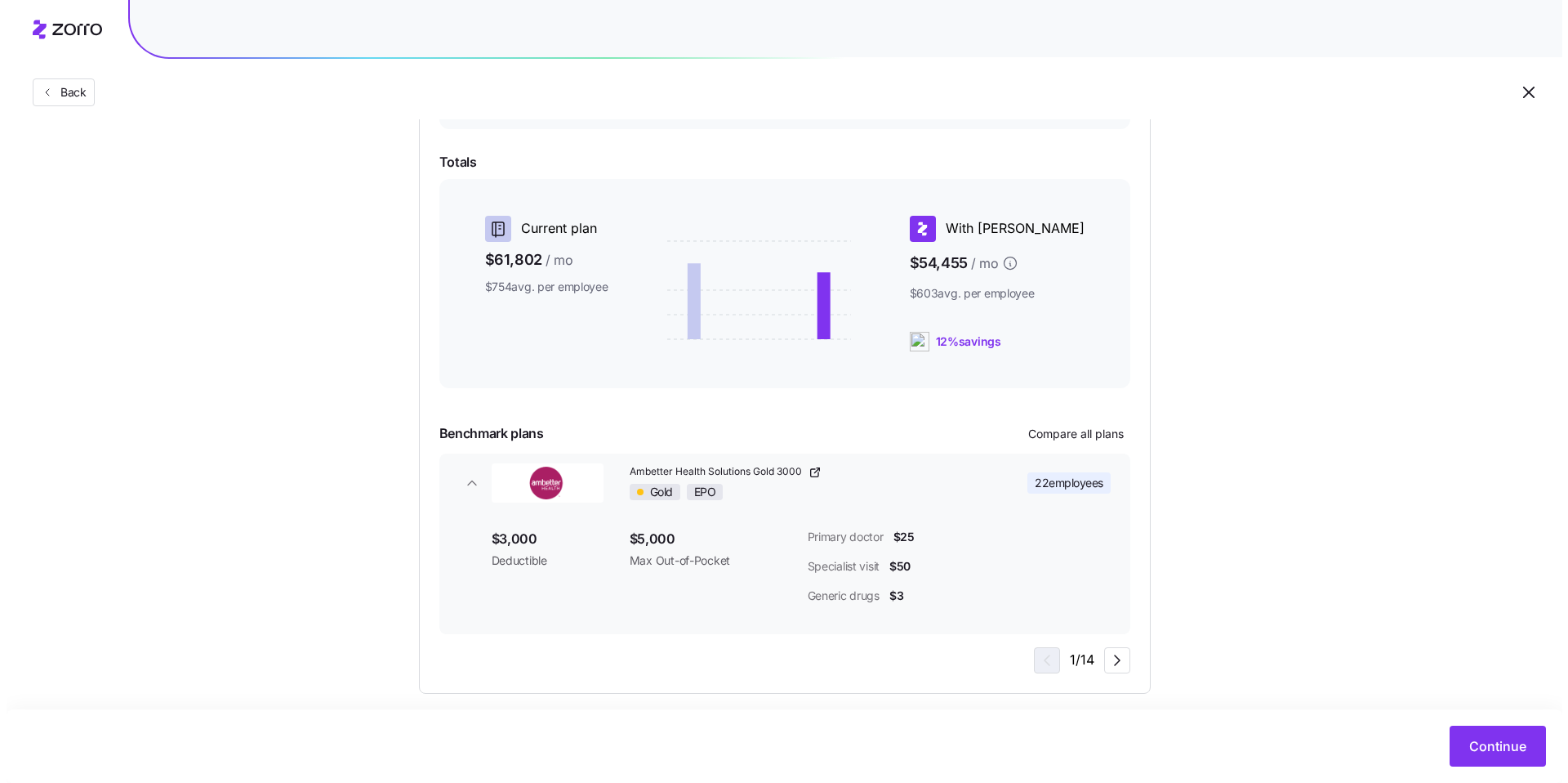
scroll to position [357, 0]
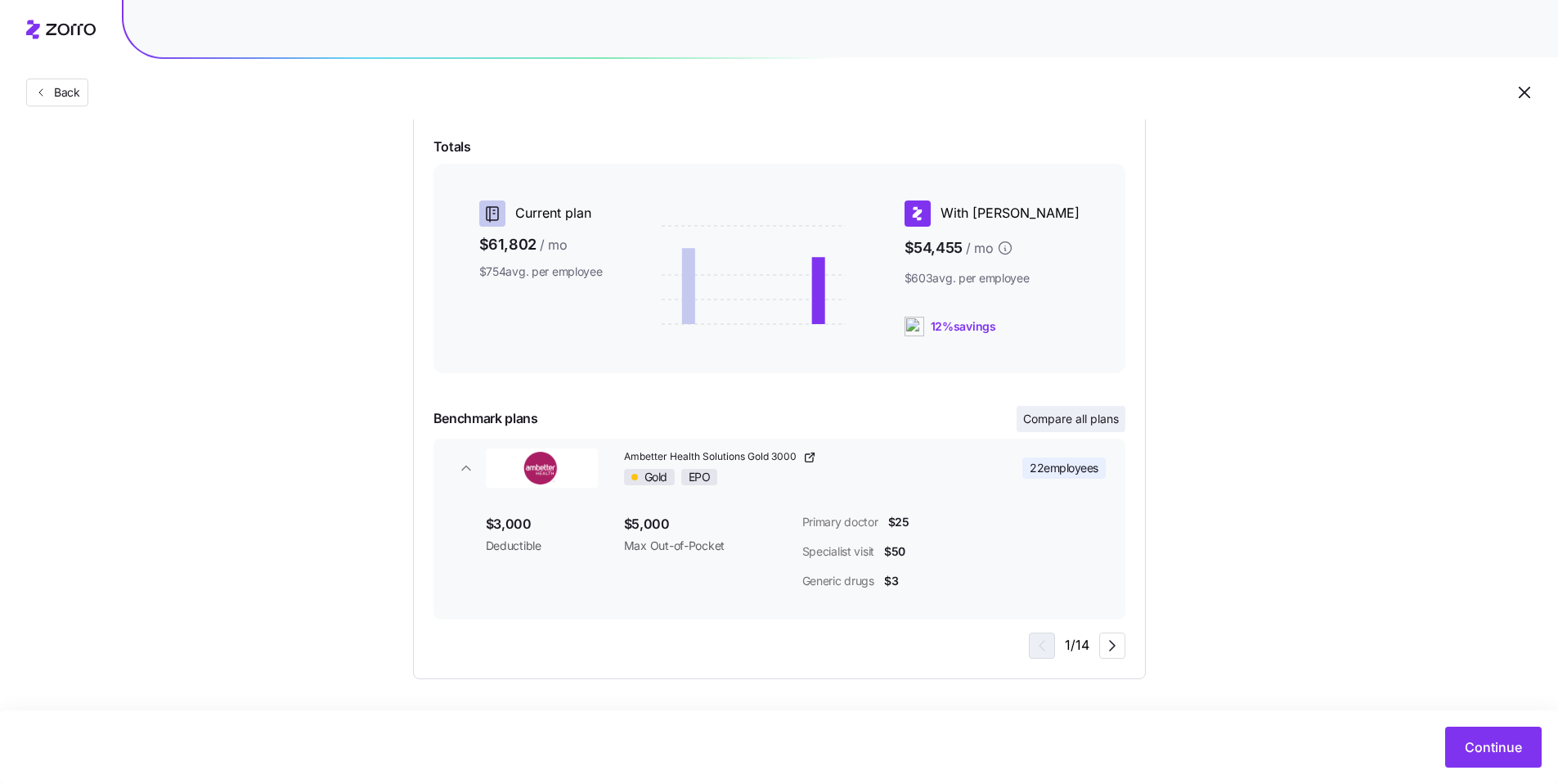
click at [1071, 409] on button "Compare all plans" at bounding box center [1071, 418] width 108 height 26
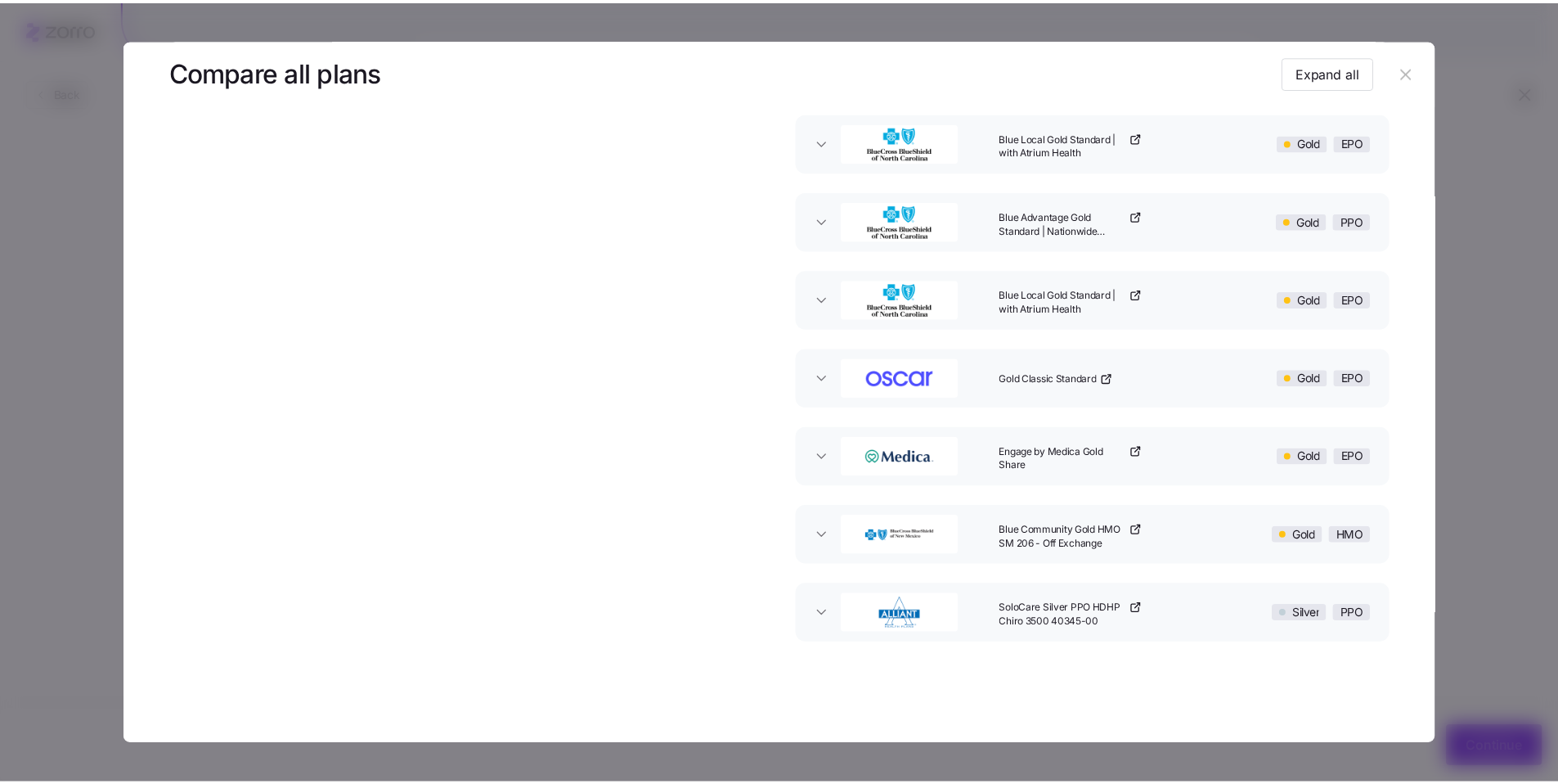
scroll to position [0, 0]
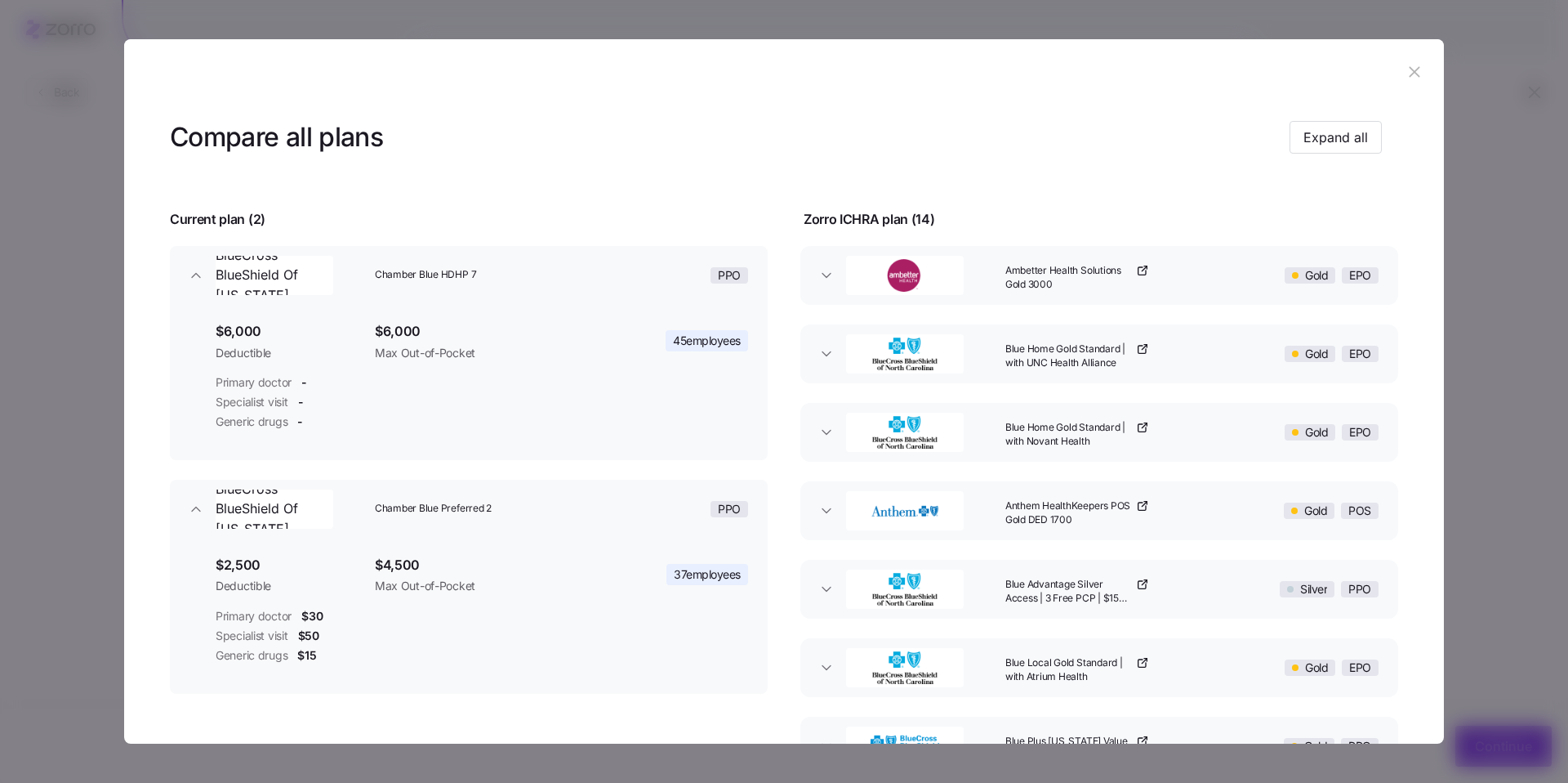
click at [1406, 78] on icon "button" at bounding box center [1415, 73] width 18 height 18
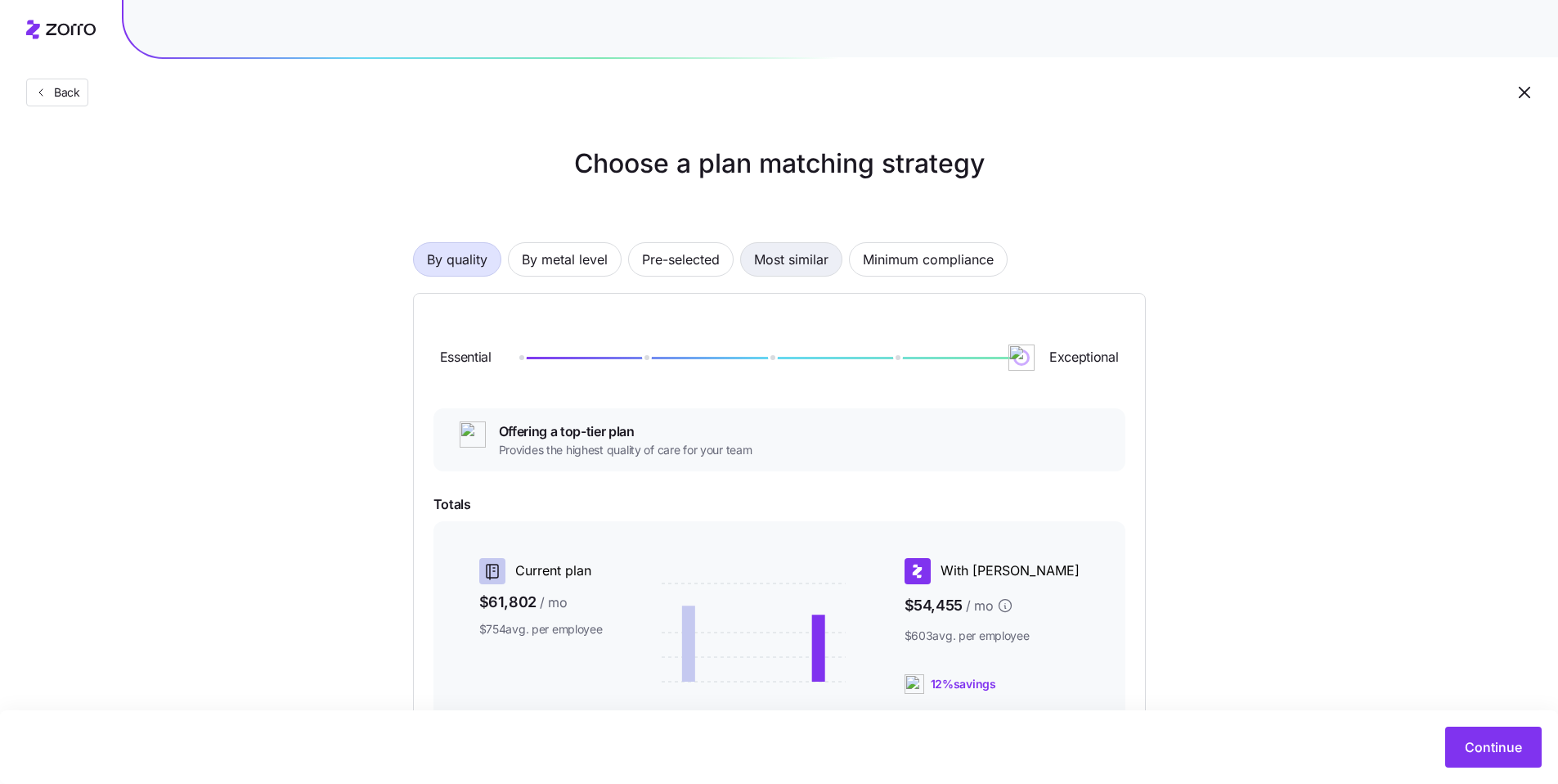
click at [819, 271] on span "Most similar" at bounding box center [791, 259] width 74 height 33
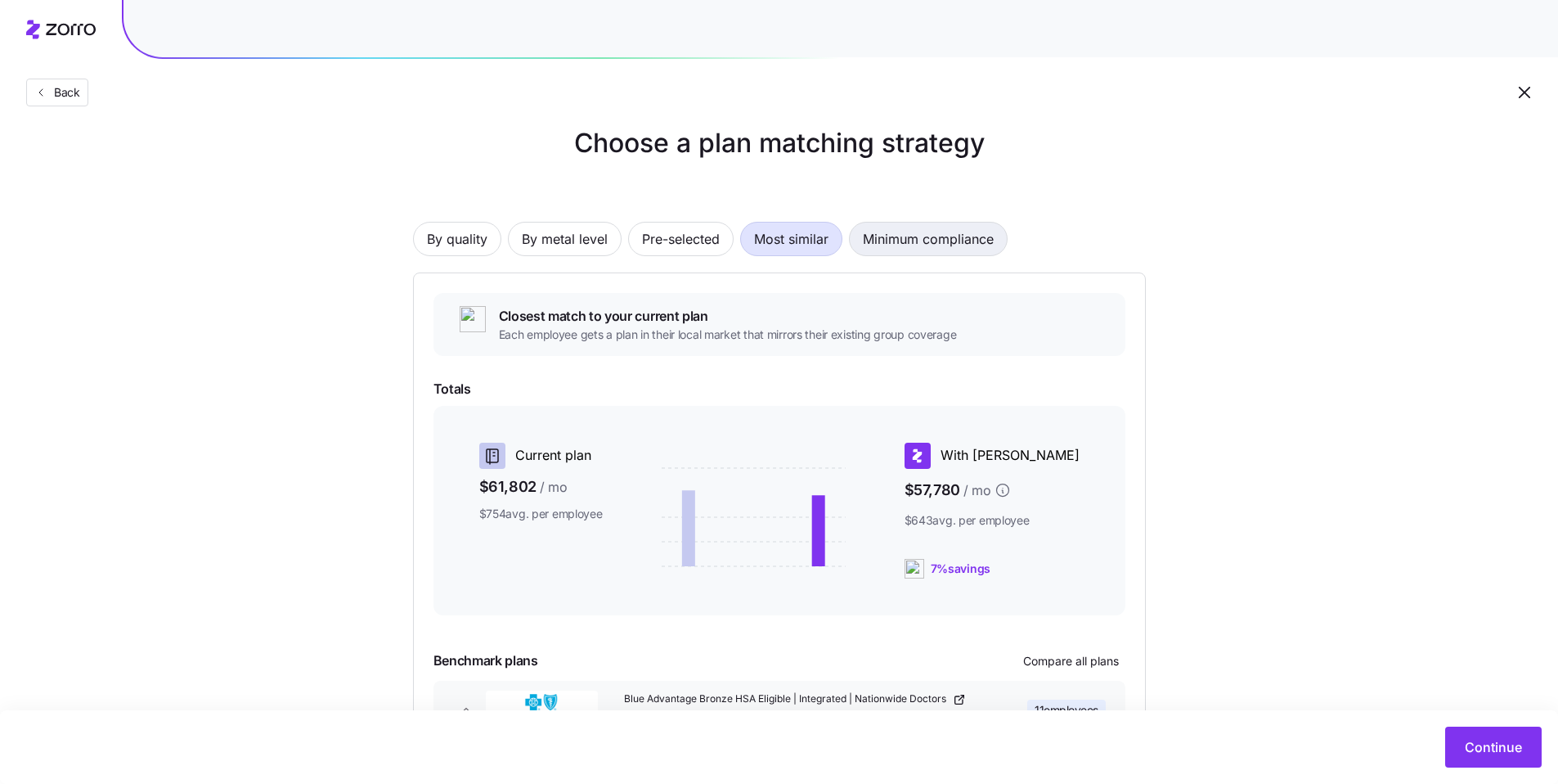
scroll to position [21, 0]
click at [916, 234] on span "Minimum compliance" at bounding box center [928, 238] width 131 height 33
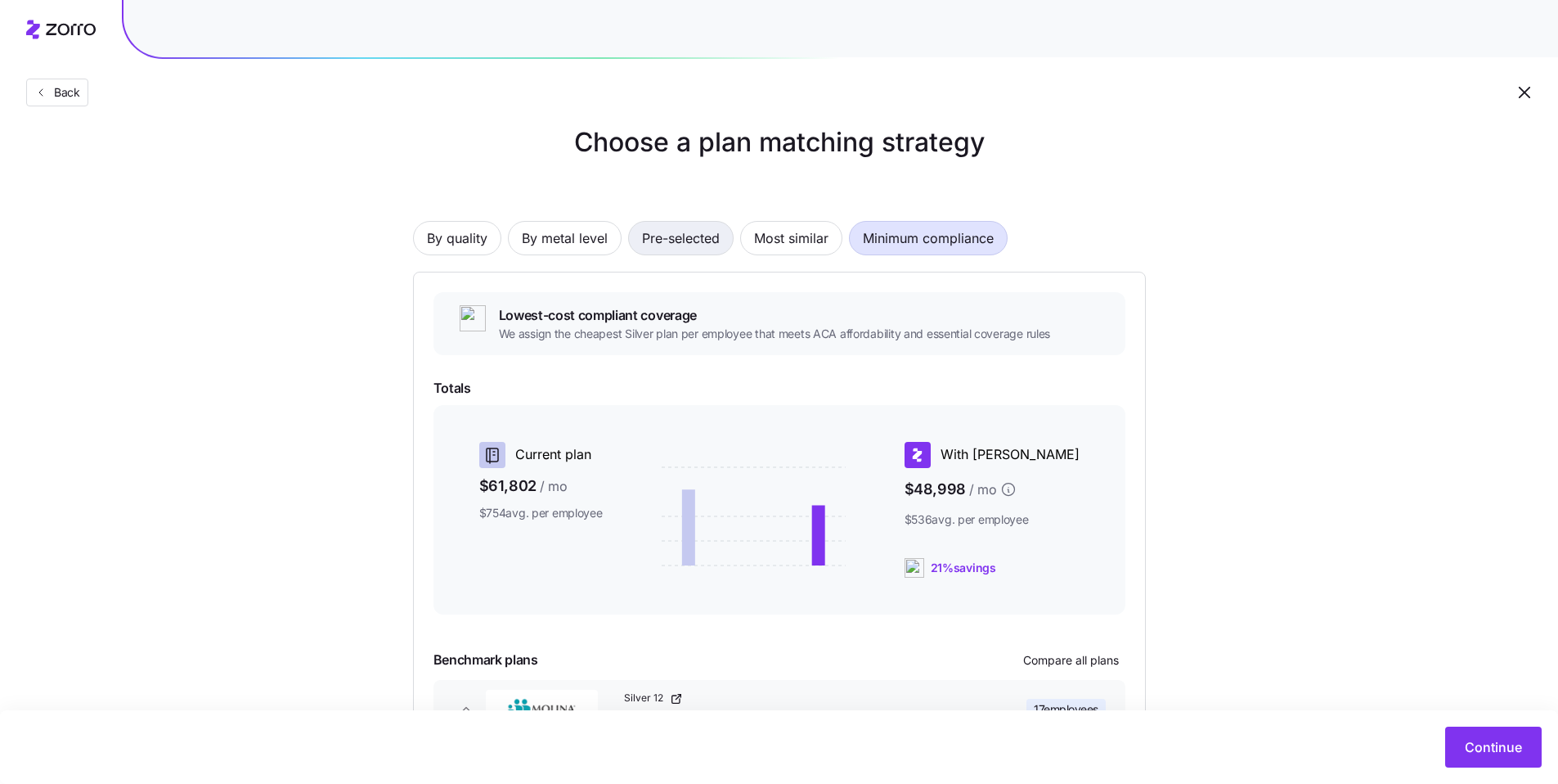
click at [680, 241] on span "Pre-selected" at bounding box center [681, 238] width 78 height 33
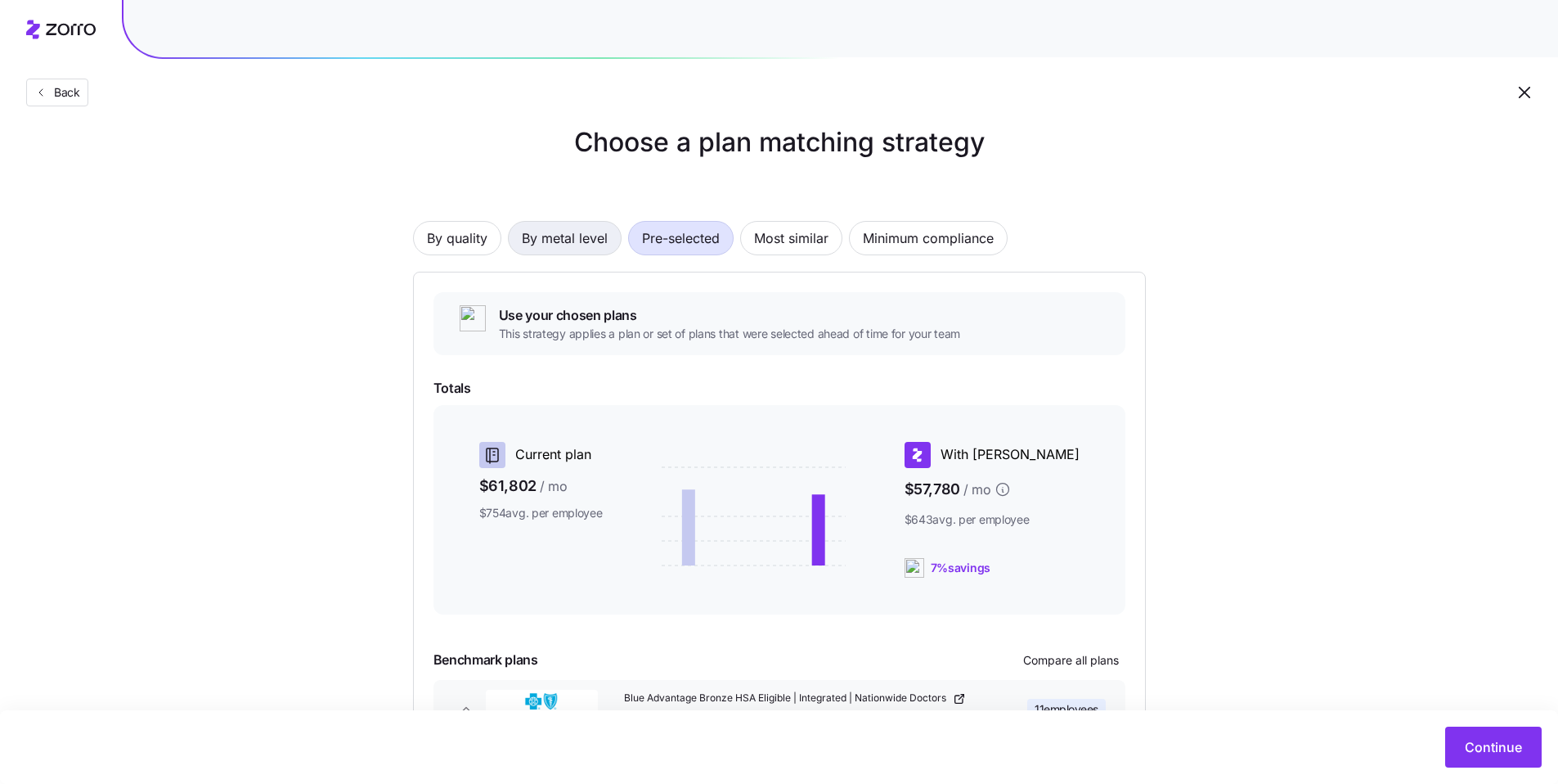
click at [551, 242] on span "By metal level" at bounding box center [564, 238] width 85 height 33
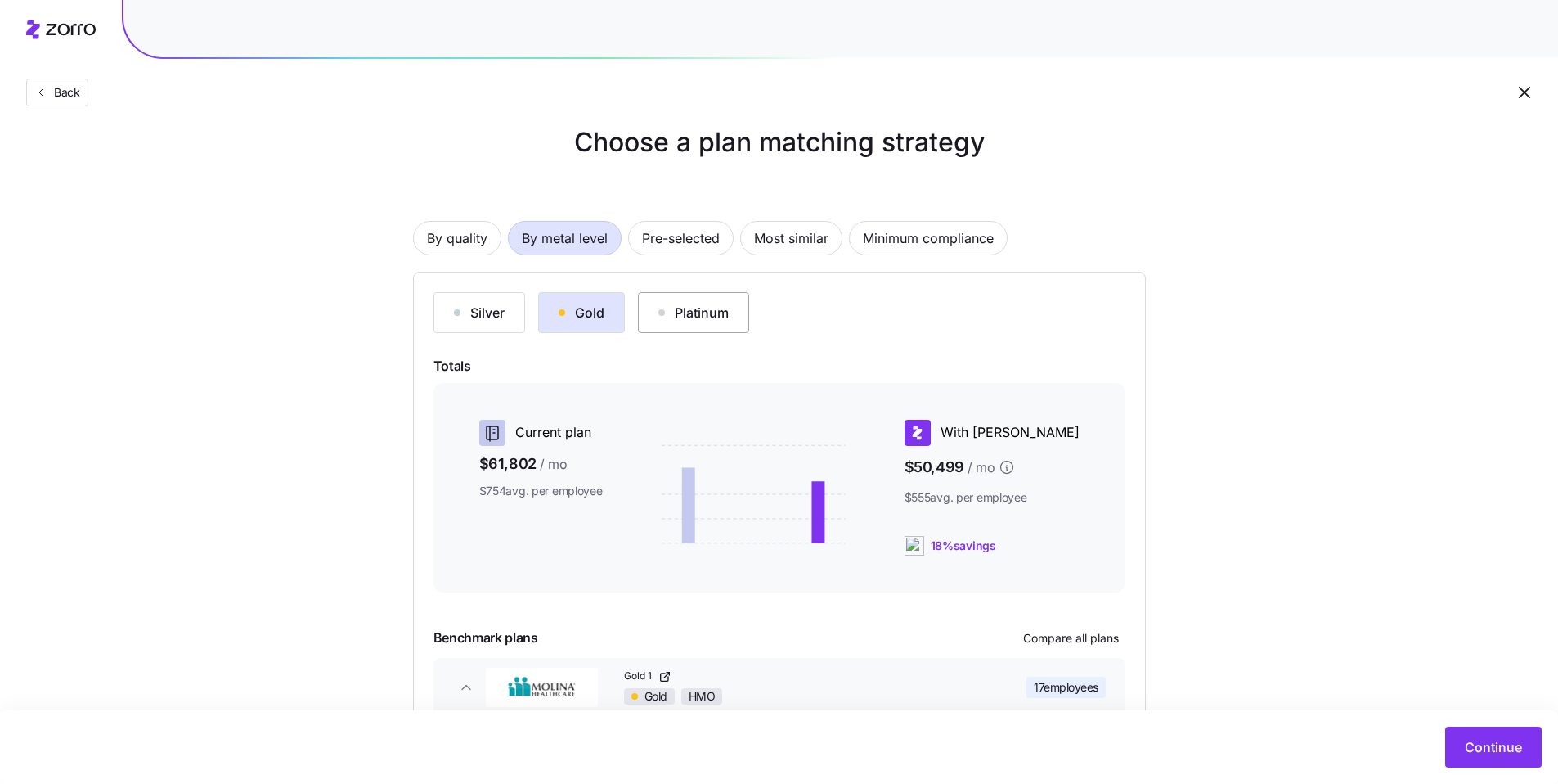
click at [712, 320] on div "Platinum" at bounding box center [693, 312] width 71 height 19
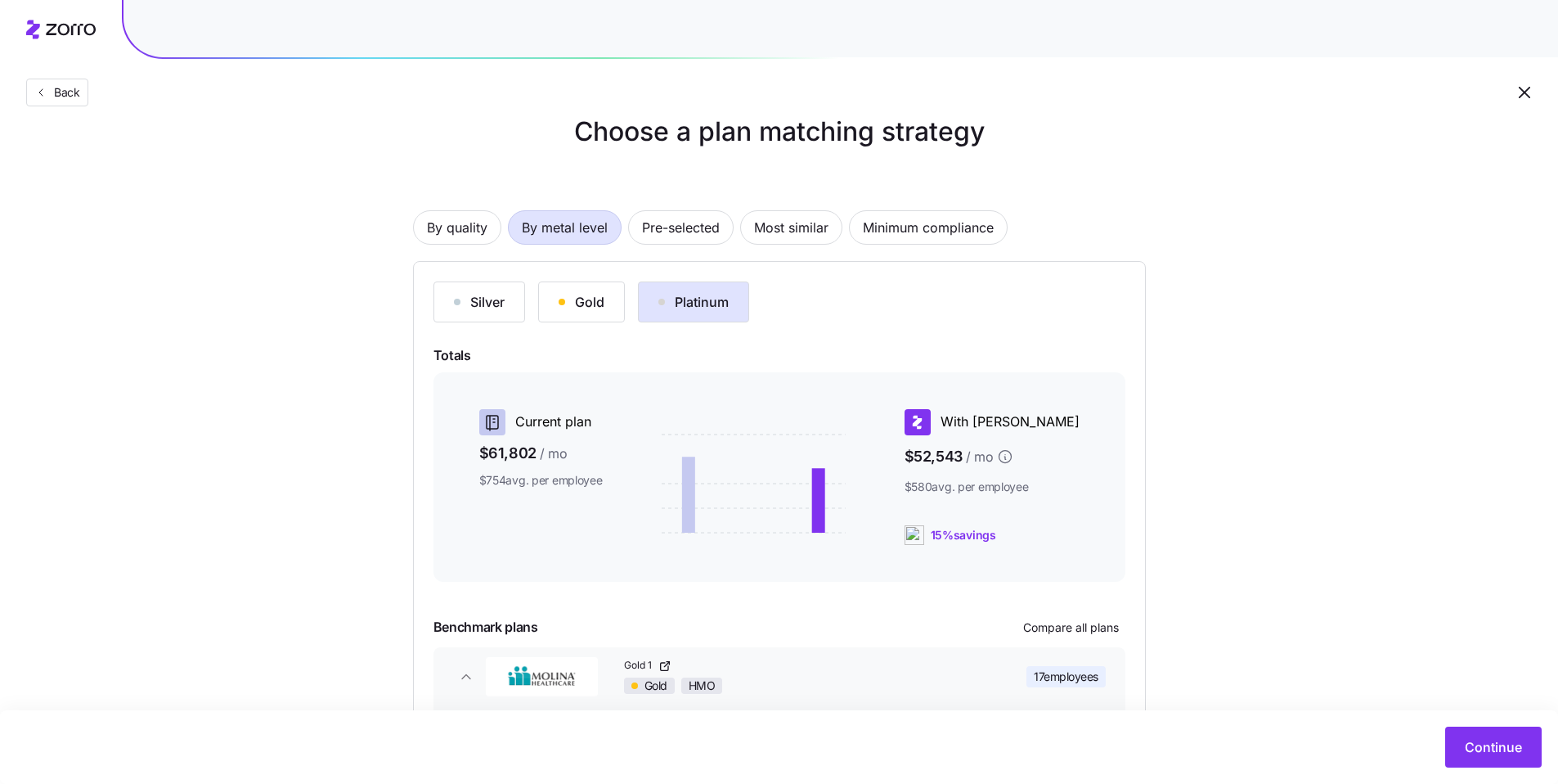
scroll to position [28, 0]
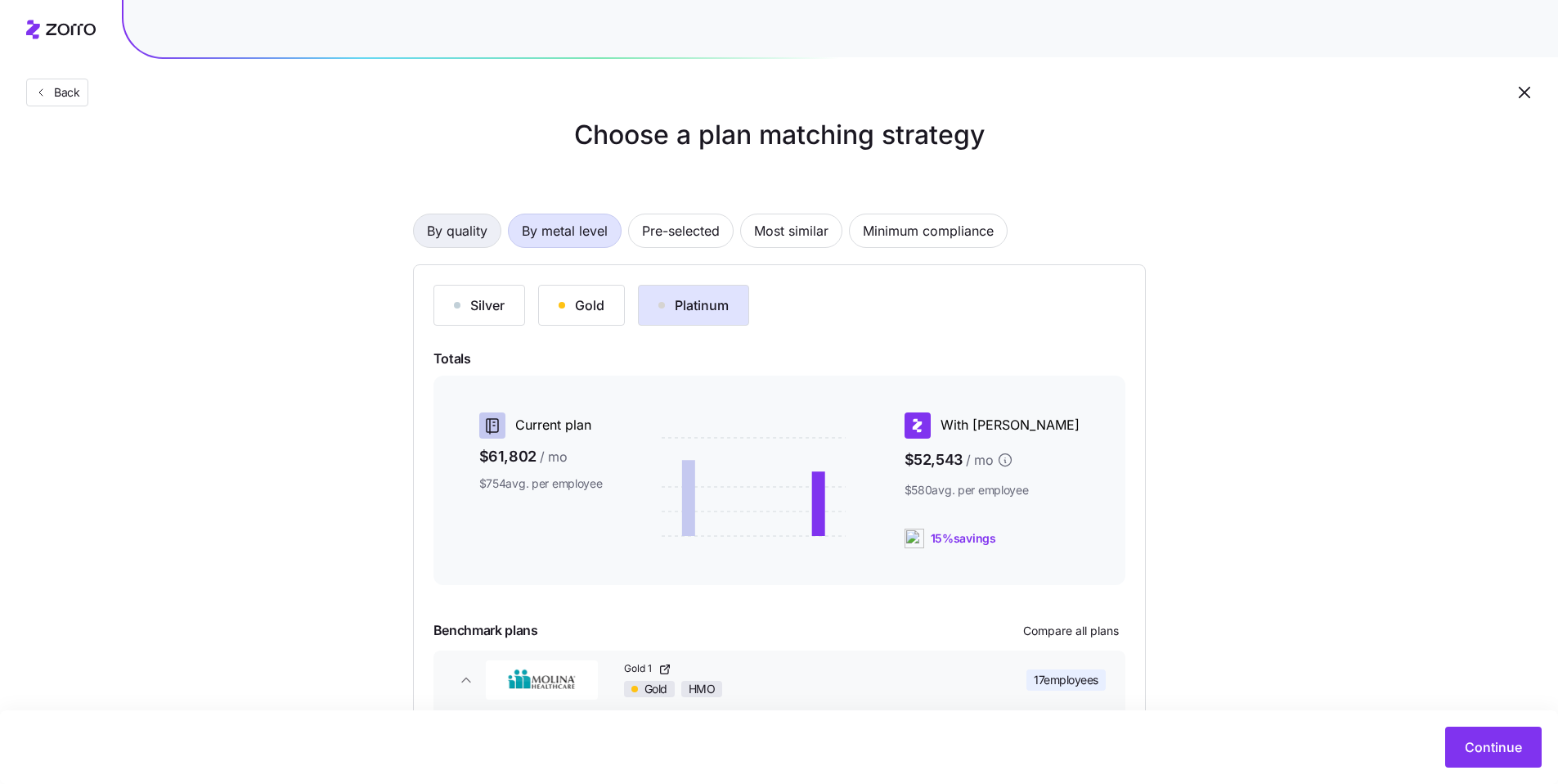
click at [496, 233] on button "By quality" at bounding box center [457, 230] width 88 height 34
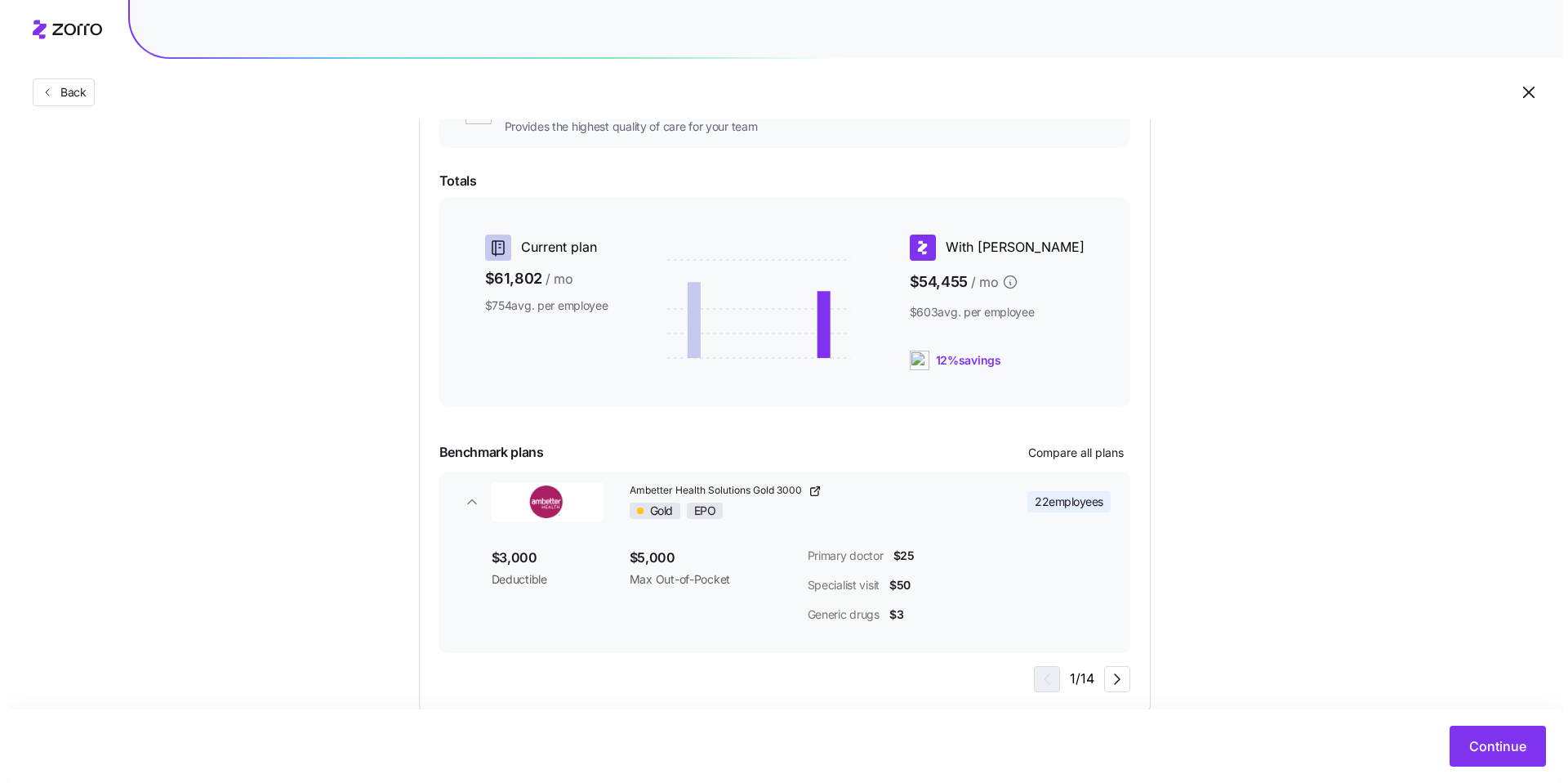
scroll to position [328, 0]
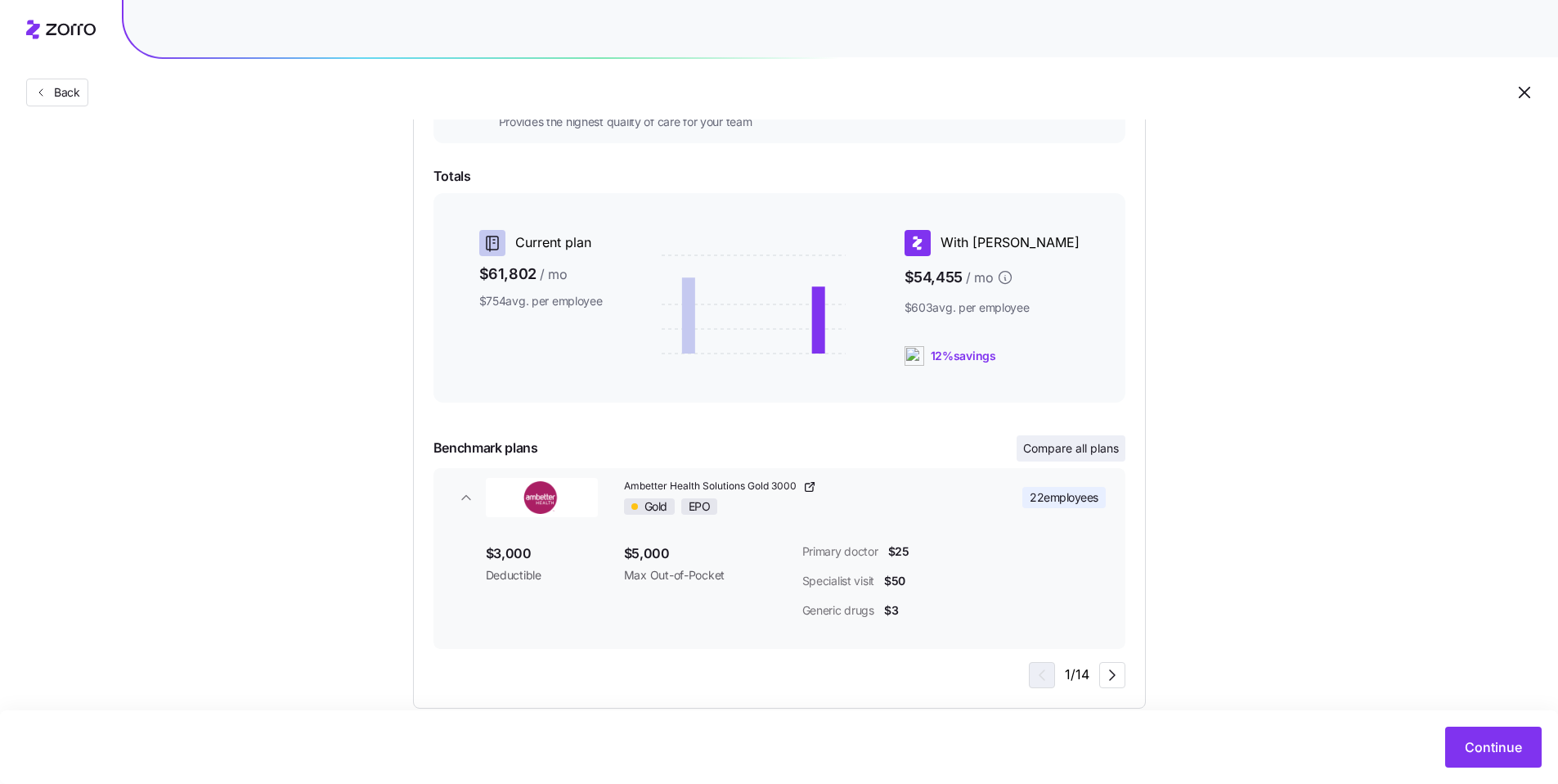
click at [1063, 449] on span "Compare all plans" at bounding box center [1071, 449] width 96 height 17
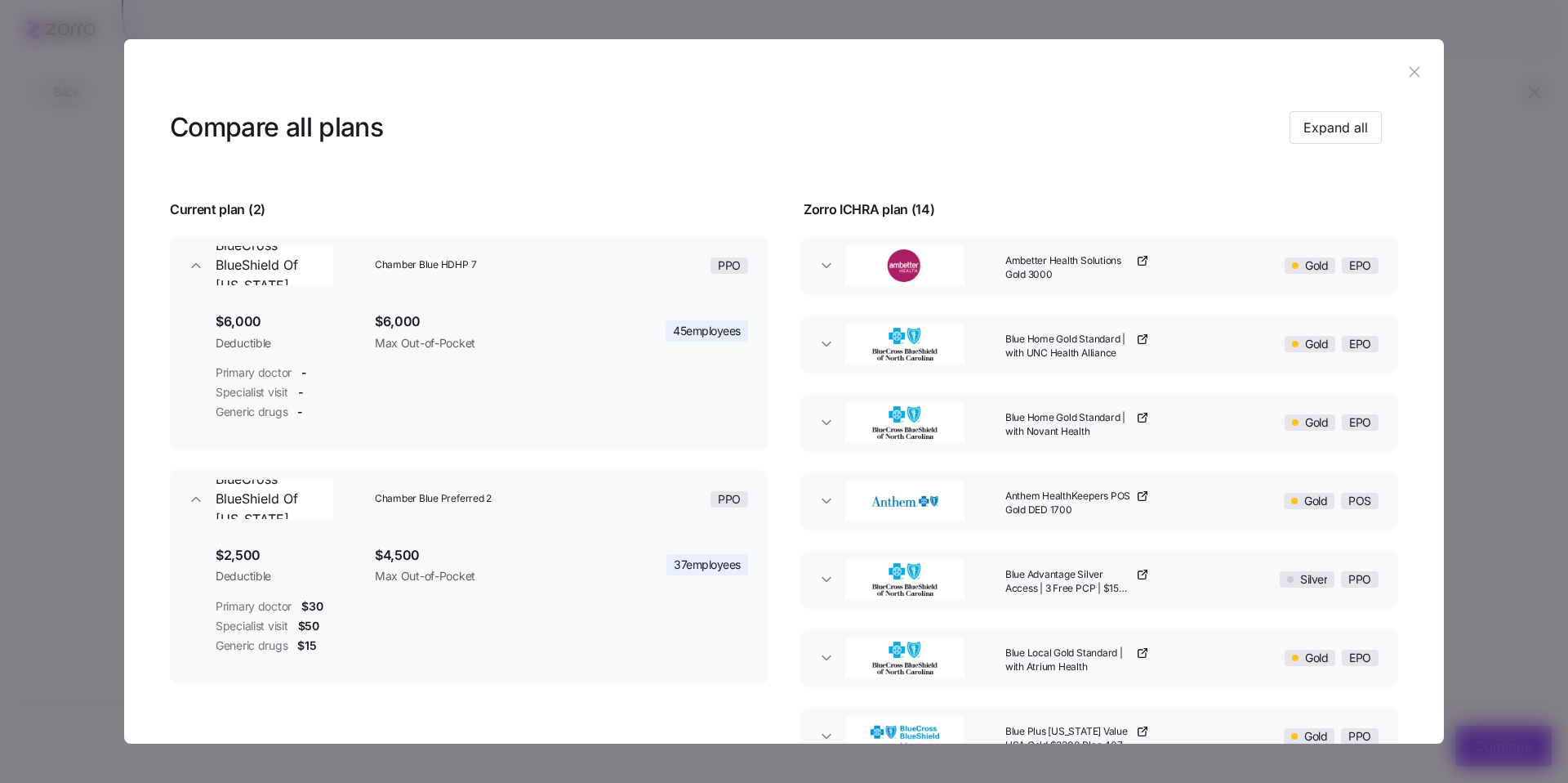
scroll to position [0, 0]
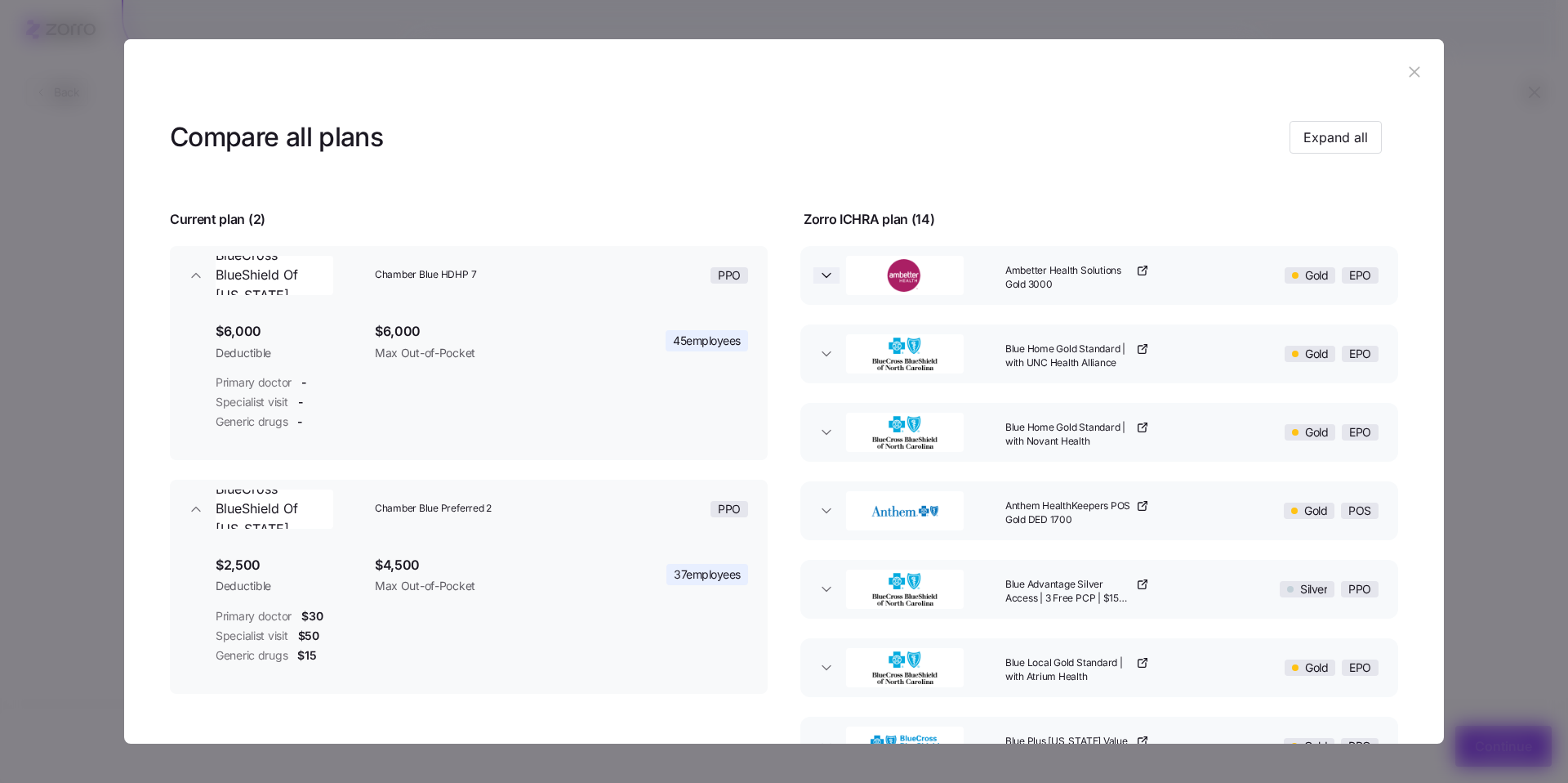
click at [818, 276] on icon "button" at bounding box center [827, 275] width 17 height 17
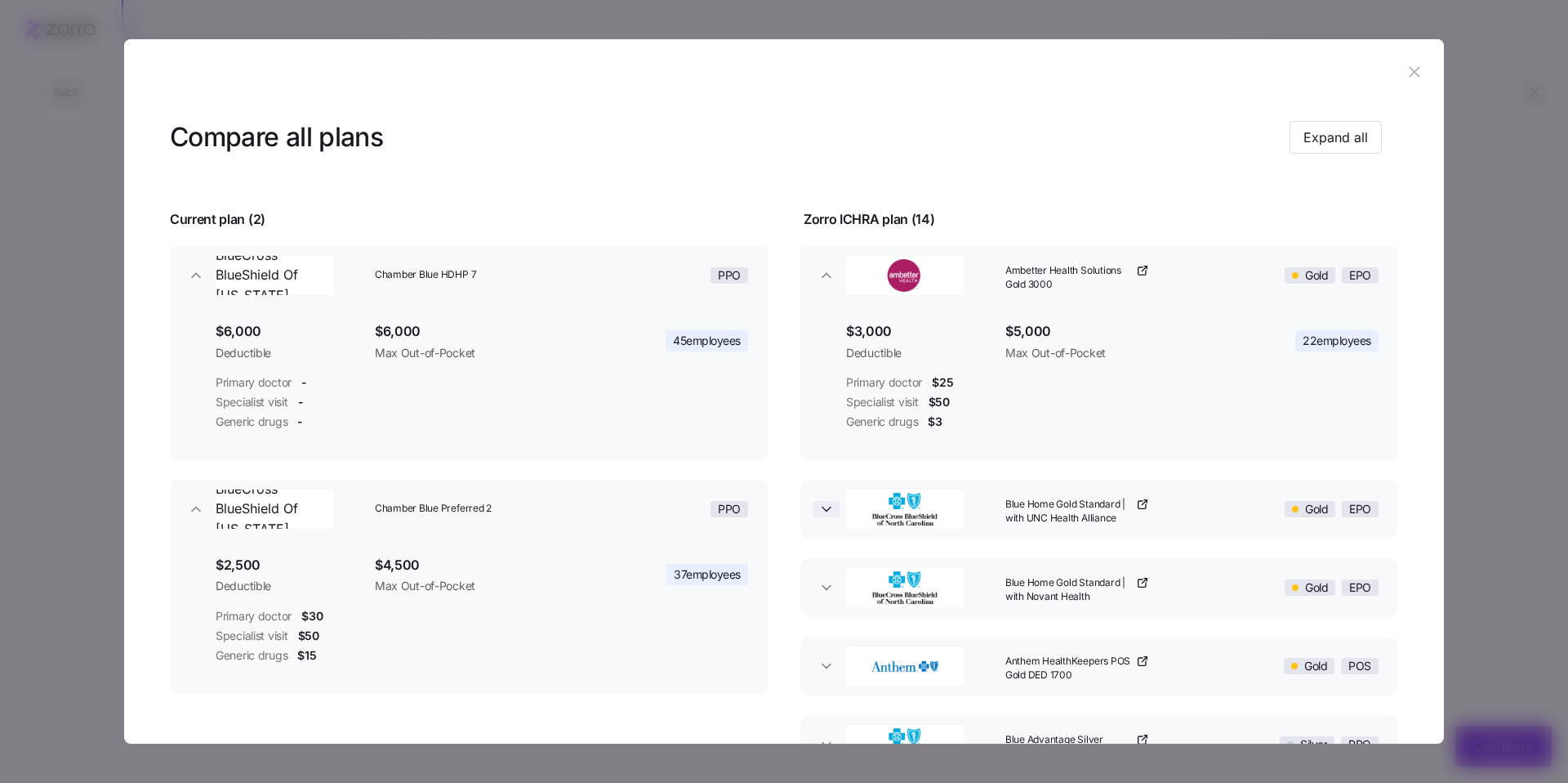
click at [822, 509] on icon "button" at bounding box center [826, 509] width 8 height 4
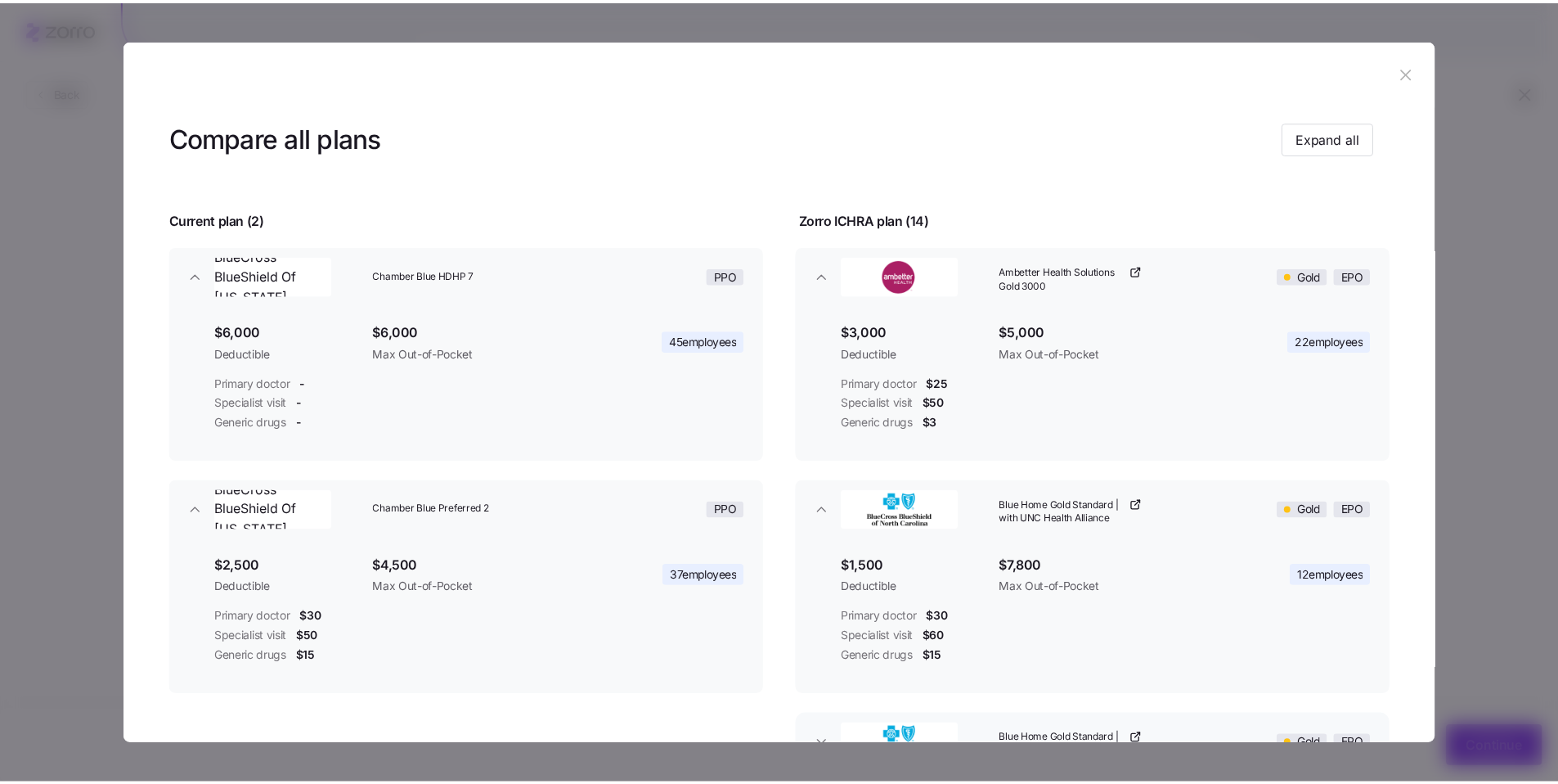
scroll to position [121, 0]
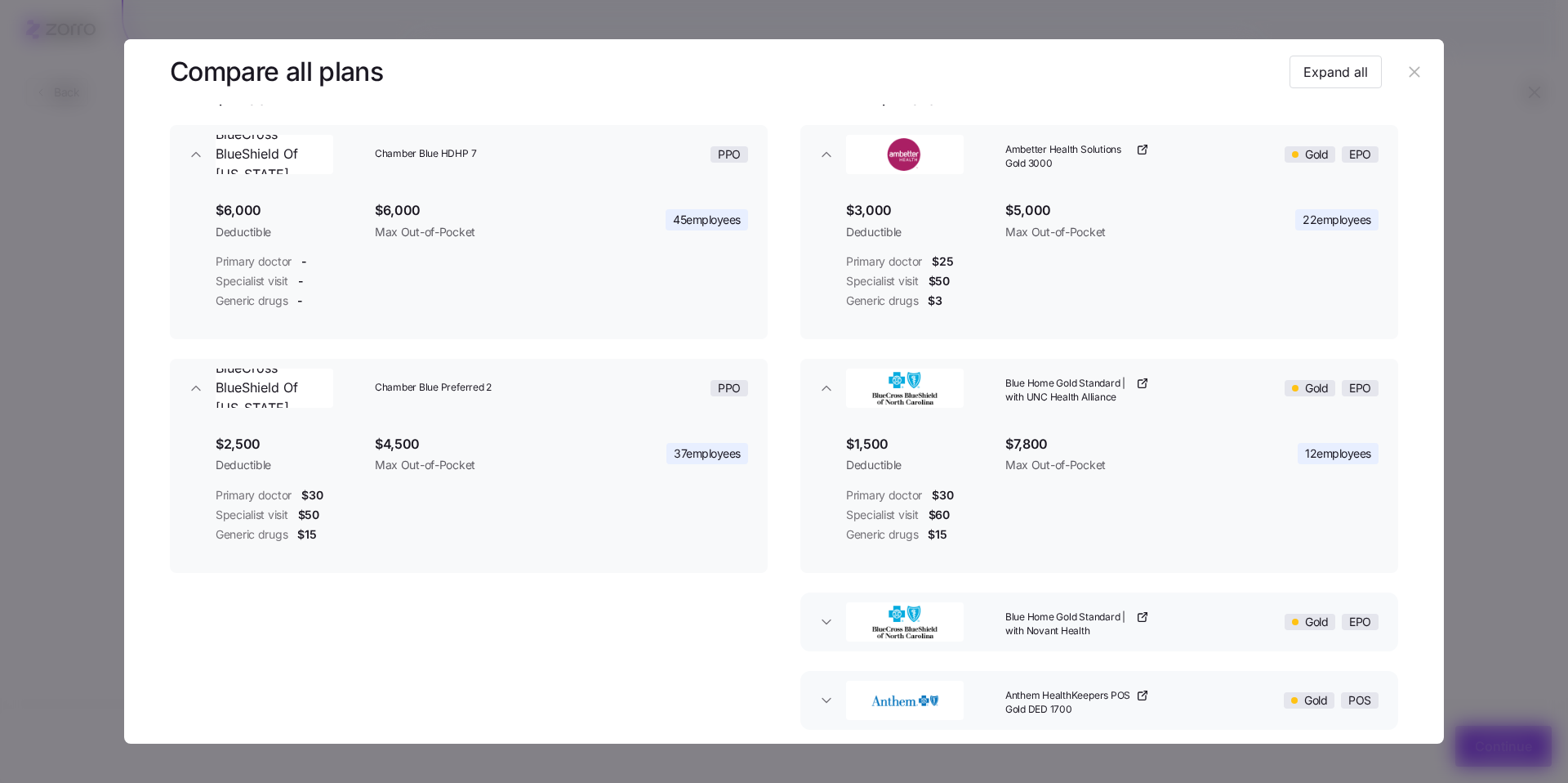
click at [1413, 68] on icon "button" at bounding box center [1415, 73] width 18 height 18
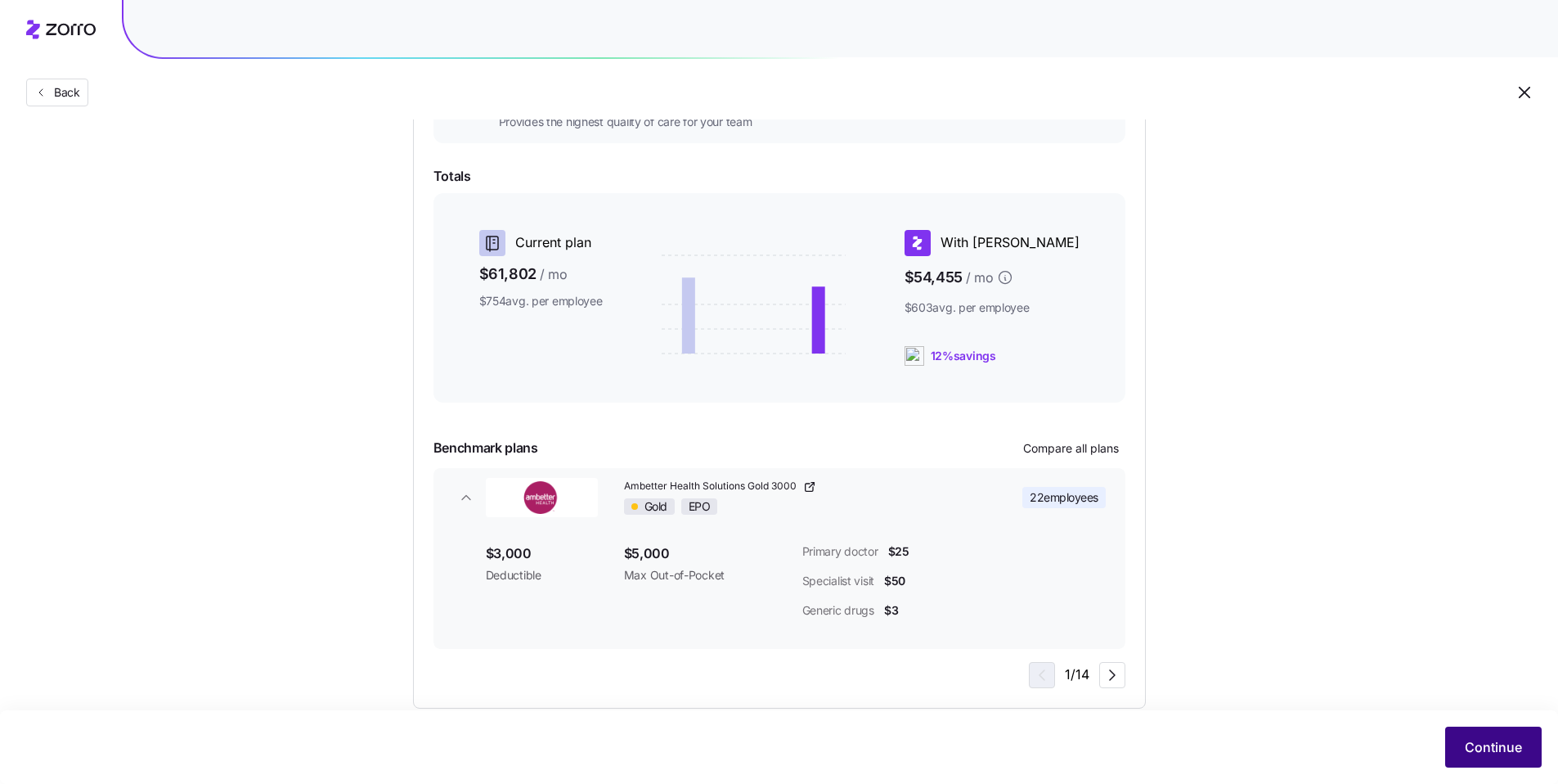
click at [1505, 756] on button "Continue" at bounding box center [1494, 746] width 97 height 40
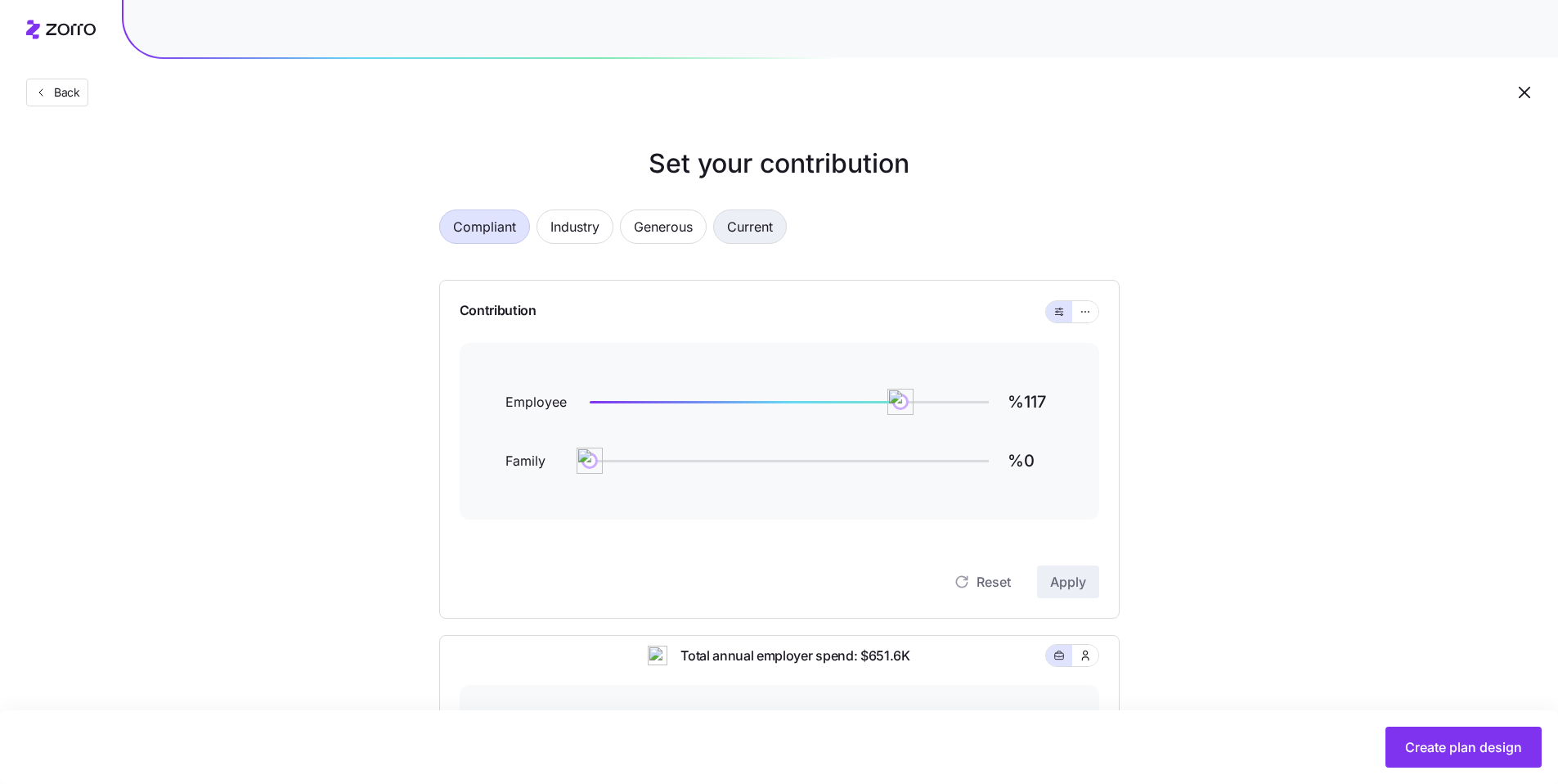
click at [761, 232] on span "Current" at bounding box center [750, 227] width 46 height 33
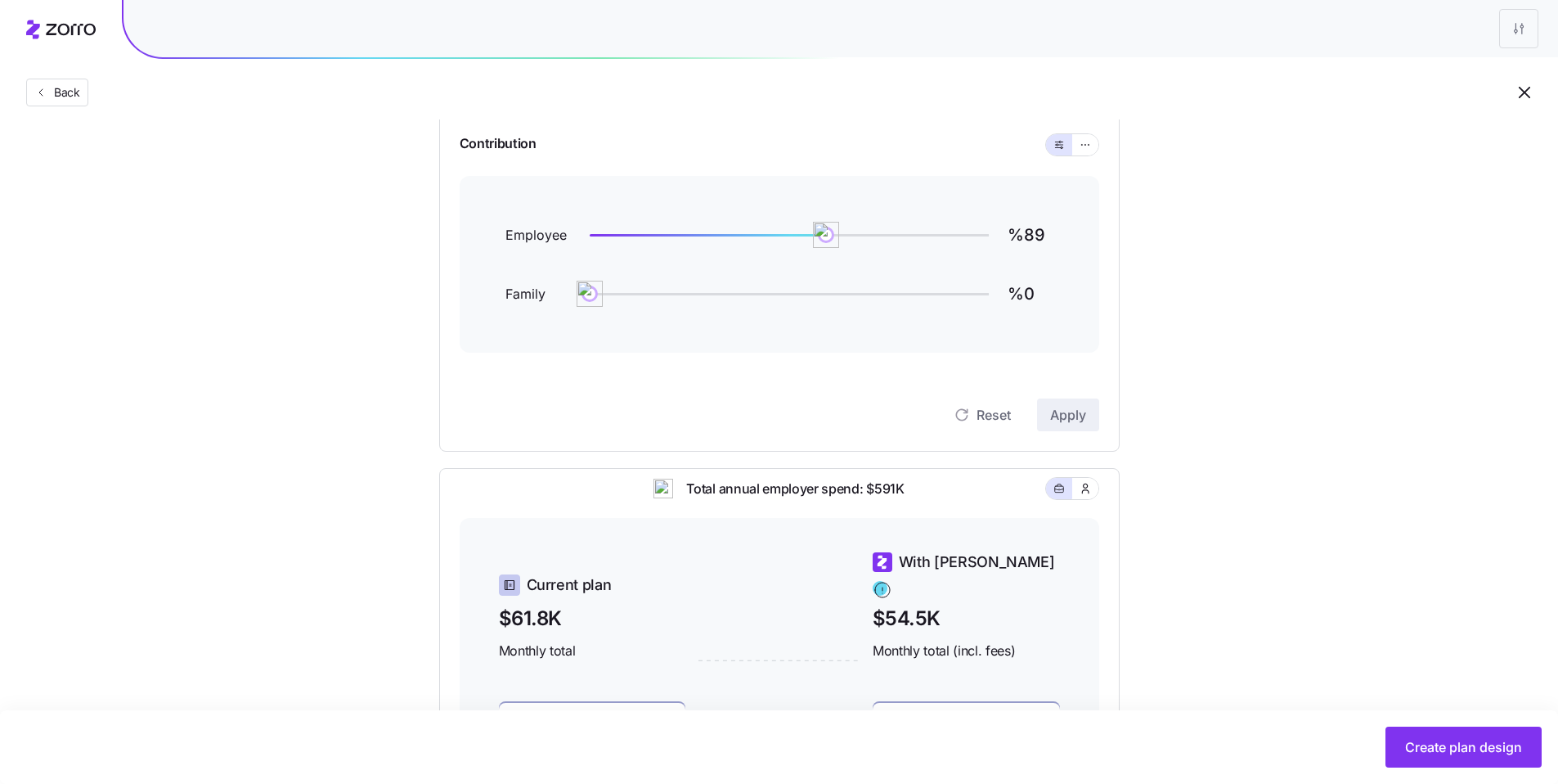
scroll to position [157, 0]
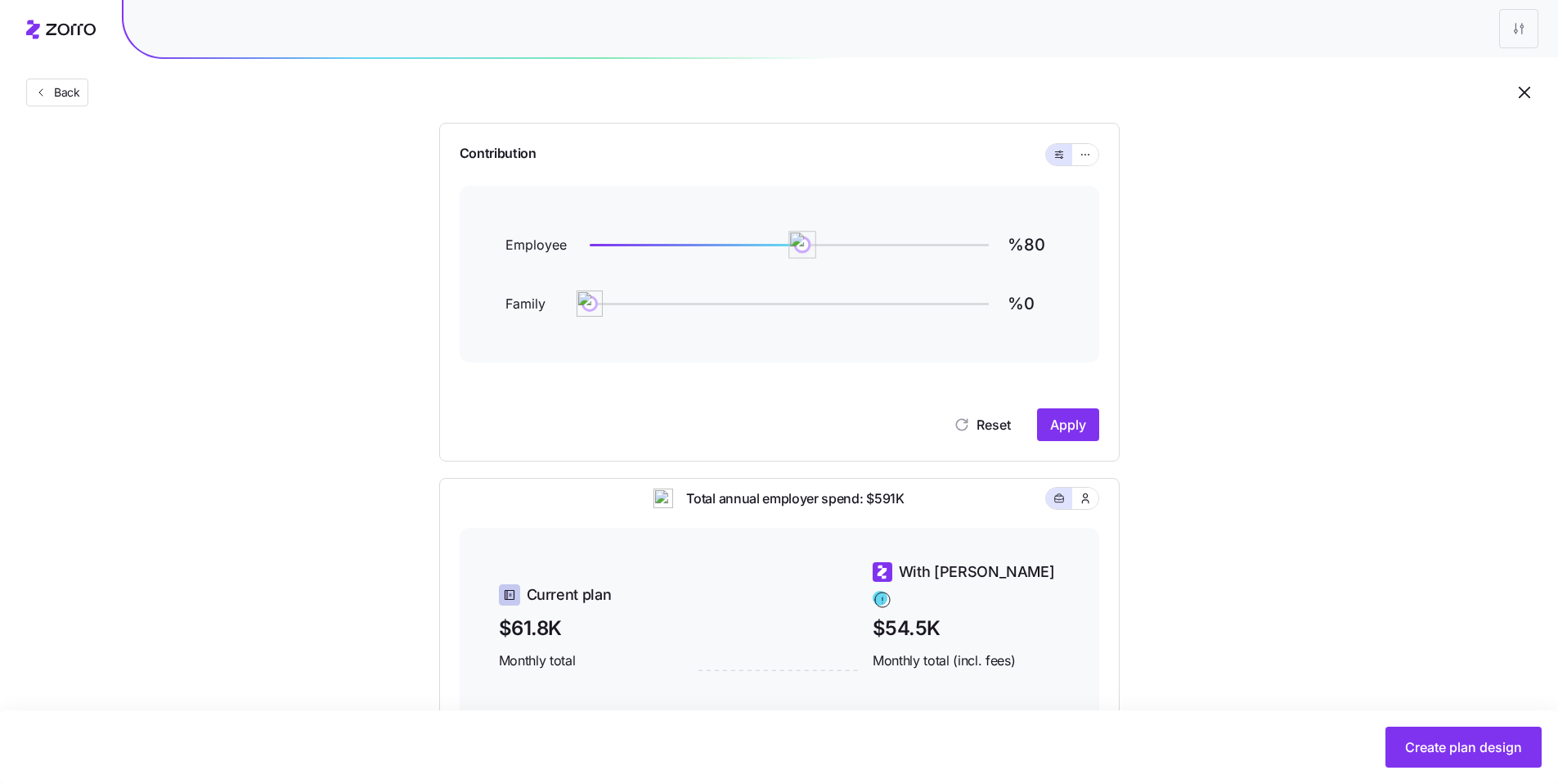
drag, startPoint x: 829, startPoint y: 250, endPoint x: 802, endPoint y: 249, distance: 27.0
click at [802, 249] on img at bounding box center [802, 244] width 28 height 28
click at [1074, 432] on span "Apply" at bounding box center [1068, 424] width 36 height 19
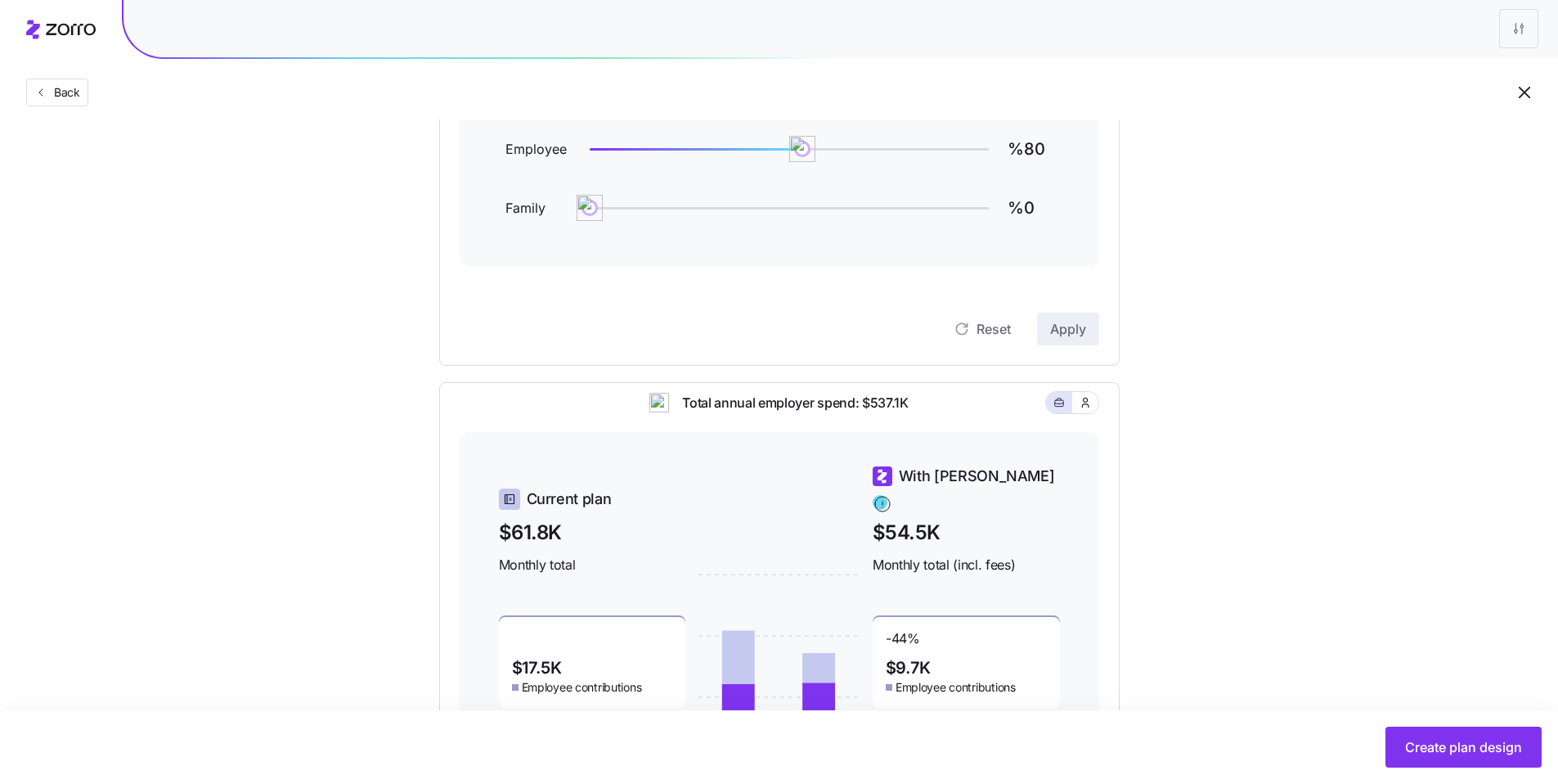
scroll to position [190, 0]
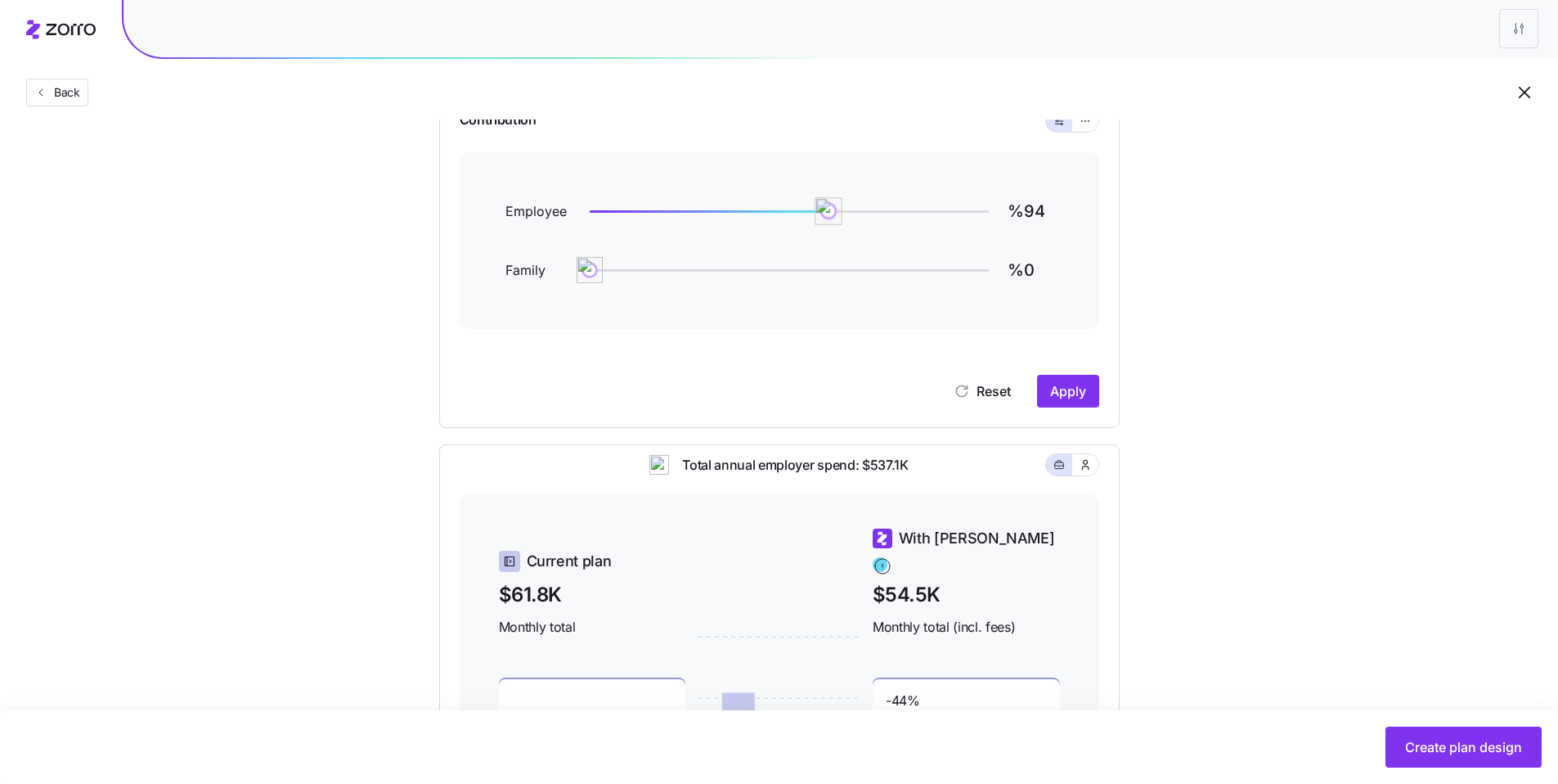
drag, startPoint x: 802, startPoint y: 215, endPoint x: 839, endPoint y: 212, distance: 37.1
click at [839, 212] on img at bounding box center [828, 210] width 28 height 28
drag, startPoint x: 850, startPoint y: 213, endPoint x: 829, endPoint y: 219, distance: 21.8
click at [829, 219] on img at bounding box center [832, 210] width 28 height 28
click at [1066, 385] on span "Apply" at bounding box center [1068, 391] width 36 height 19
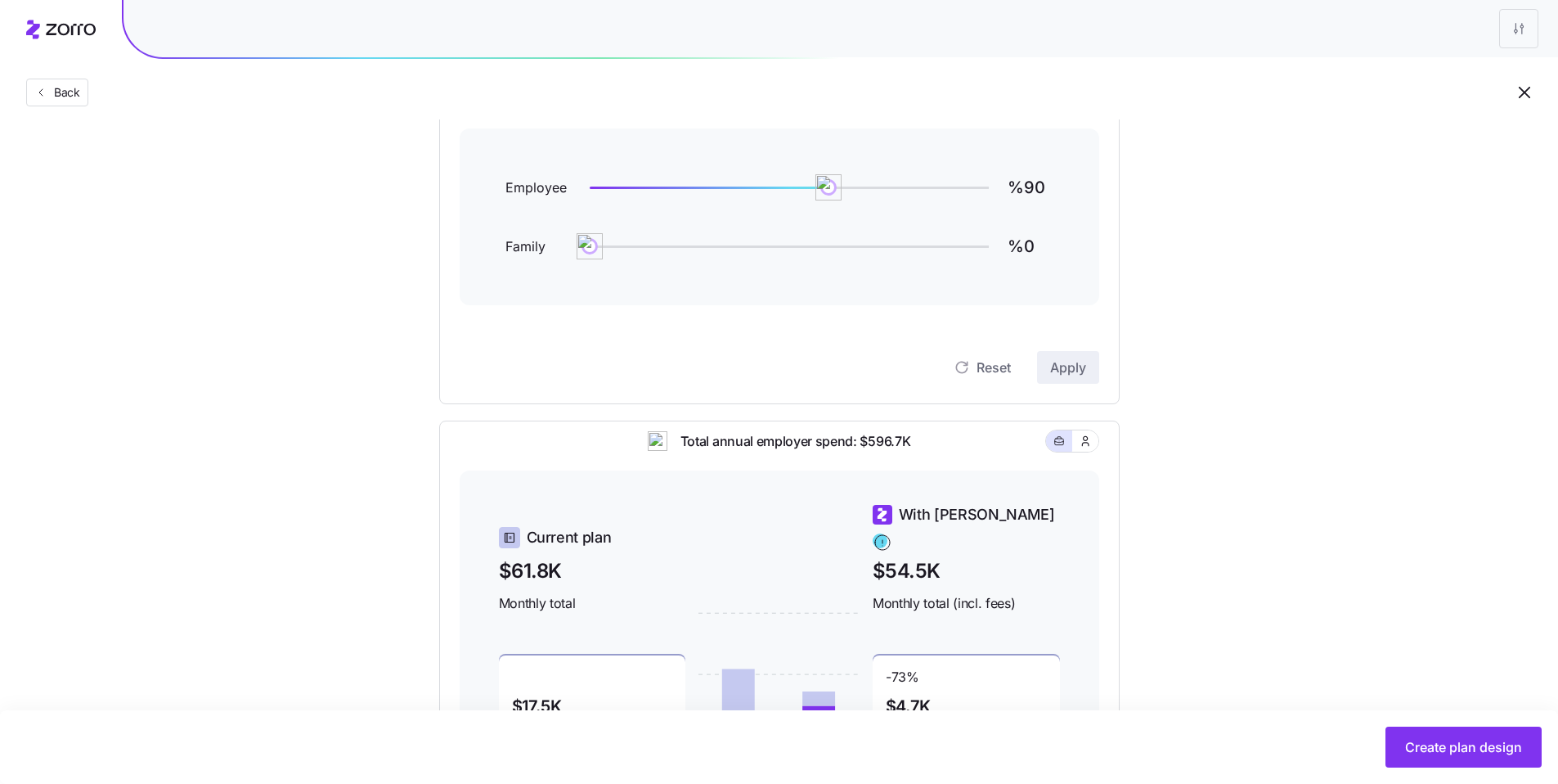
scroll to position [211, 0]
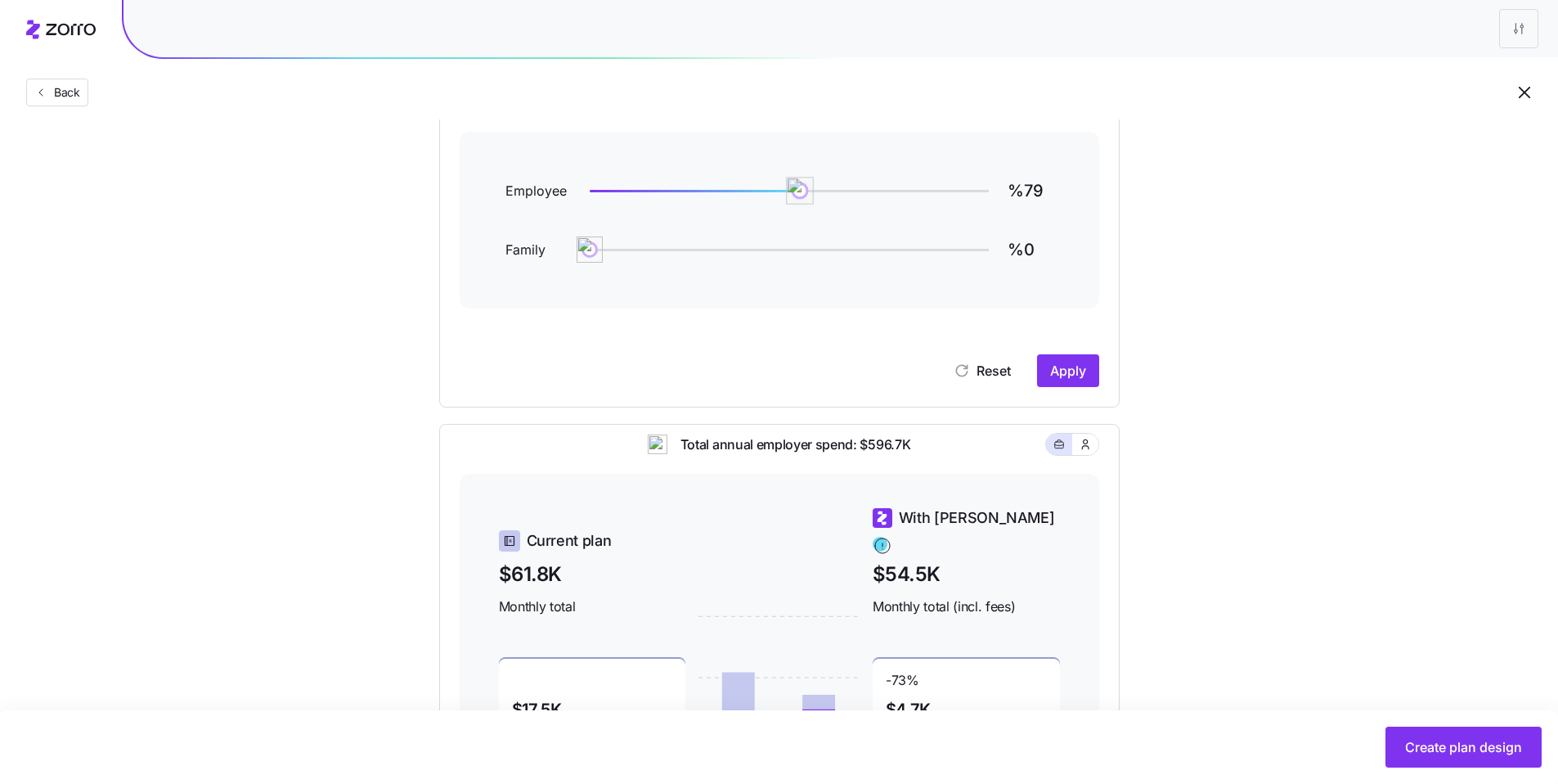
type input "%78"
drag, startPoint x: 828, startPoint y: 199, endPoint x: 796, endPoint y: 199, distance: 32.0
click at [796, 199] on img at bounding box center [797, 190] width 28 height 28
click at [1061, 368] on span "Apply" at bounding box center [1068, 369] width 36 height 19
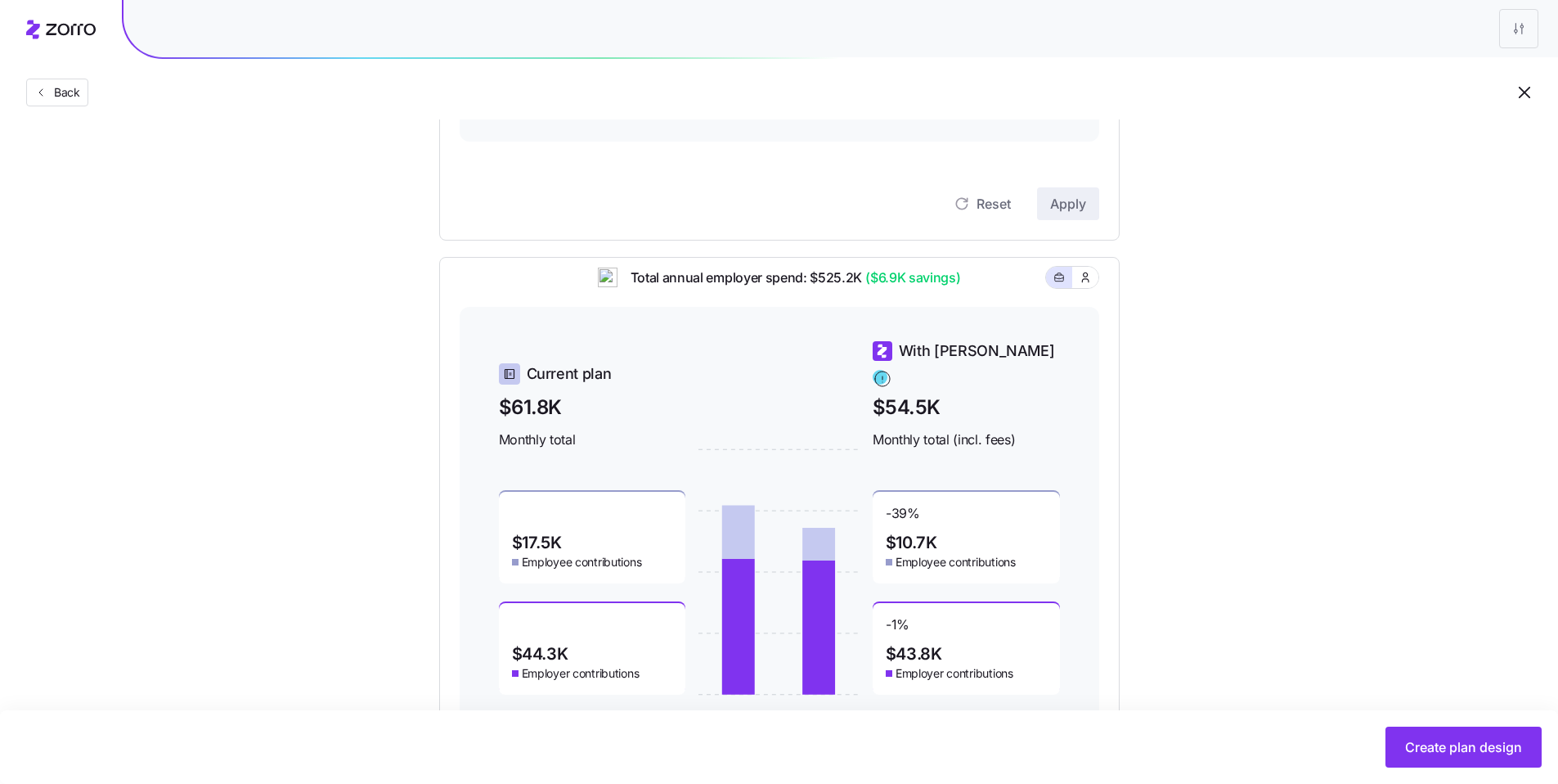
scroll to position [437, 0]
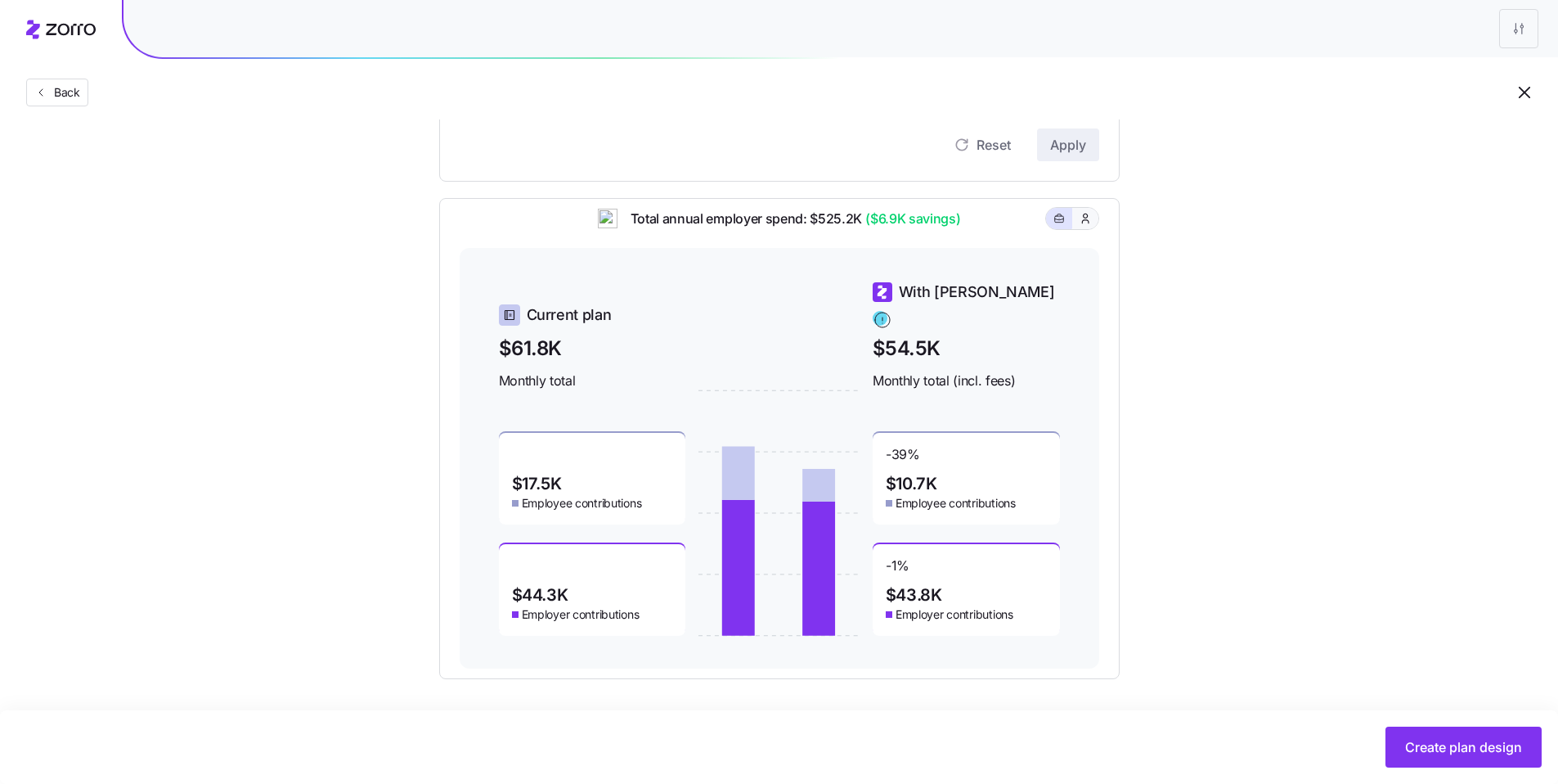
click at [1087, 229] on button "button" at bounding box center [1086, 218] width 26 height 21
click at [1063, 229] on button "button" at bounding box center [1059, 218] width 26 height 21
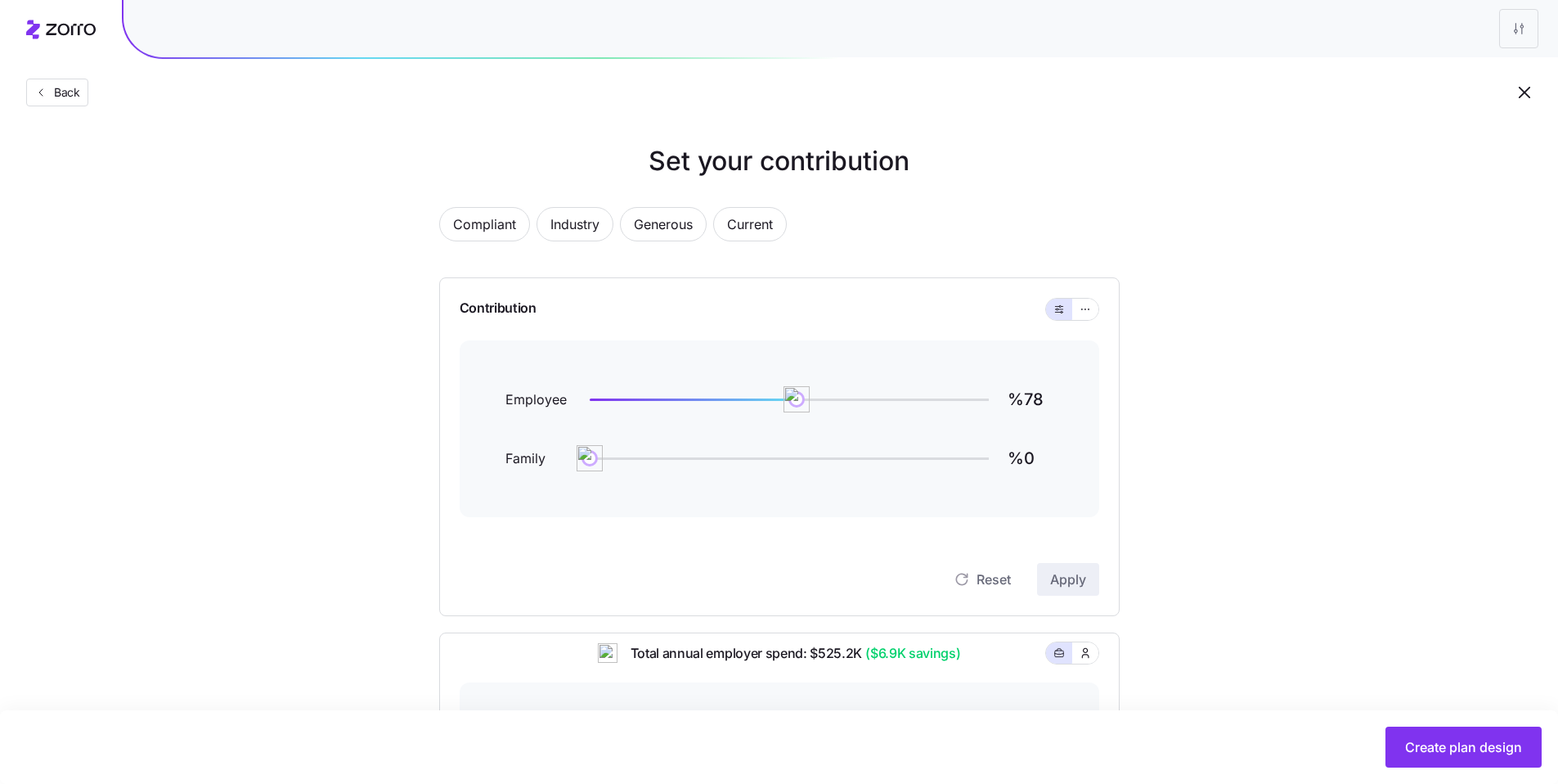
scroll to position [0, 0]
click at [1091, 309] on button "button" at bounding box center [1086, 311] width 26 height 21
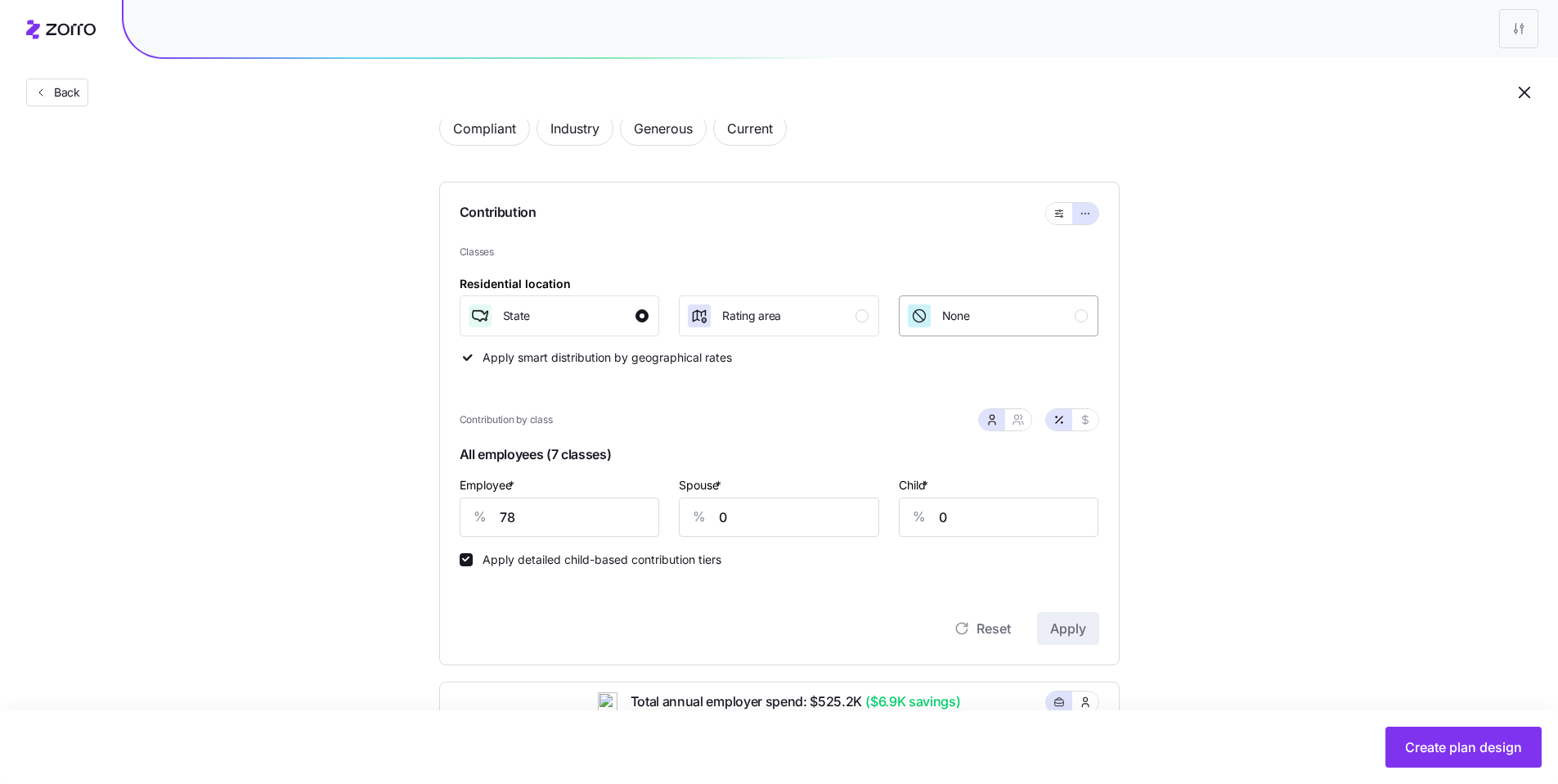
scroll to position [193, 0]
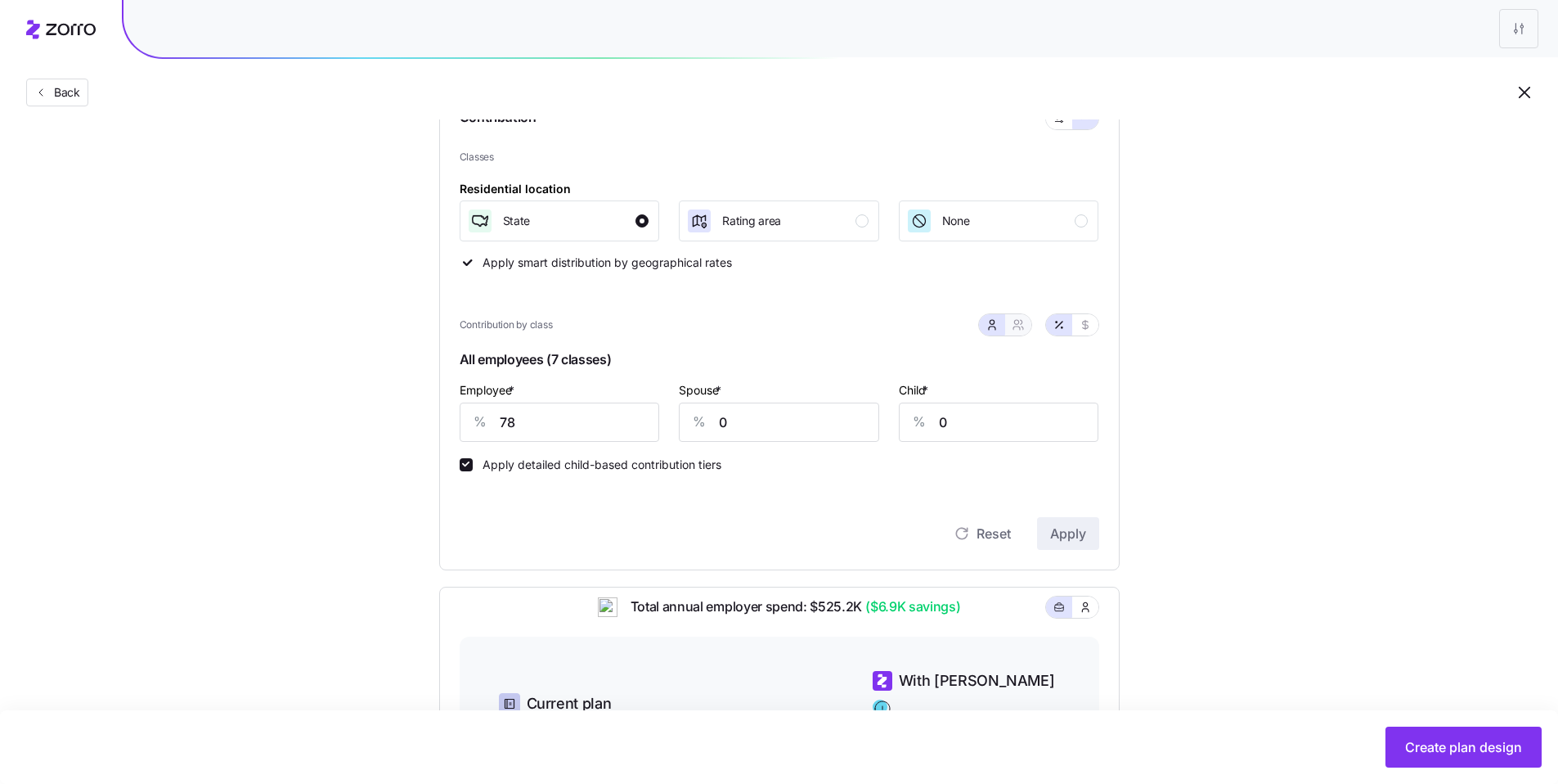
click at [1024, 323] on button "button" at bounding box center [1018, 324] width 26 height 21
type input "39"
type input "41"
click at [999, 329] on button "button" at bounding box center [992, 324] width 26 height 21
type input "0"
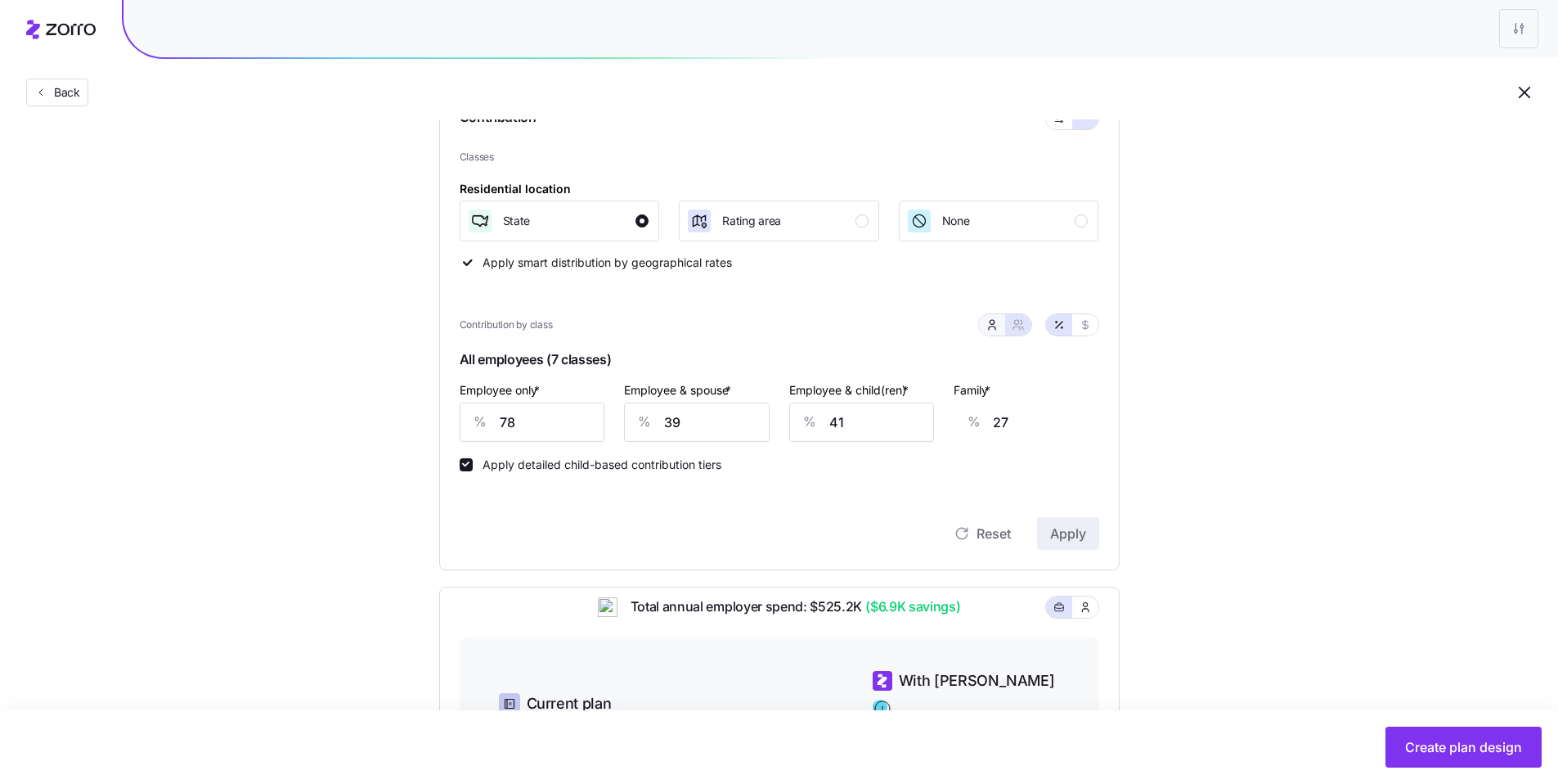
type input "0"
click at [1022, 330] on icon "button" at bounding box center [1018, 324] width 13 height 13
type input "39"
type input "41"
click at [1081, 327] on icon "button" at bounding box center [1086, 324] width 13 height 13
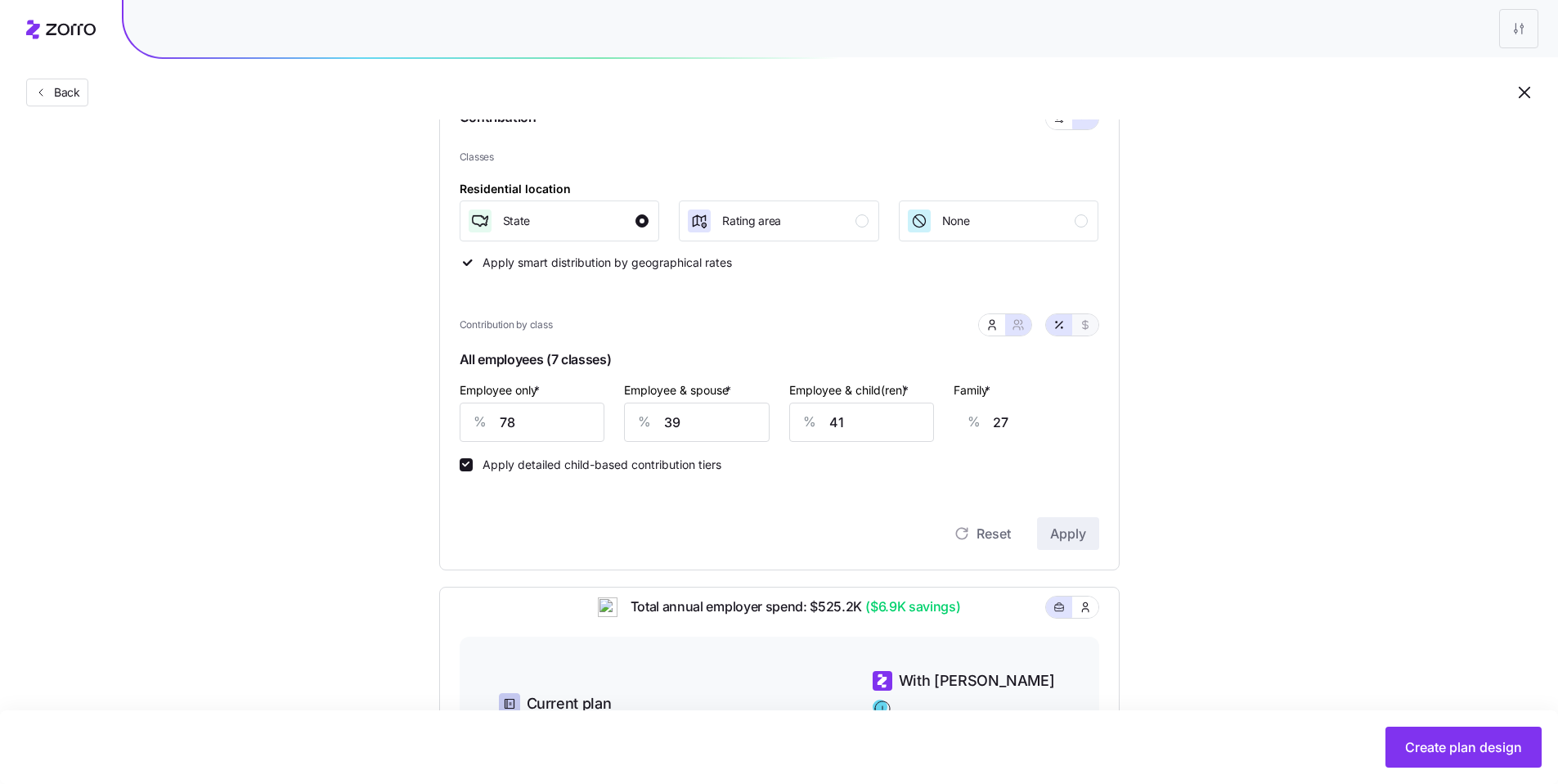
type input "474"
click at [1002, 325] on button "button" at bounding box center [992, 324] width 26 height 21
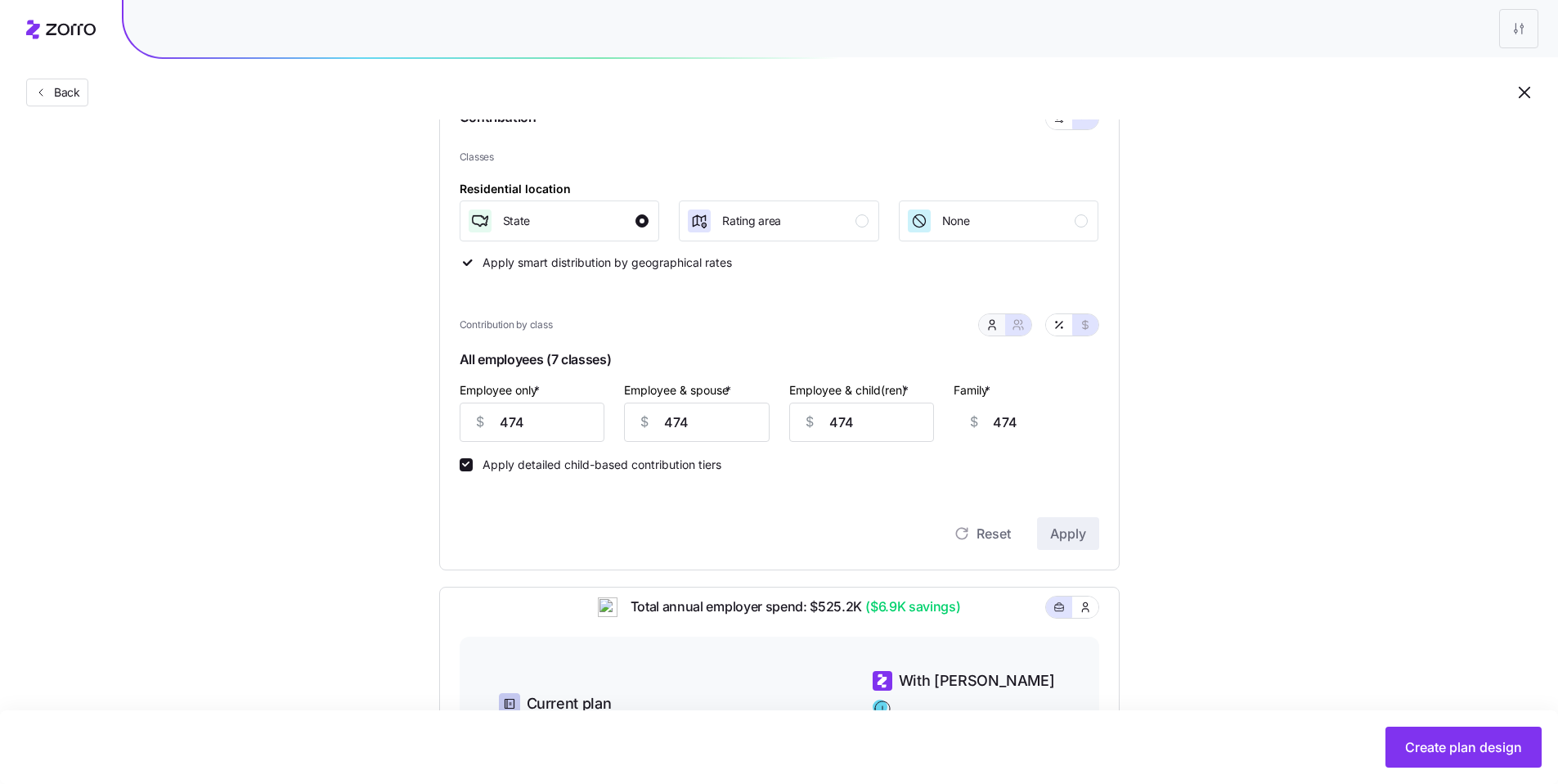
type input "0"
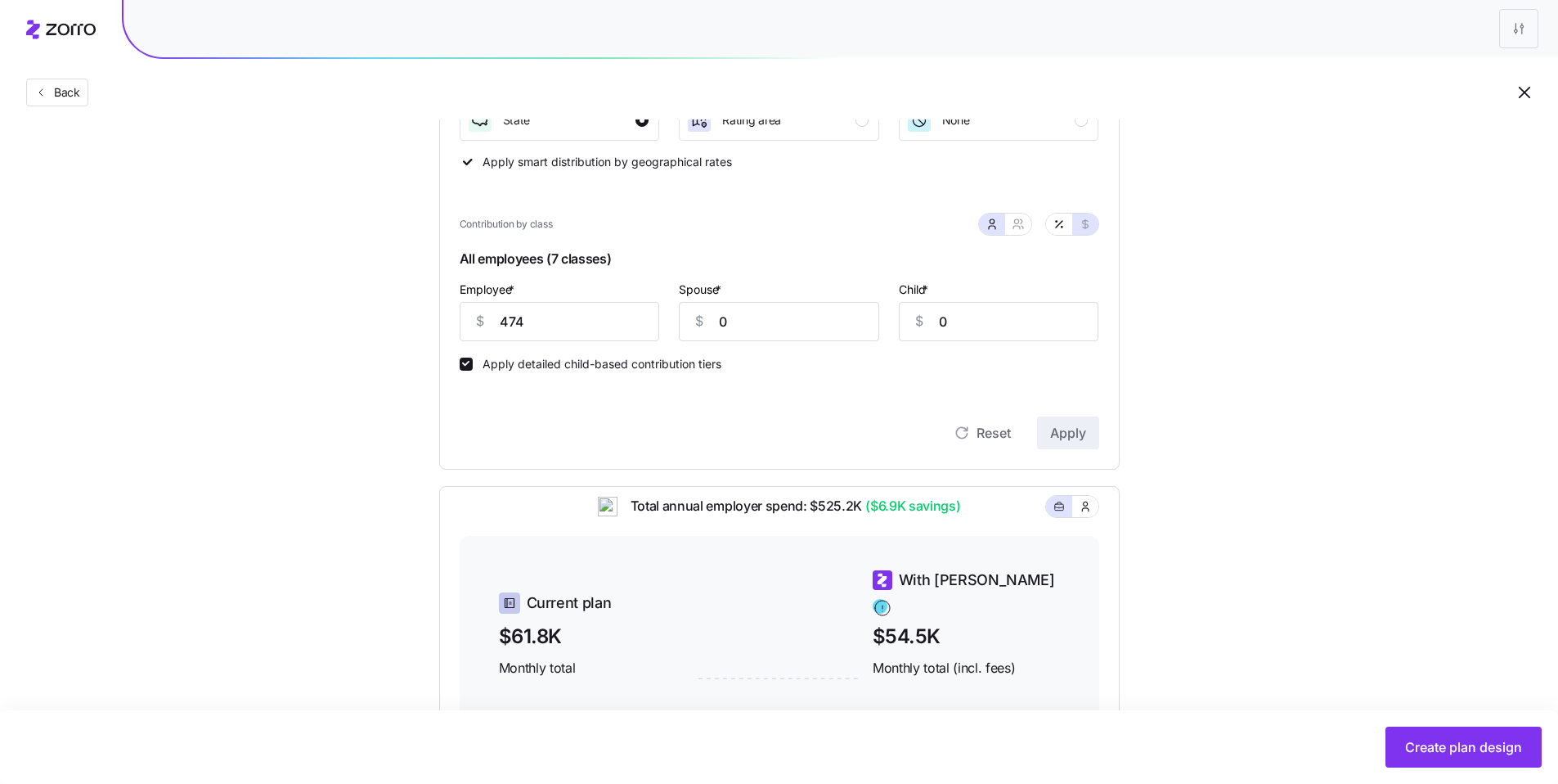
scroll to position [274, 0]
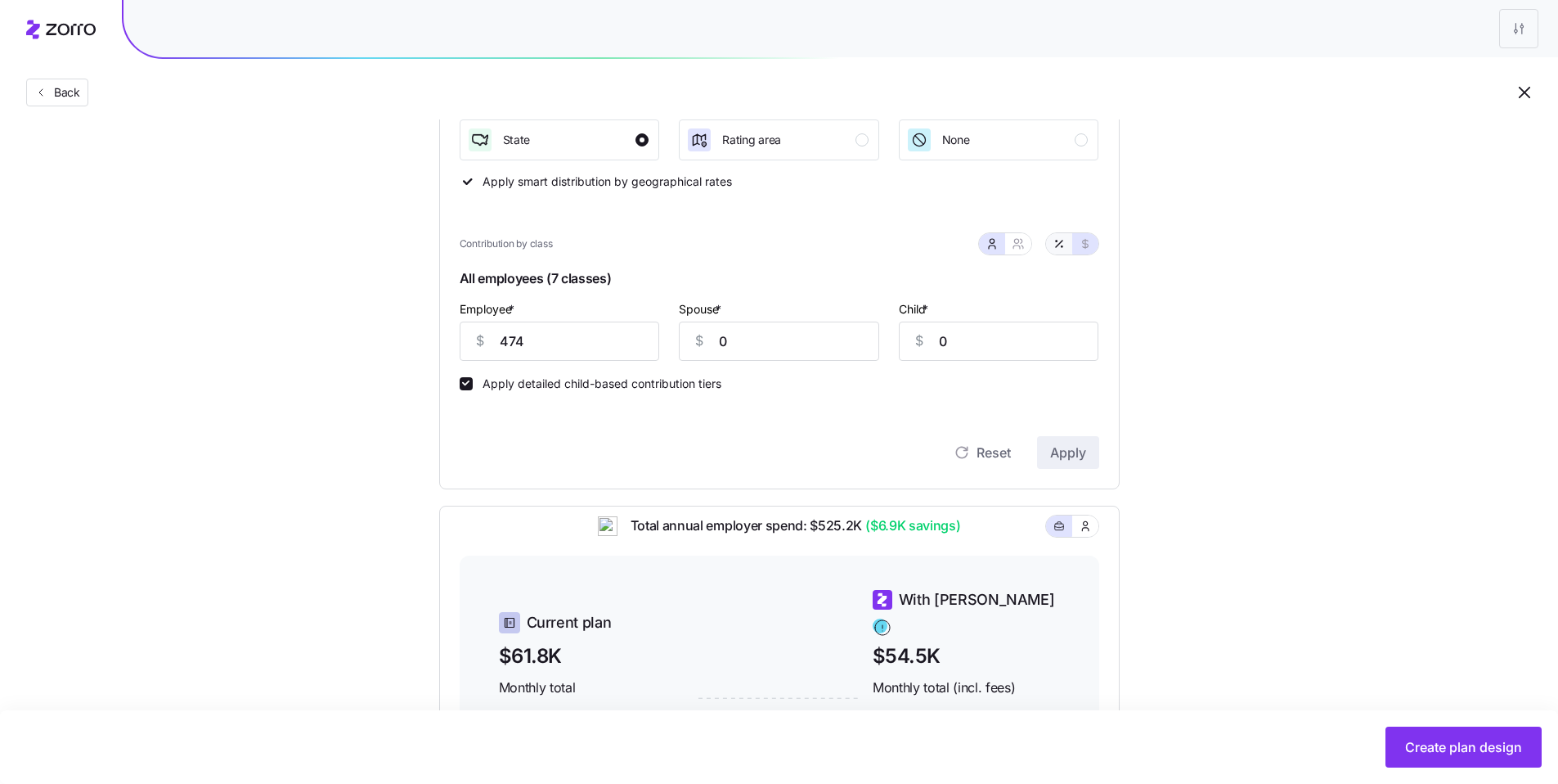
click at [1052, 244] on icon "button" at bounding box center [1059, 244] width 13 height 13
type input "78"
click at [1405, 726] on div "Create plan design" at bounding box center [779, 746] width 1526 height 40
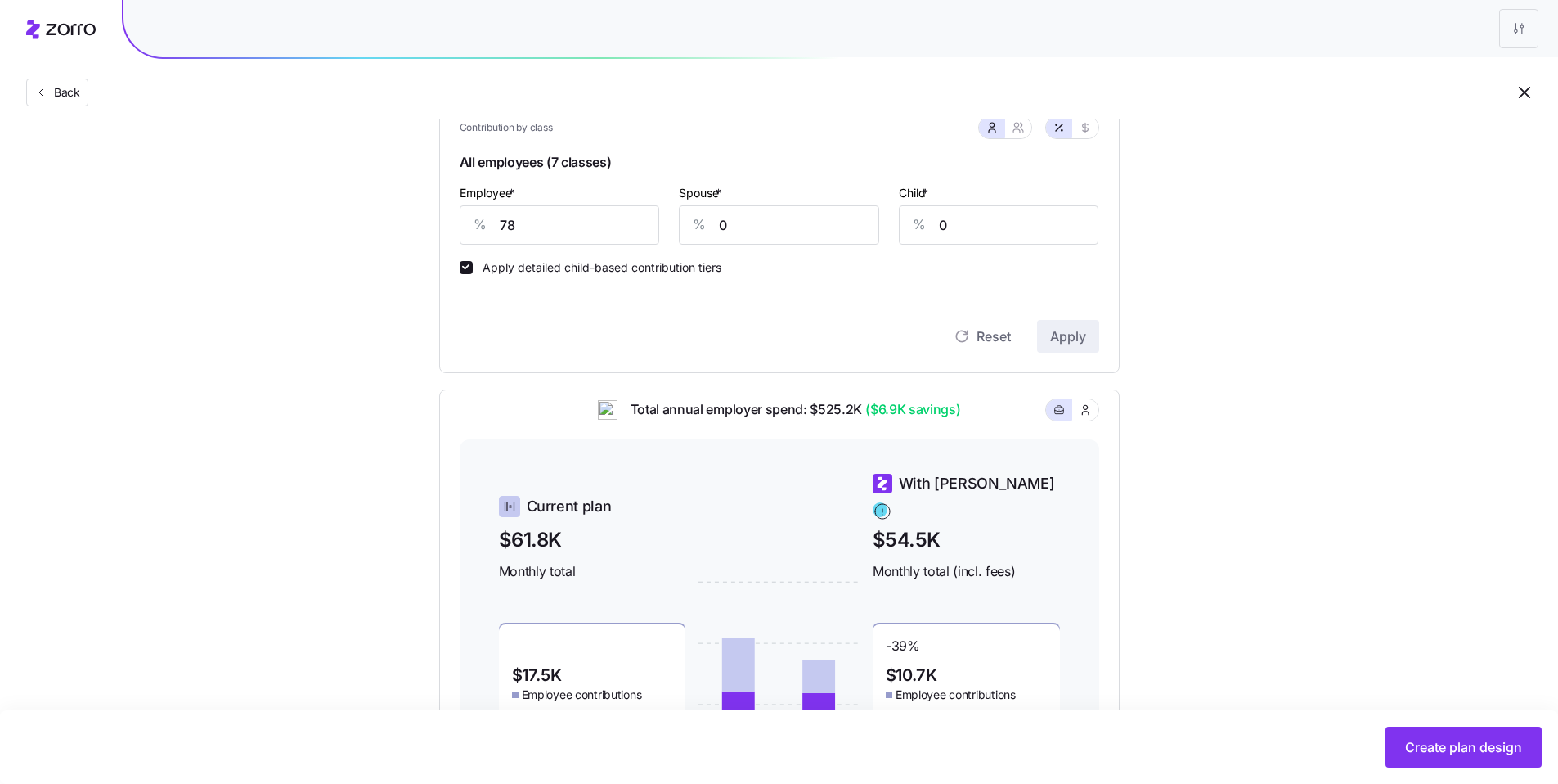
scroll to position [582, 0]
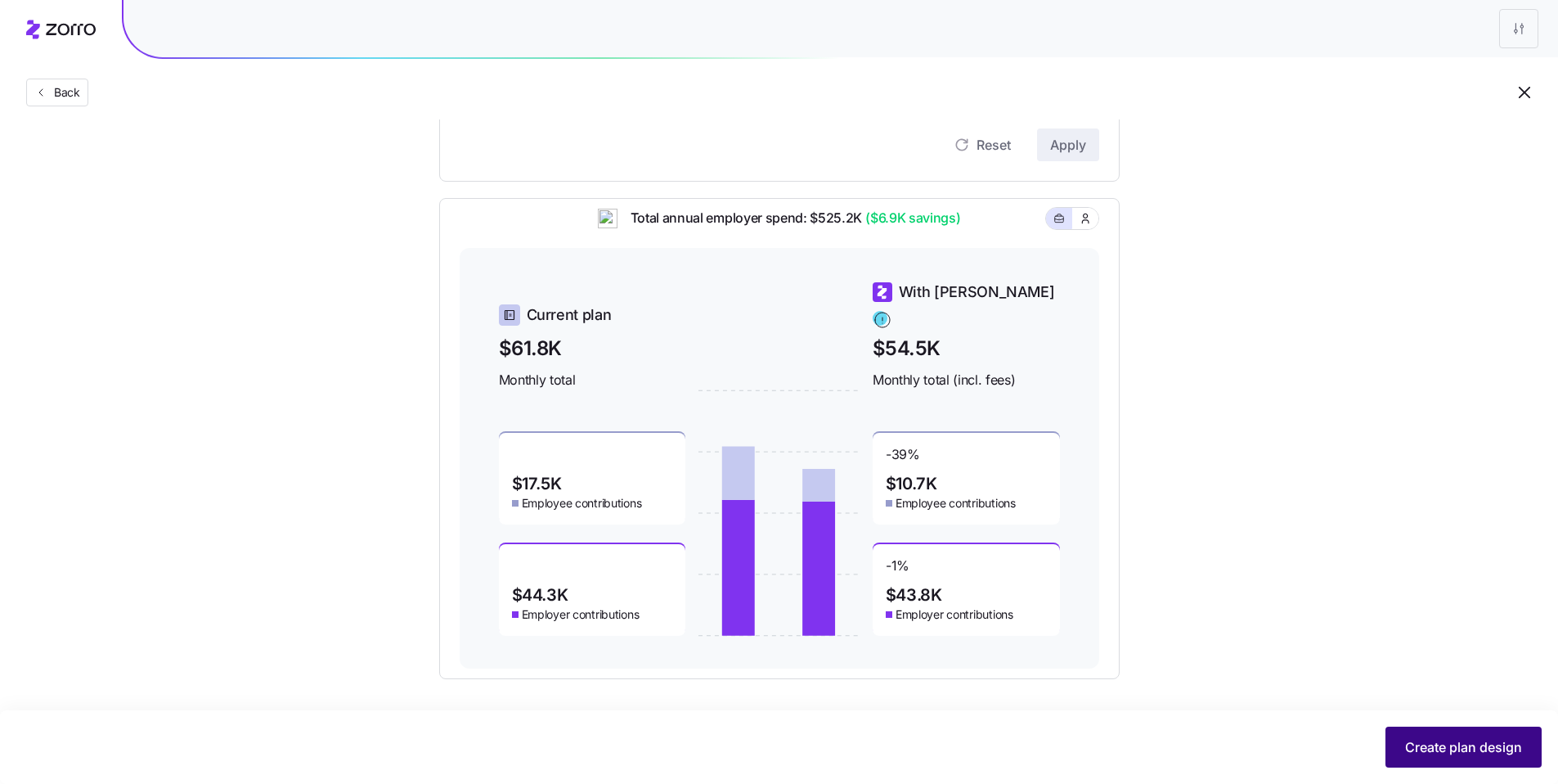
click at [1440, 747] on span "Create plan design" at bounding box center [1463, 746] width 117 height 19
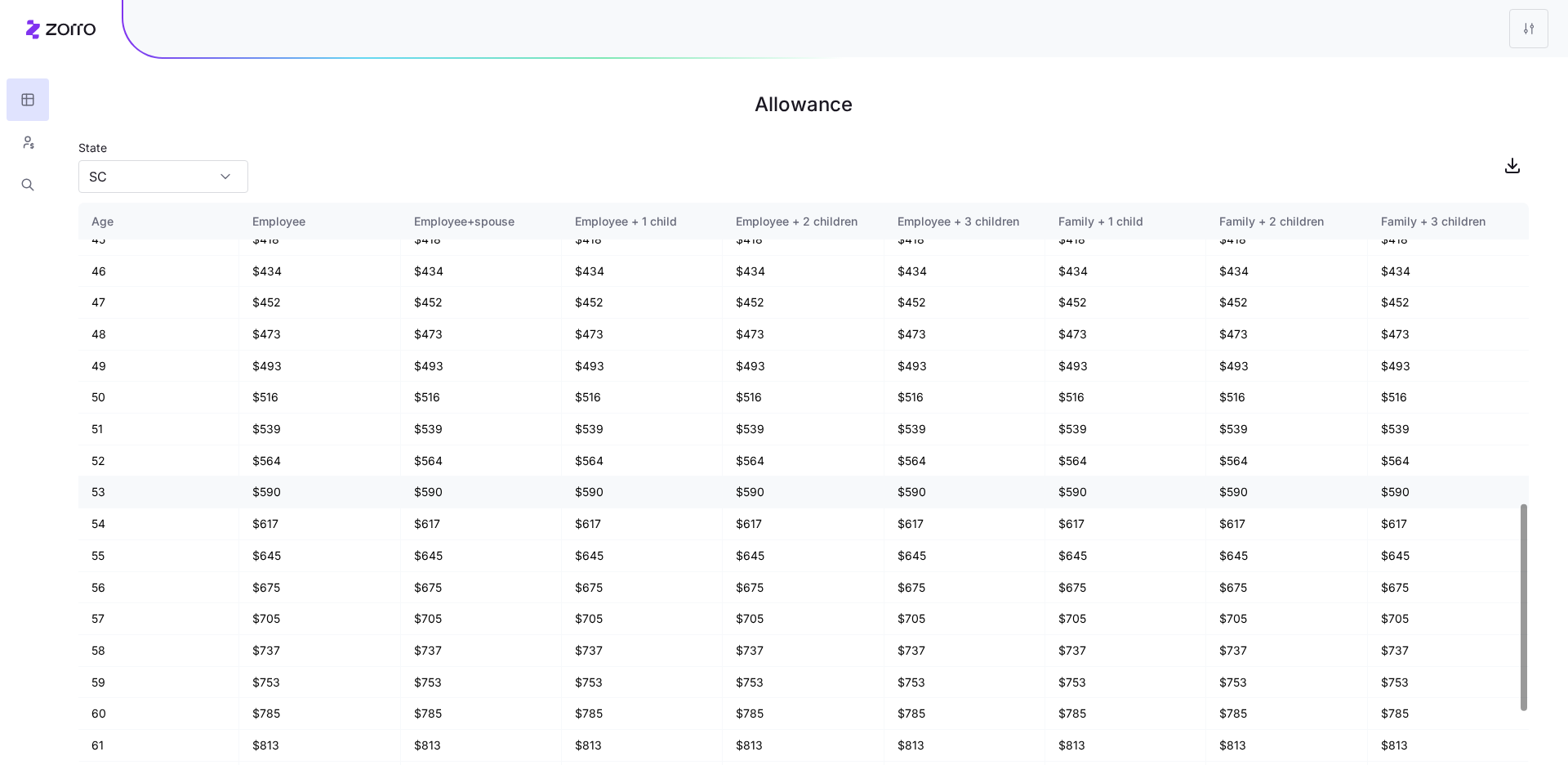
scroll to position [960, 0]
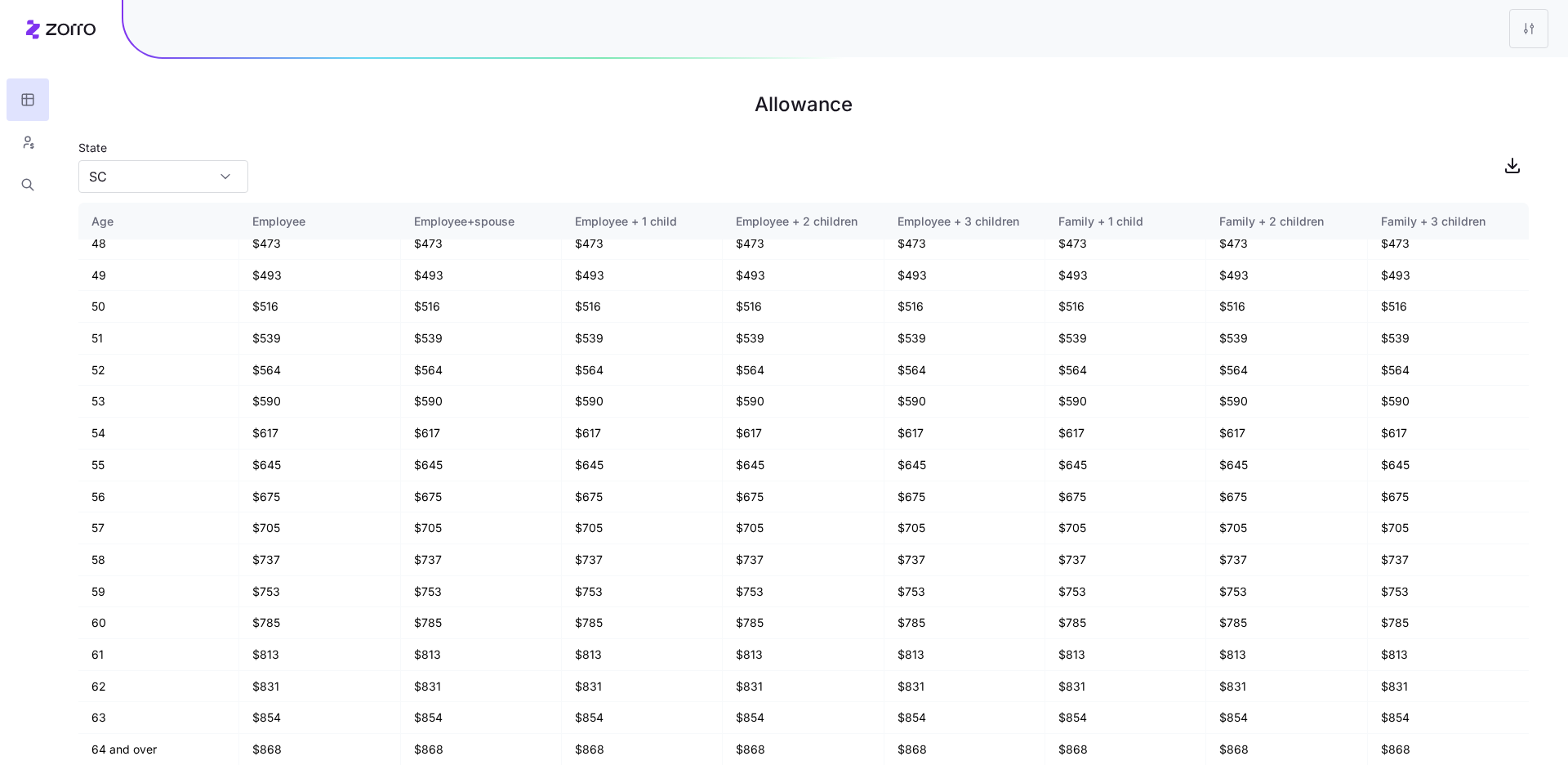
click at [1108, 125] on main "Allowance State [US_STATE] Age Employee Employee+spouse Employee + 1 child Empl…" at bounding box center [784, 391] width 1568 height 783
click at [32, 146] on icon "button" at bounding box center [28, 142] width 15 height 17
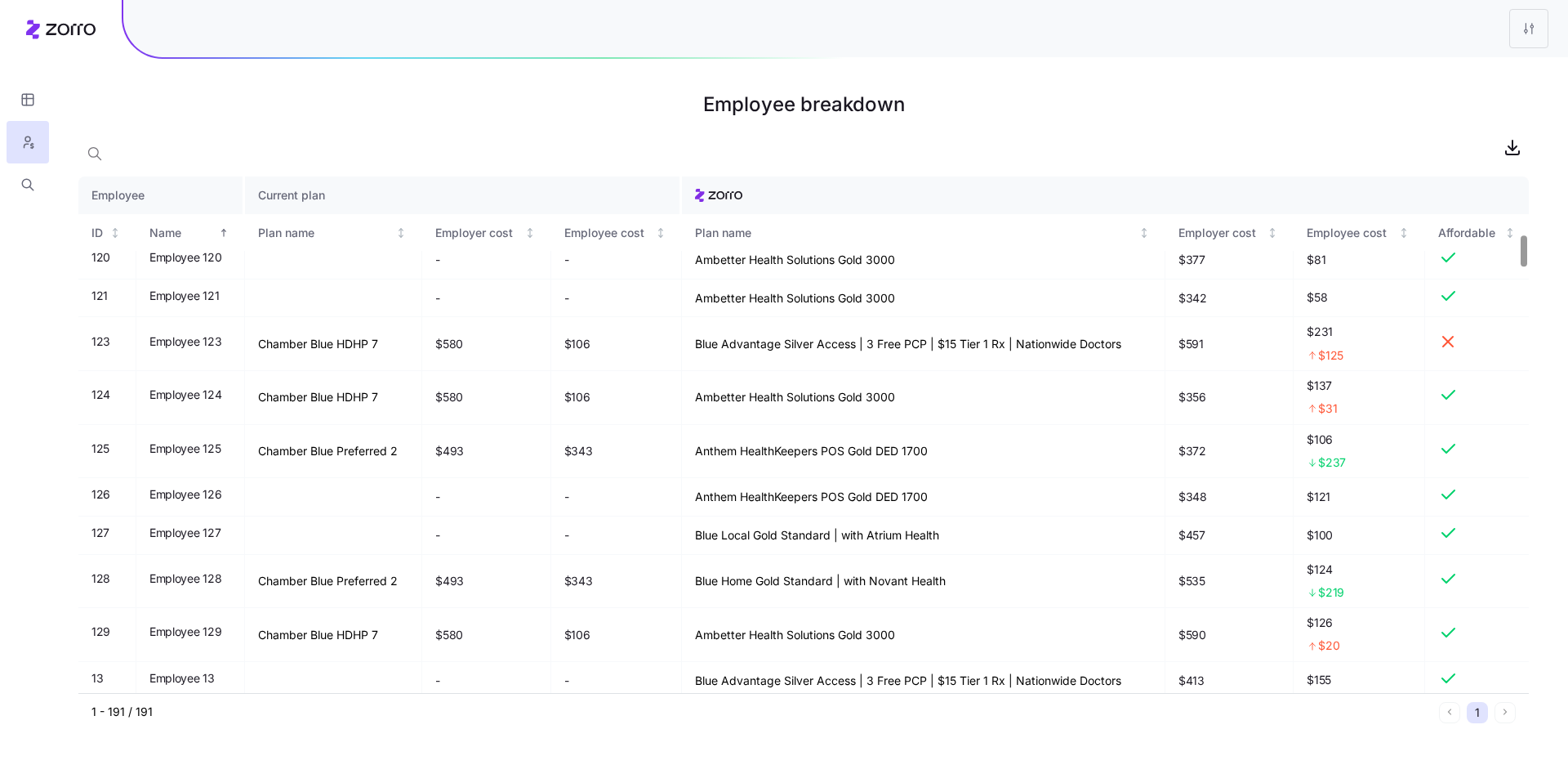
scroll to position [1026, 0]
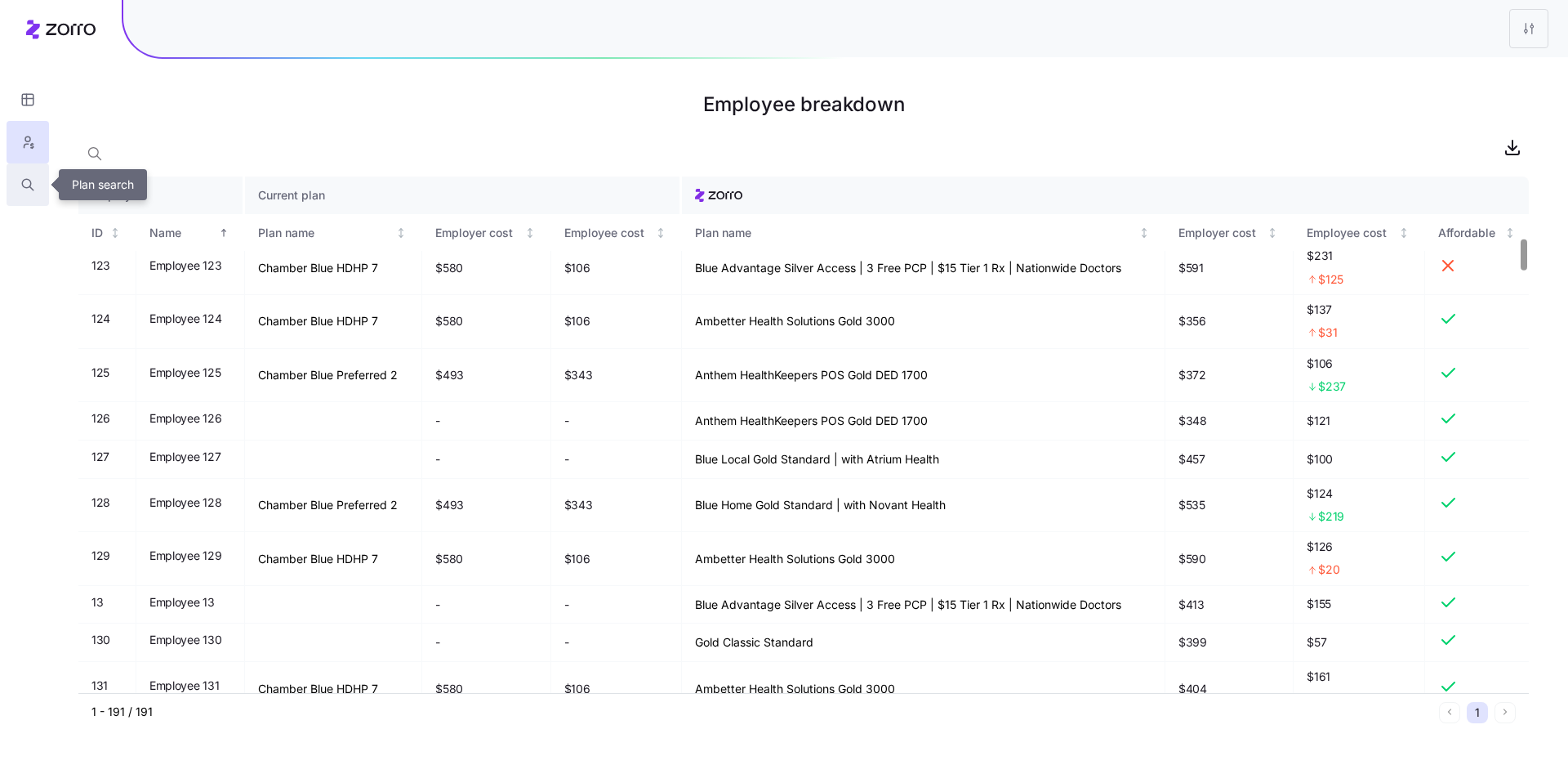
click at [33, 186] on icon "button" at bounding box center [28, 185] width 15 height 17
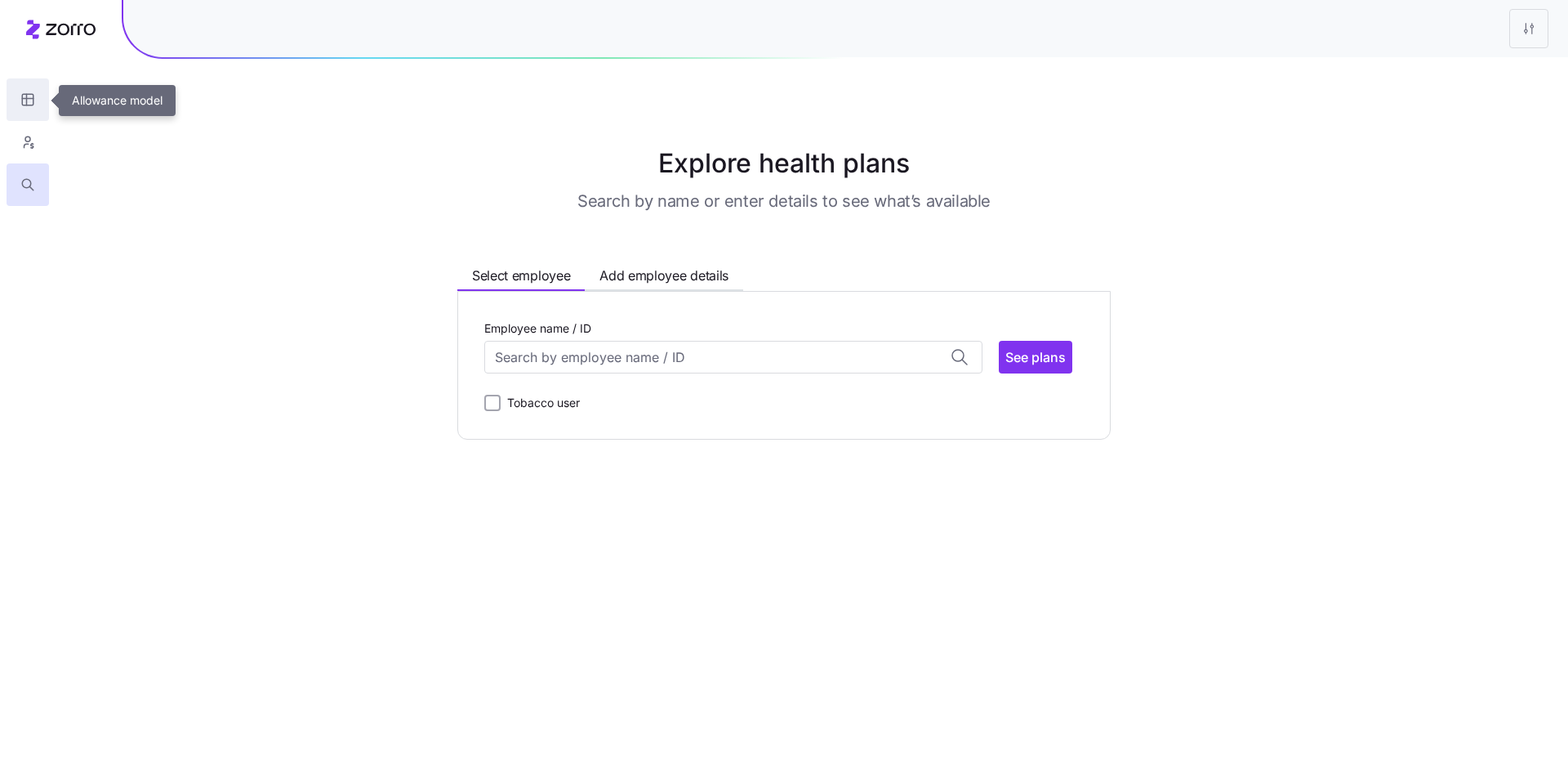
click at [35, 104] on button "button" at bounding box center [28, 99] width 42 height 42
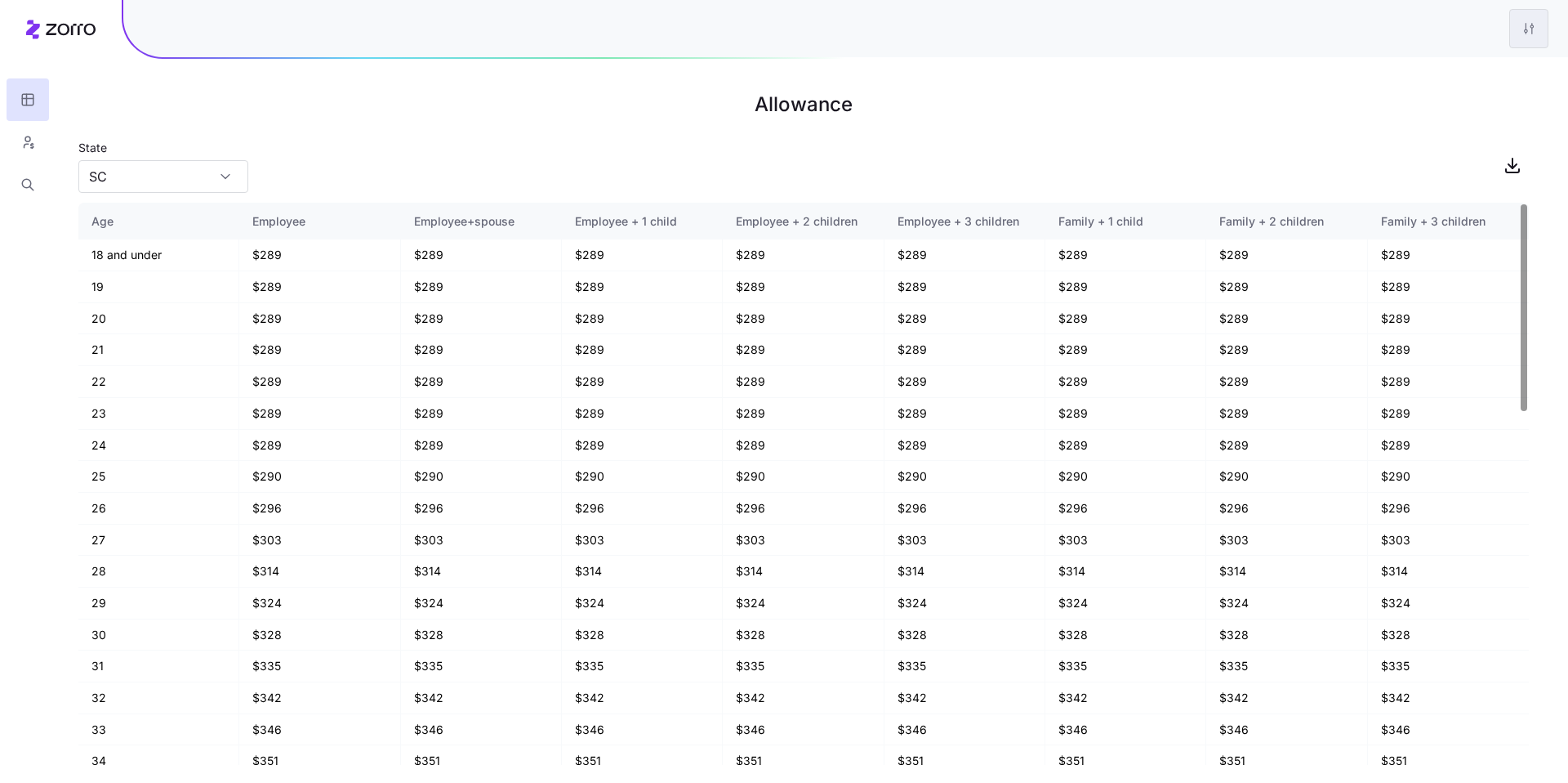
click at [1518, 17] on html "Allowance State [US_STATE] Age Employee Employee+spouse Employee + 1 child Empl…" at bounding box center [784, 391] width 1568 height 783
click at [1480, 64] on div "Edit plan design" at bounding box center [1462, 72] width 162 height 26
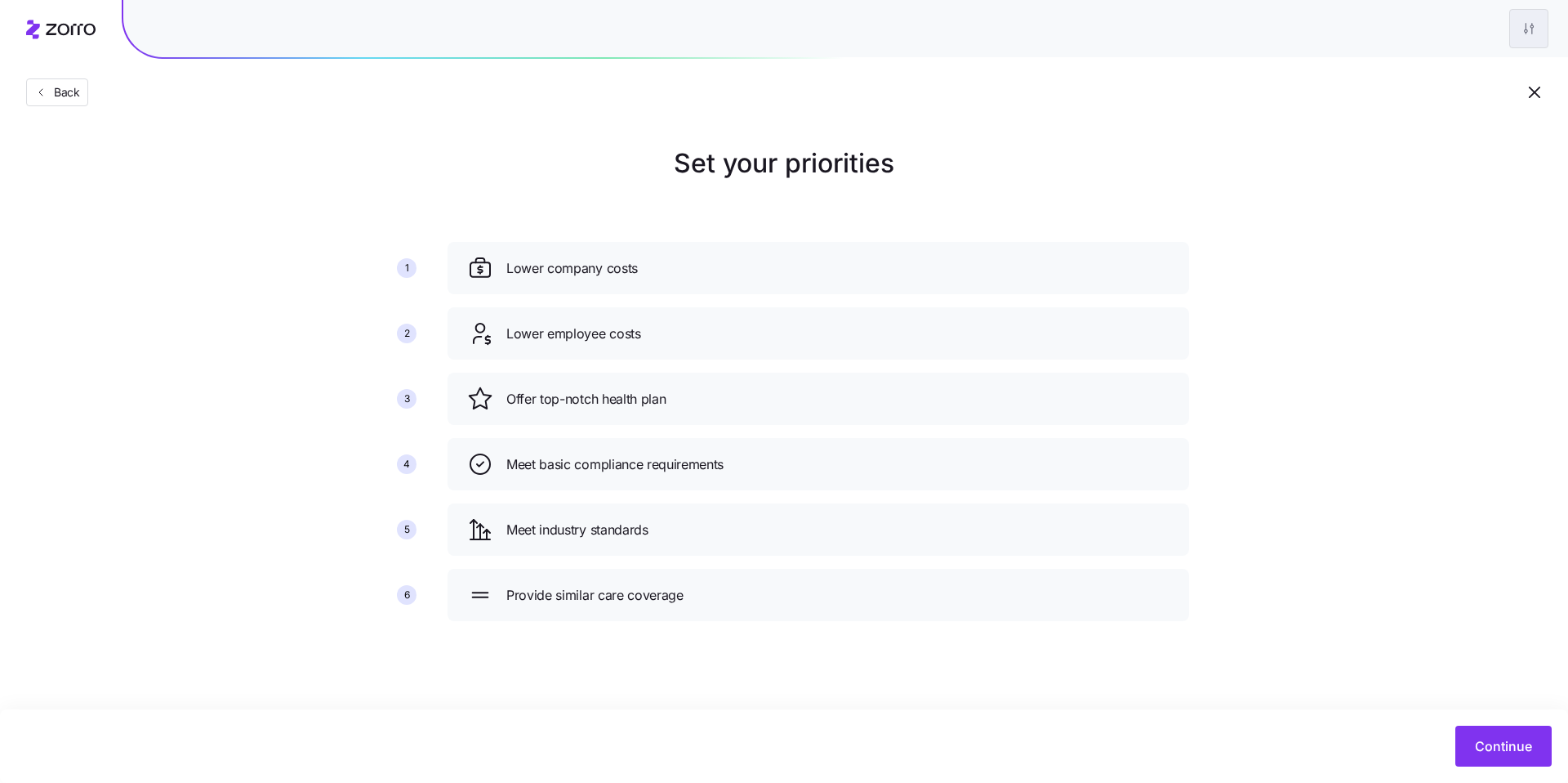
click at [1536, 38] on html "Back Set your priorities 1 2 3 4 5 6 Lower company costs Lower employee costs O…" at bounding box center [784, 391] width 1568 height 783
click at [1452, 100] on span "Apply allowance model" at bounding box center [1449, 98] width 123 height 17
click at [1356, 129] on div "2026" at bounding box center [1340, 126] width 69 height 26
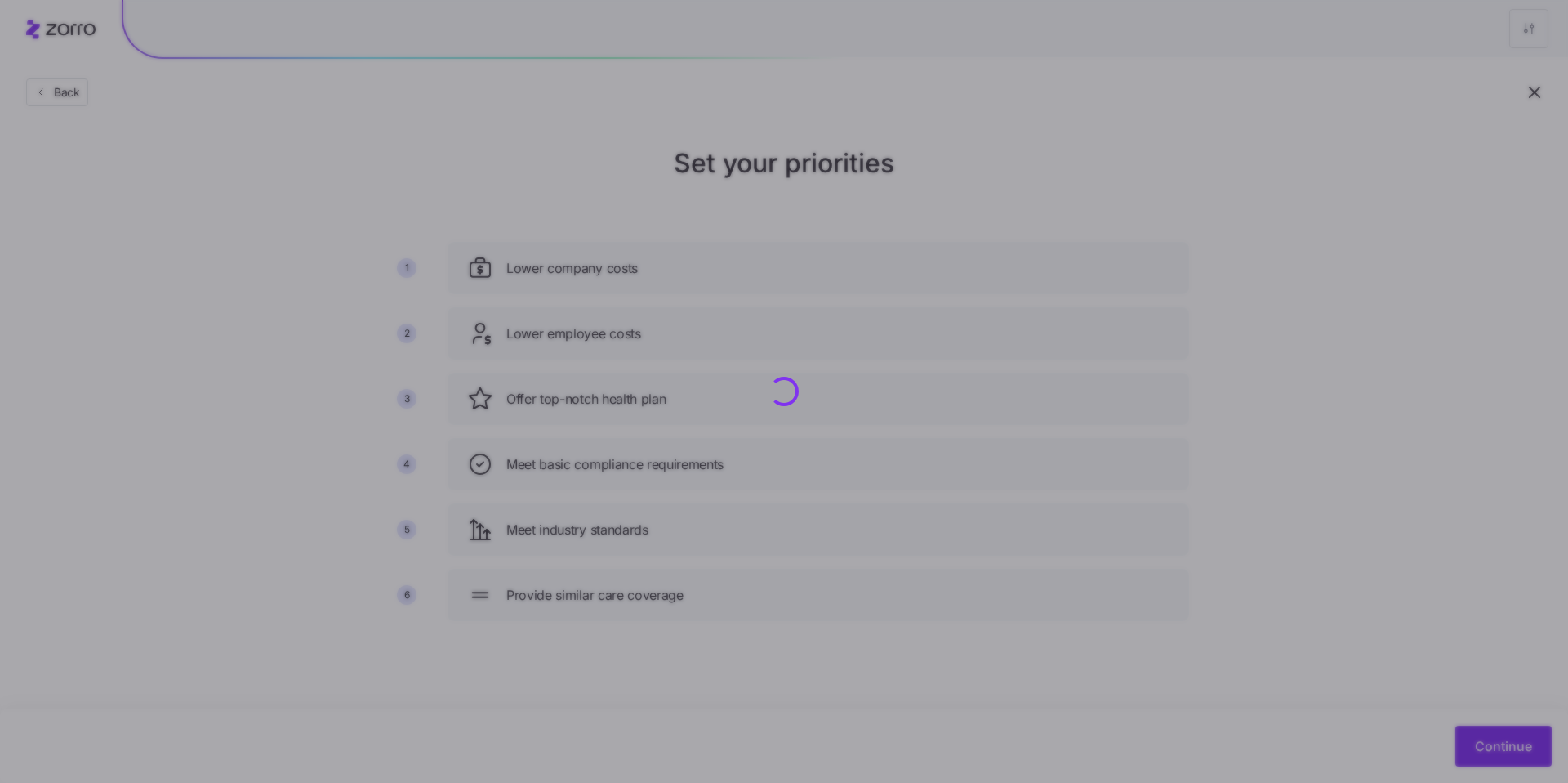
click at [1546, 90] on div at bounding box center [784, 391] width 1568 height 783
click at [1536, 92] on div at bounding box center [784, 391] width 1568 height 783
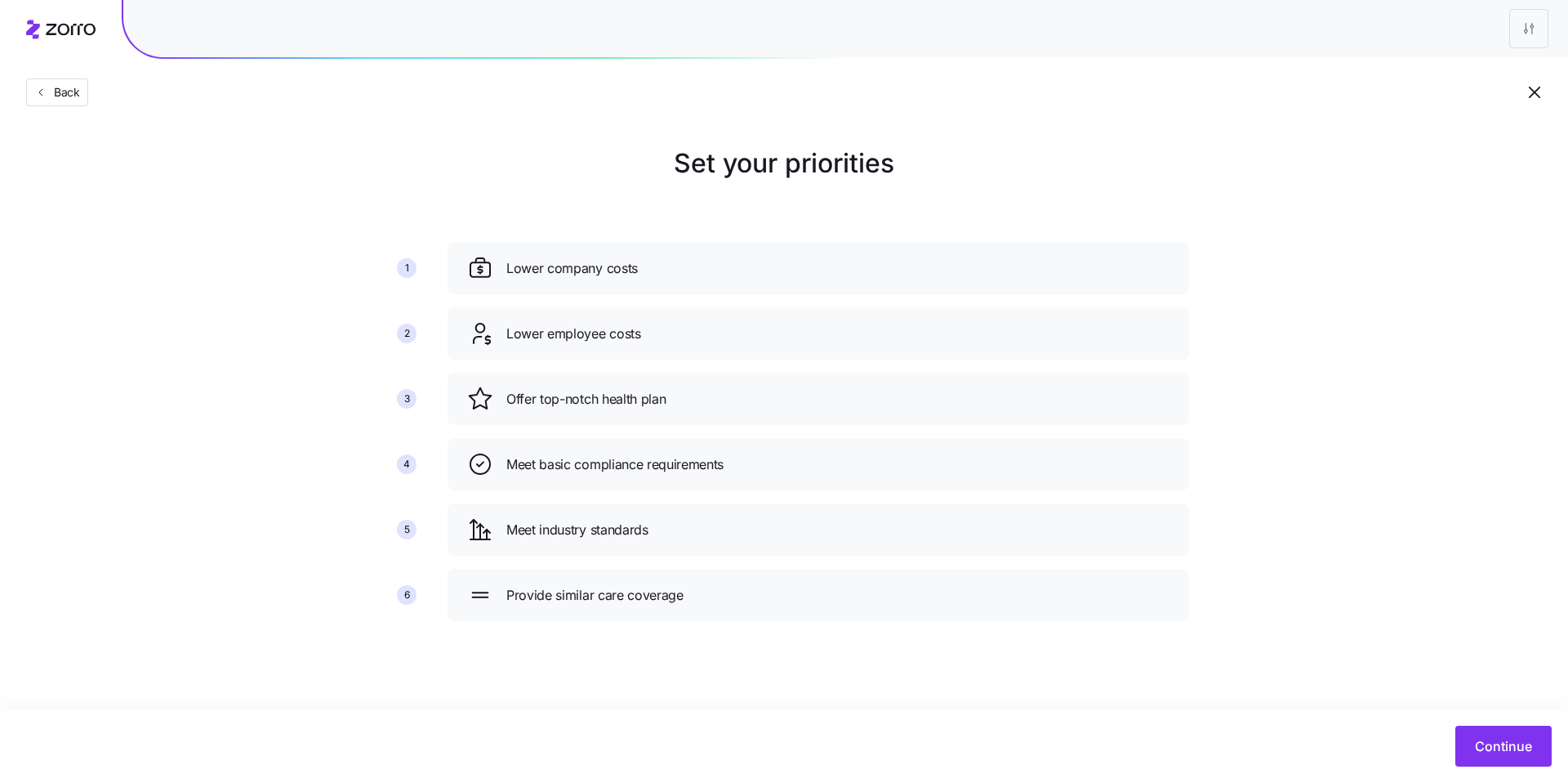
click at [1534, 94] on icon "button" at bounding box center [1533, 92] width 19 height 19
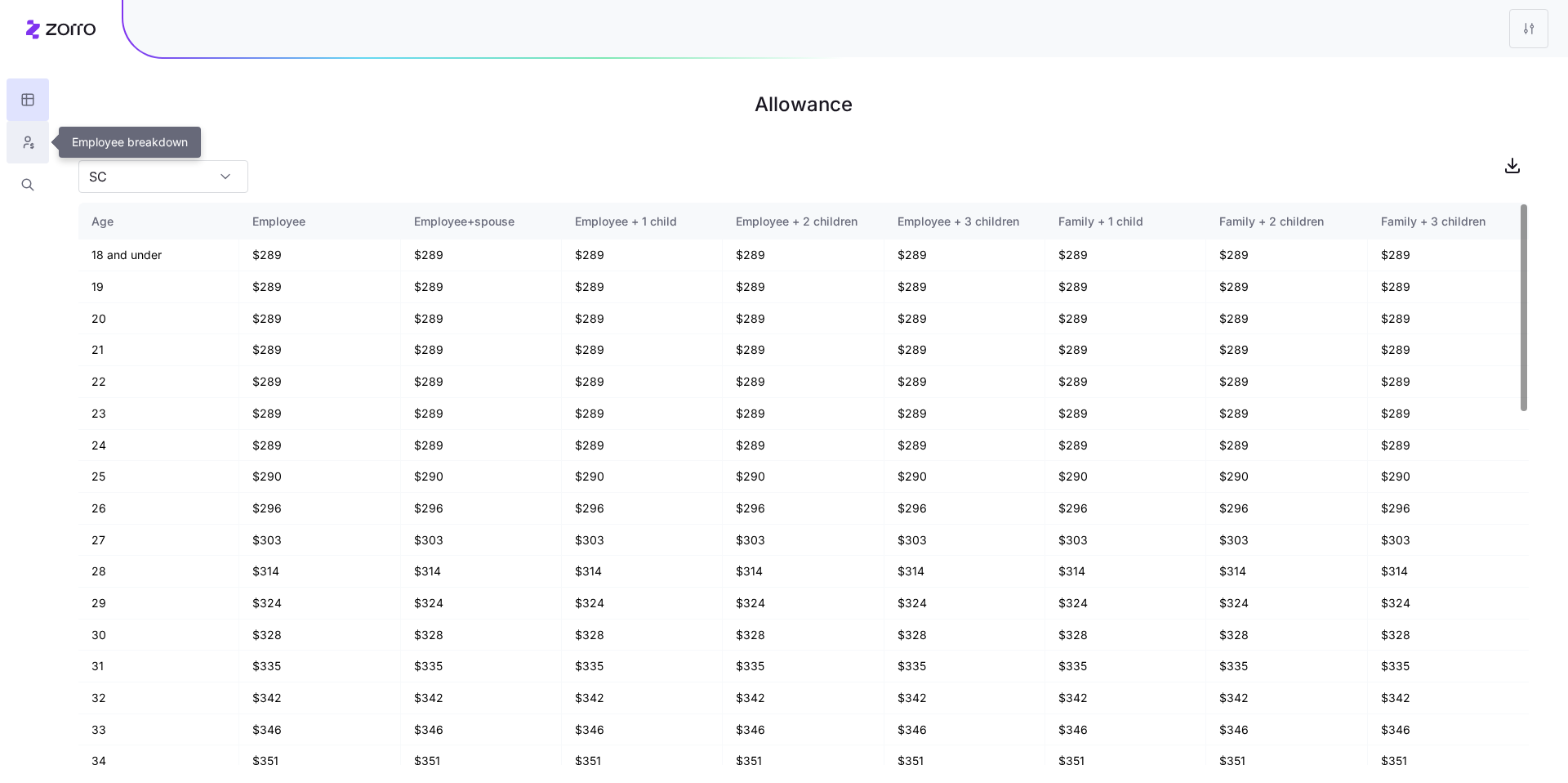
click at [28, 139] on icon "button" at bounding box center [28, 142] width 15 height 17
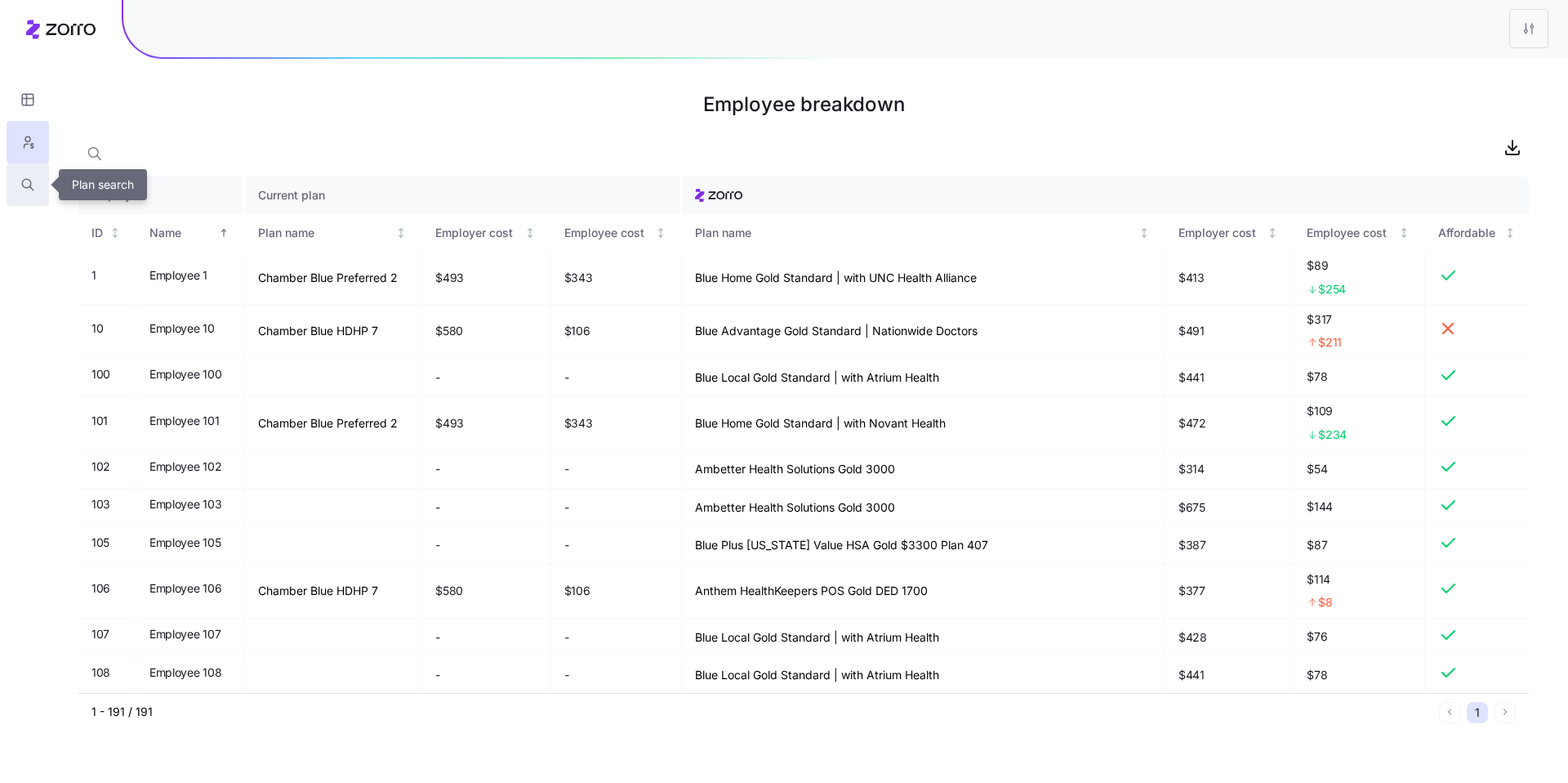
click at [26, 179] on icon "button" at bounding box center [28, 185] width 15 height 17
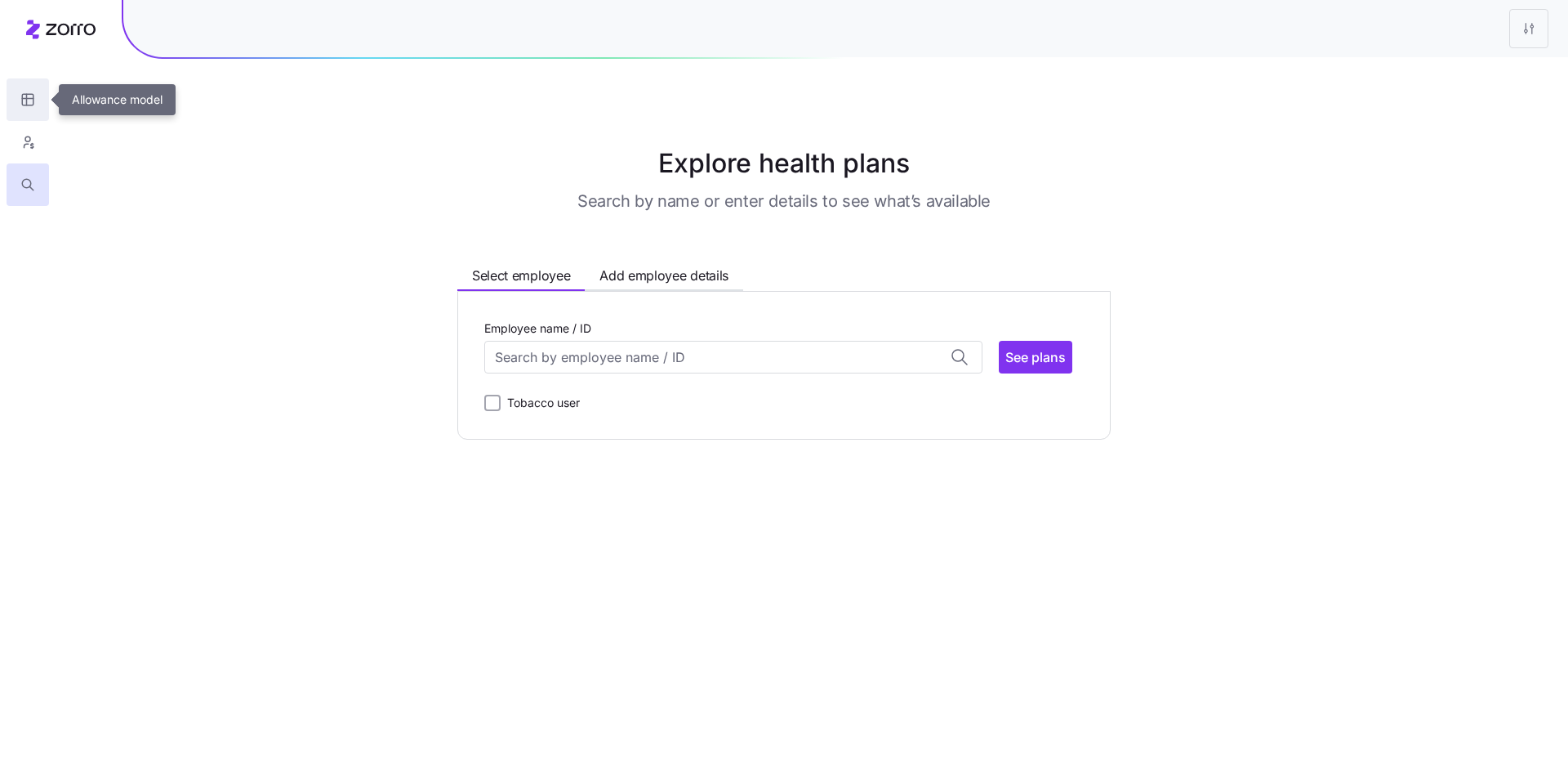
click at [31, 98] on icon "button" at bounding box center [28, 100] width 15 height 17
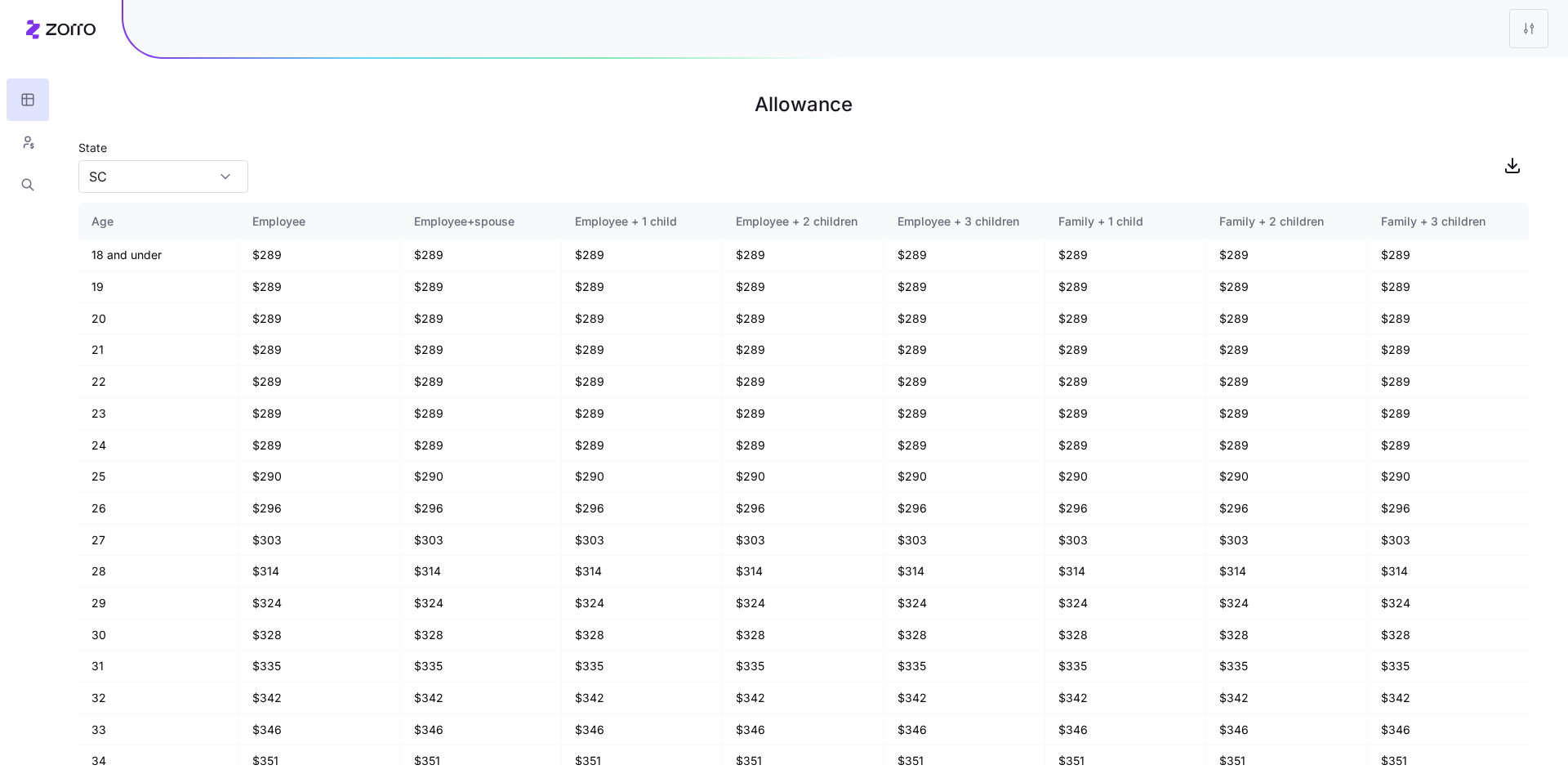
click at [1532, 41] on html "Allowance State [US_STATE] Age Employee Employee+spouse Employee + 1 child Empl…" at bounding box center [784, 391] width 1568 height 783
click at [1435, 68] on div "Edit plan design" at bounding box center [1429, 73] width 85 height 18
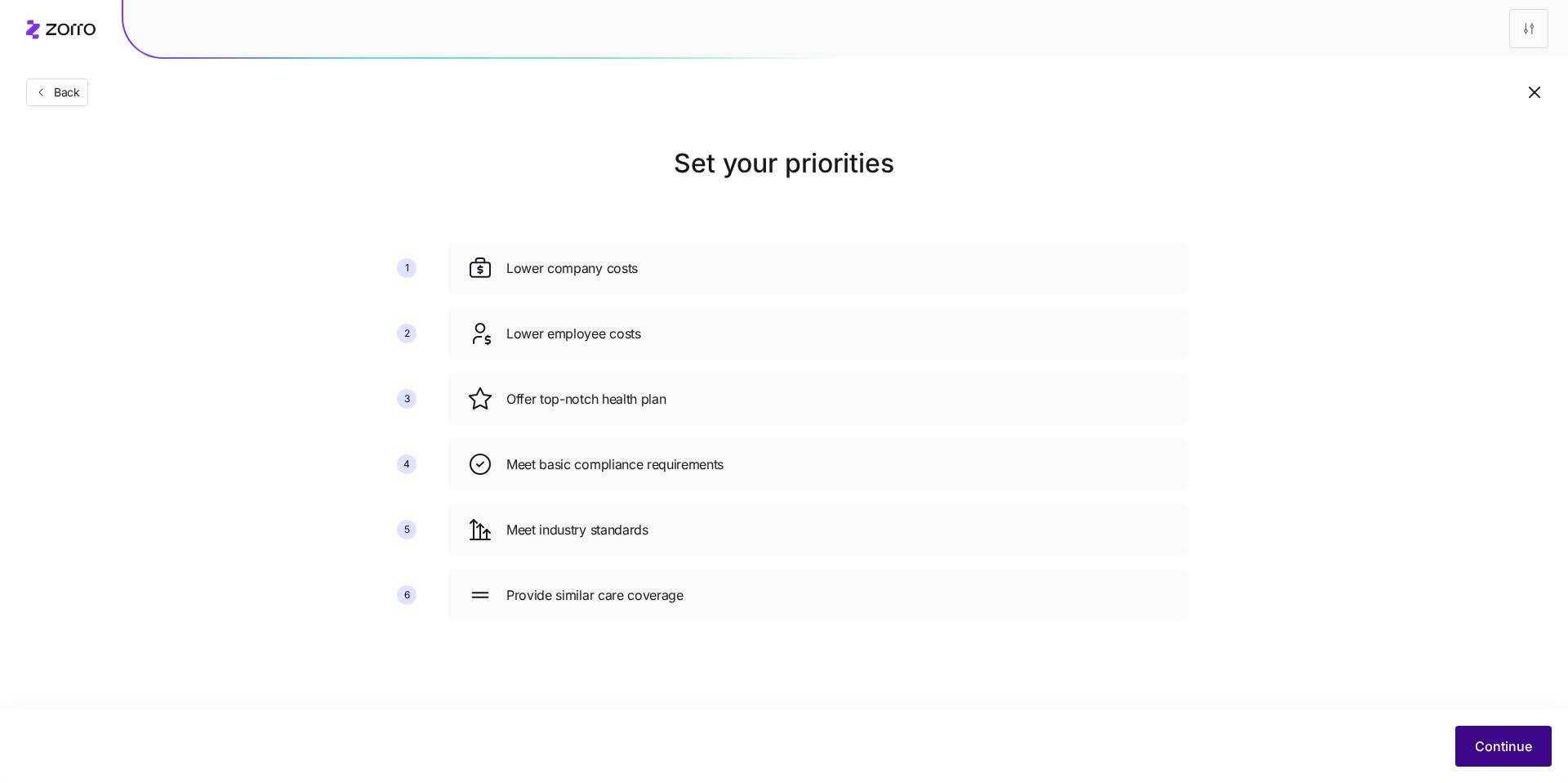
click at [1496, 743] on span "Continue" at bounding box center [1503, 745] width 57 height 19
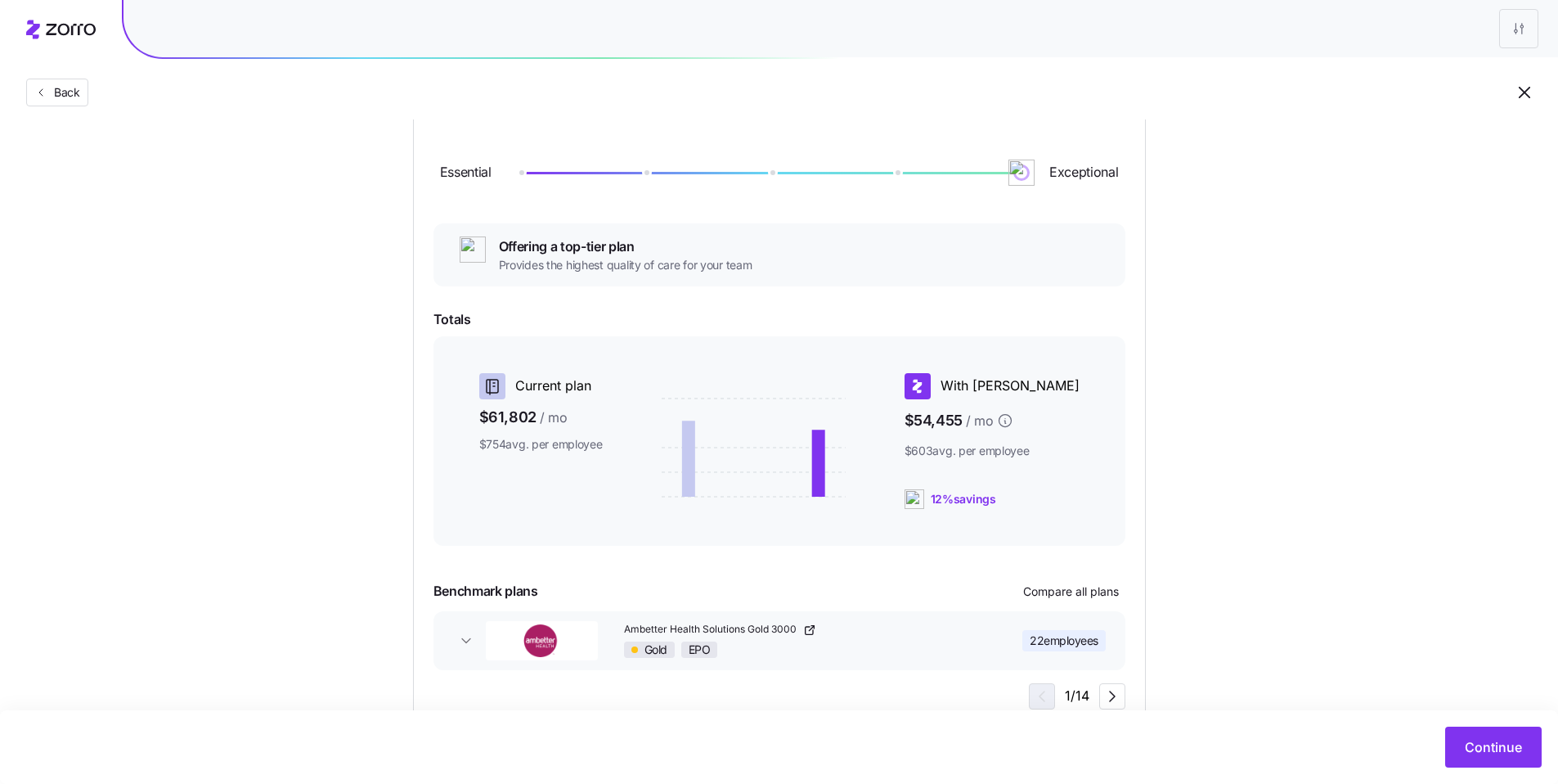
scroll to position [176, 0]
